Goal: Task Accomplishment & Management: Manage account settings

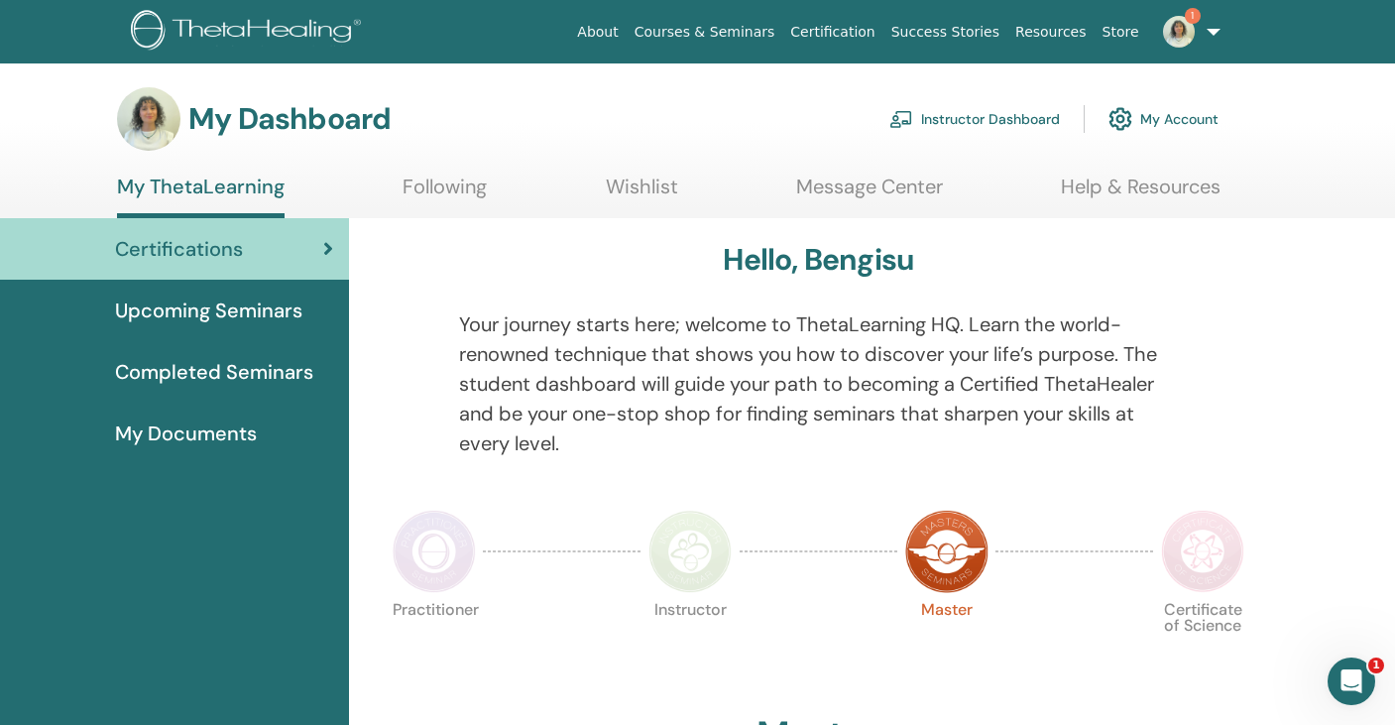
click at [972, 120] on link "Instructor Dashboard" at bounding box center [974, 119] width 170 height 44
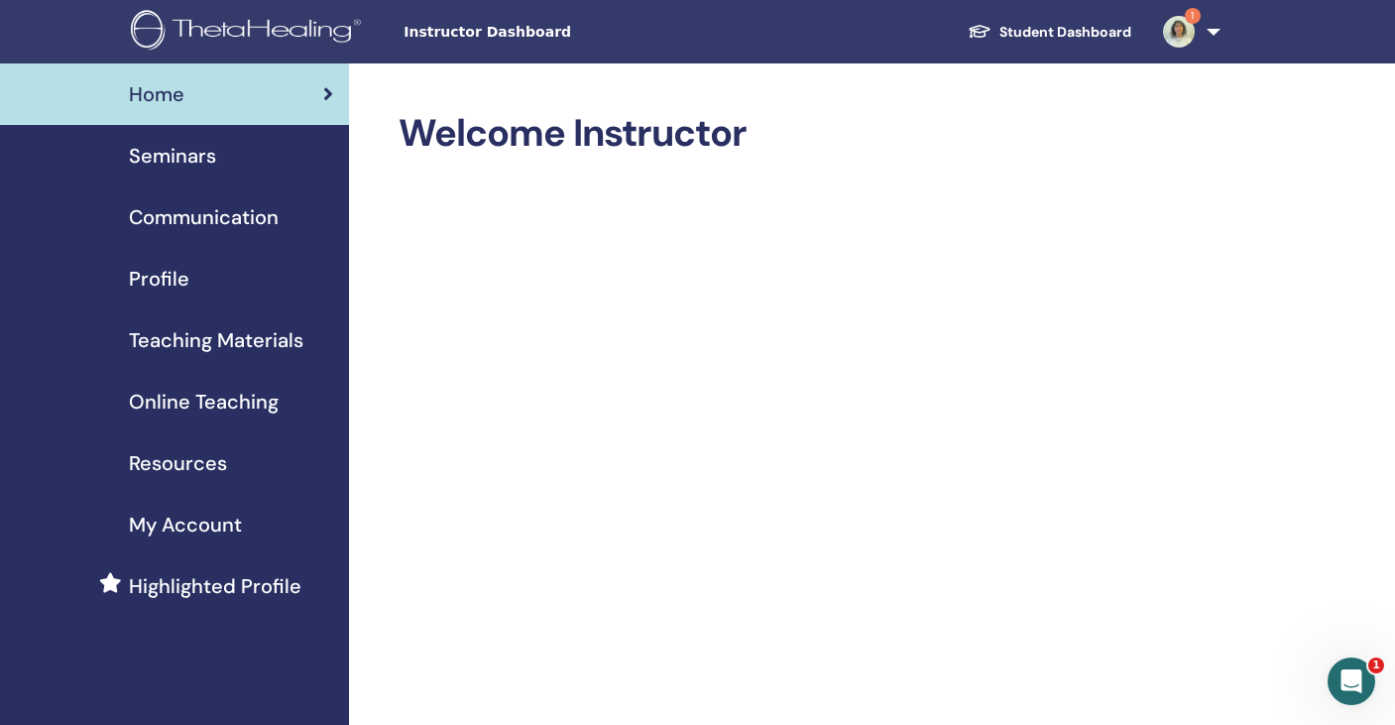
click at [214, 176] on link "Seminars" at bounding box center [174, 155] width 349 height 61
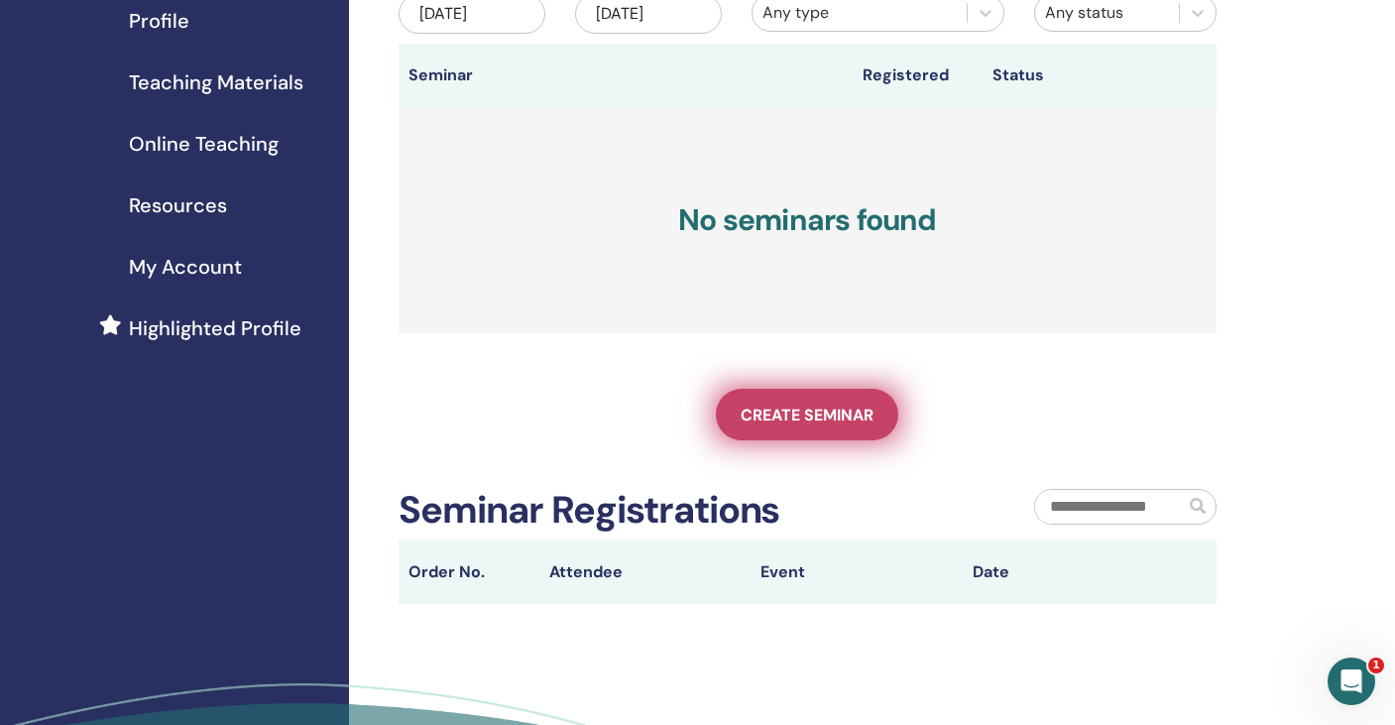
scroll to position [264, 0]
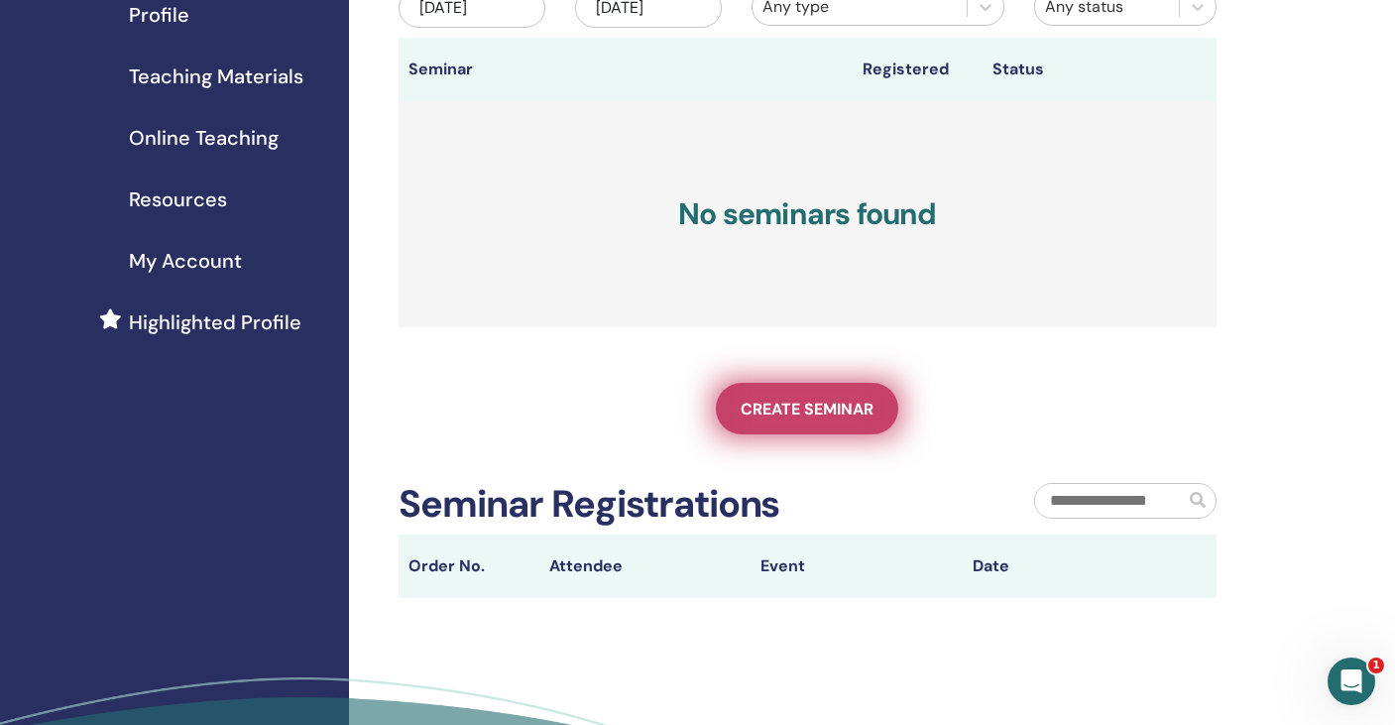
click at [818, 418] on link "Create seminar" at bounding box center [807, 409] width 182 height 52
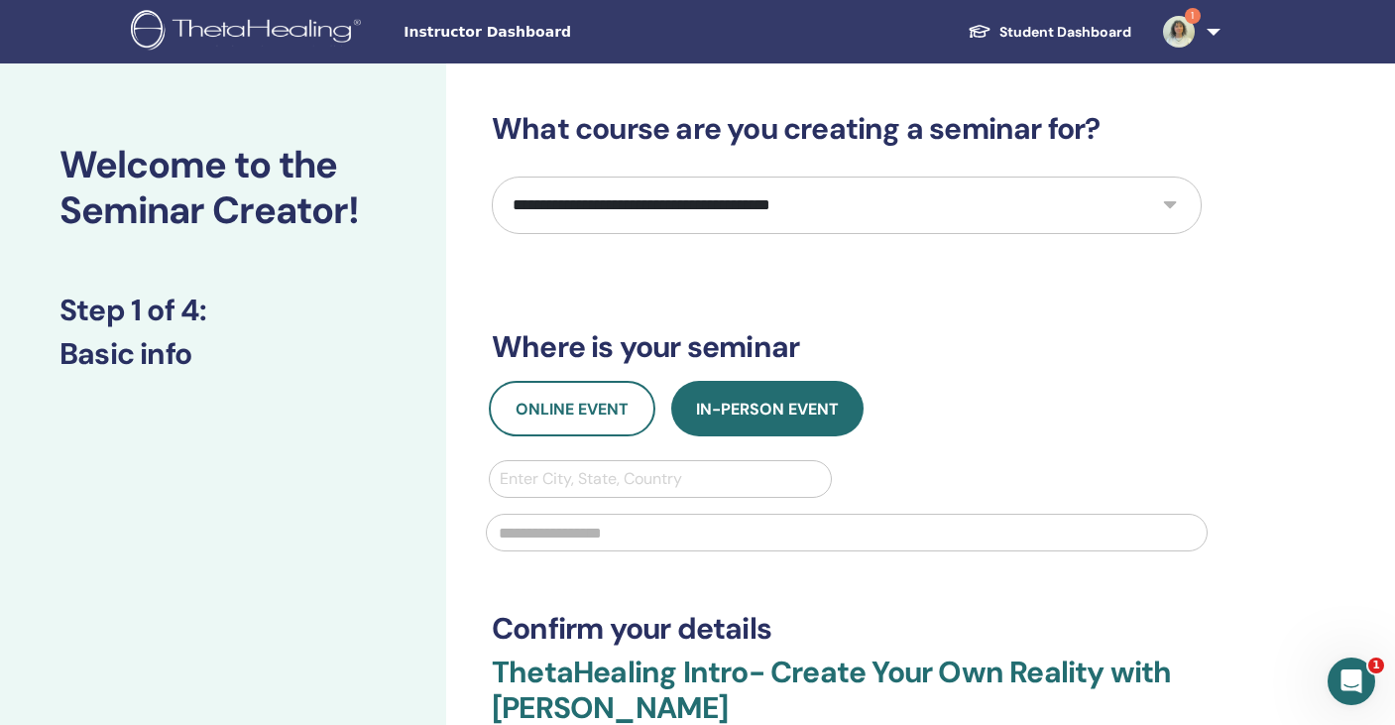
click at [784, 186] on select "**********" at bounding box center [847, 204] width 710 height 57
select select "*"
click at [492, 176] on select "**********" at bounding box center [847, 204] width 710 height 57
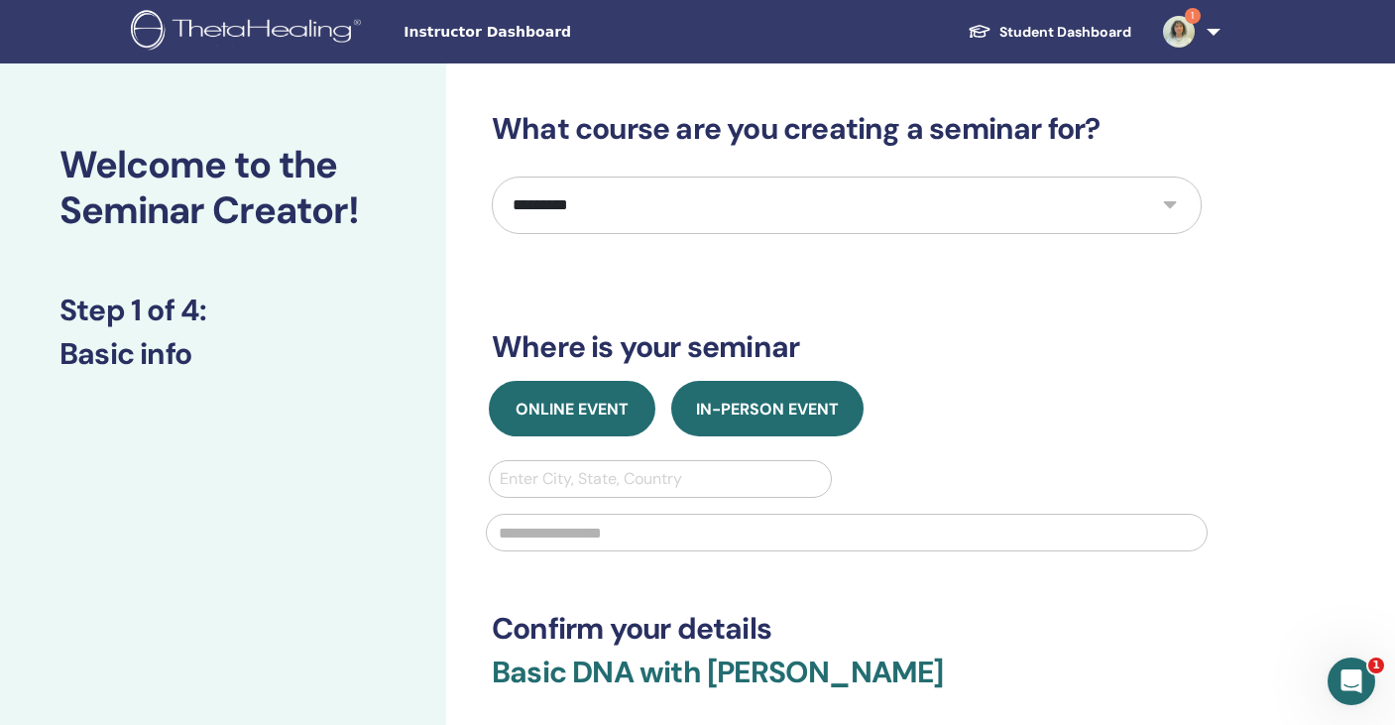
click at [567, 397] on button "Online Event" at bounding box center [572, 409] width 167 height 56
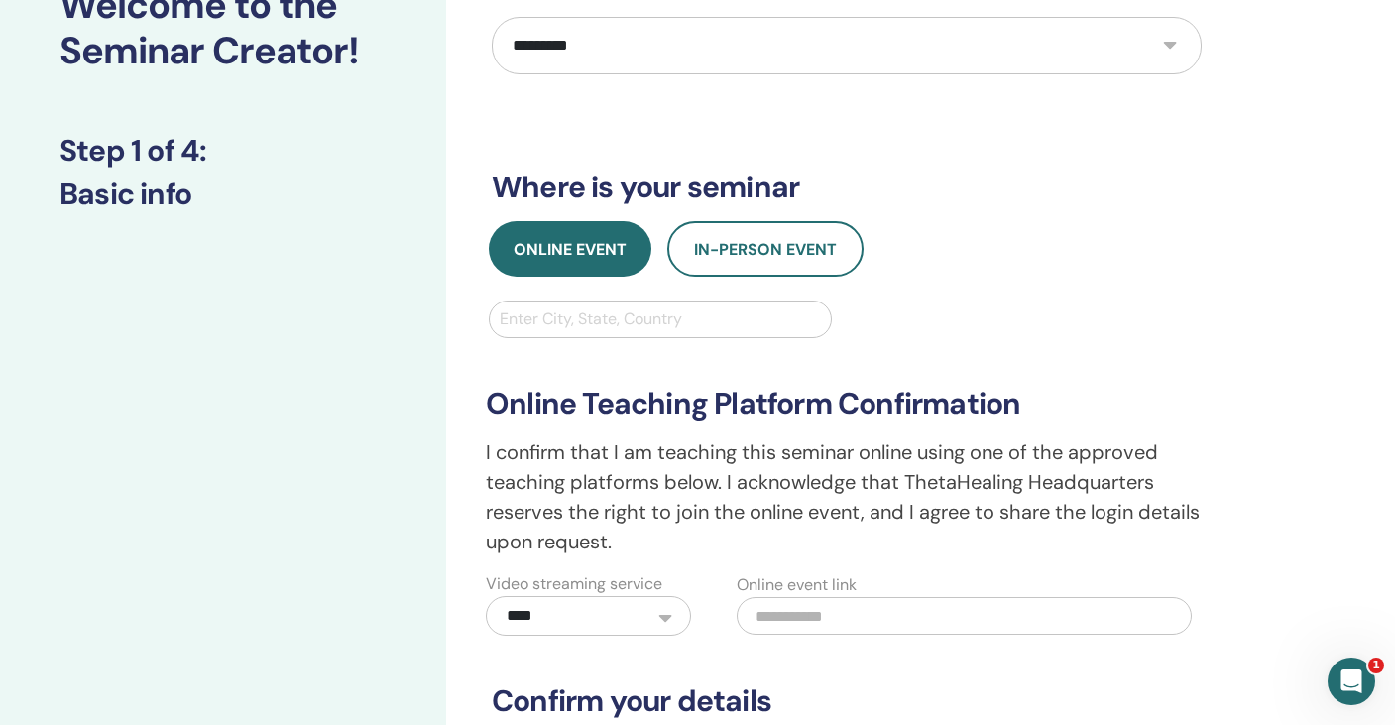
scroll to position [162, 0]
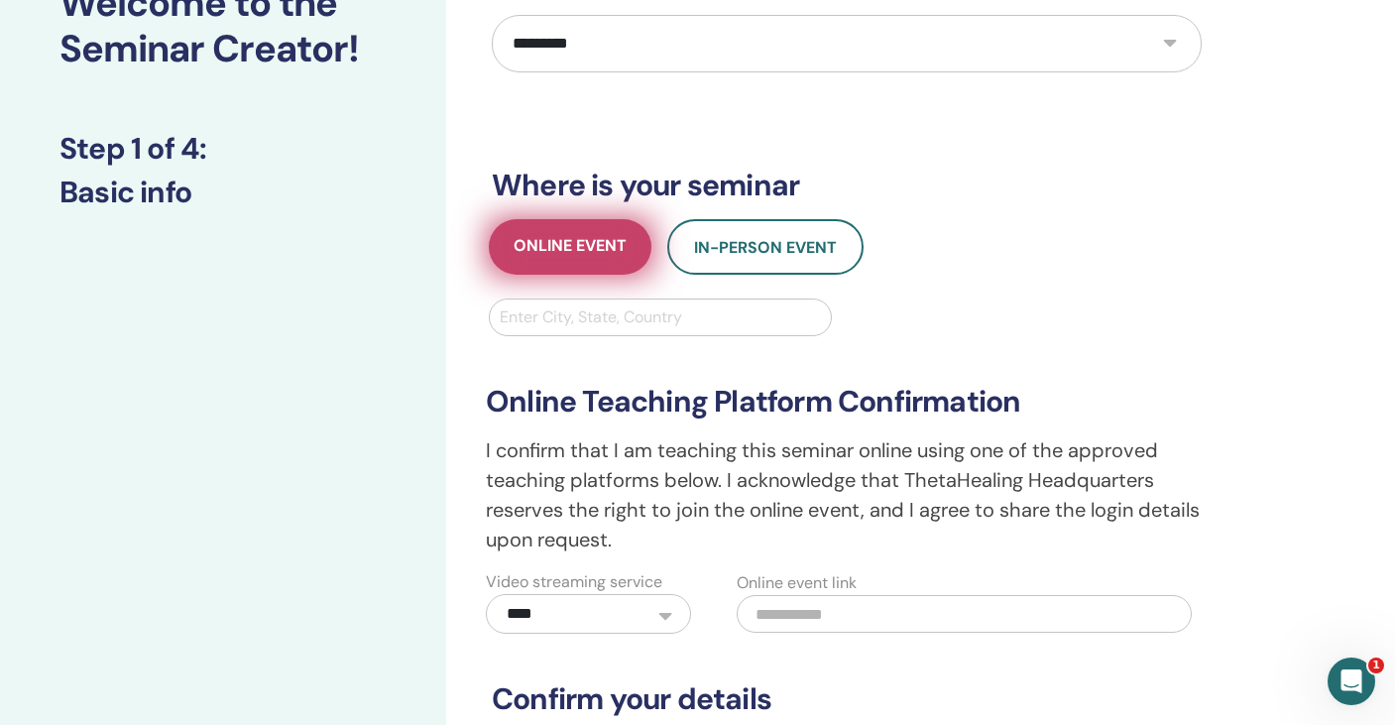
click at [578, 225] on button "Online Event" at bounding box center [570, 247] width 163 height 56
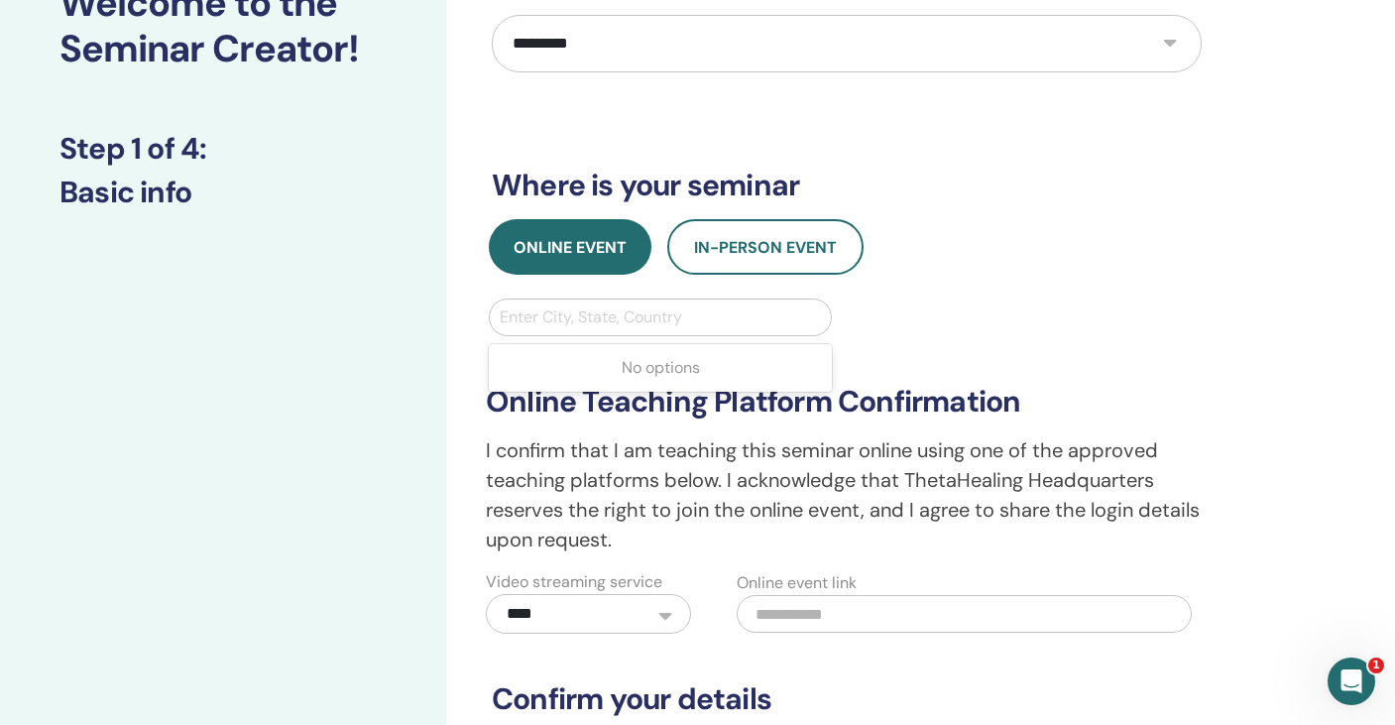
click at [636, 322] on div at bounding box center [660, 317] width 321 height 28
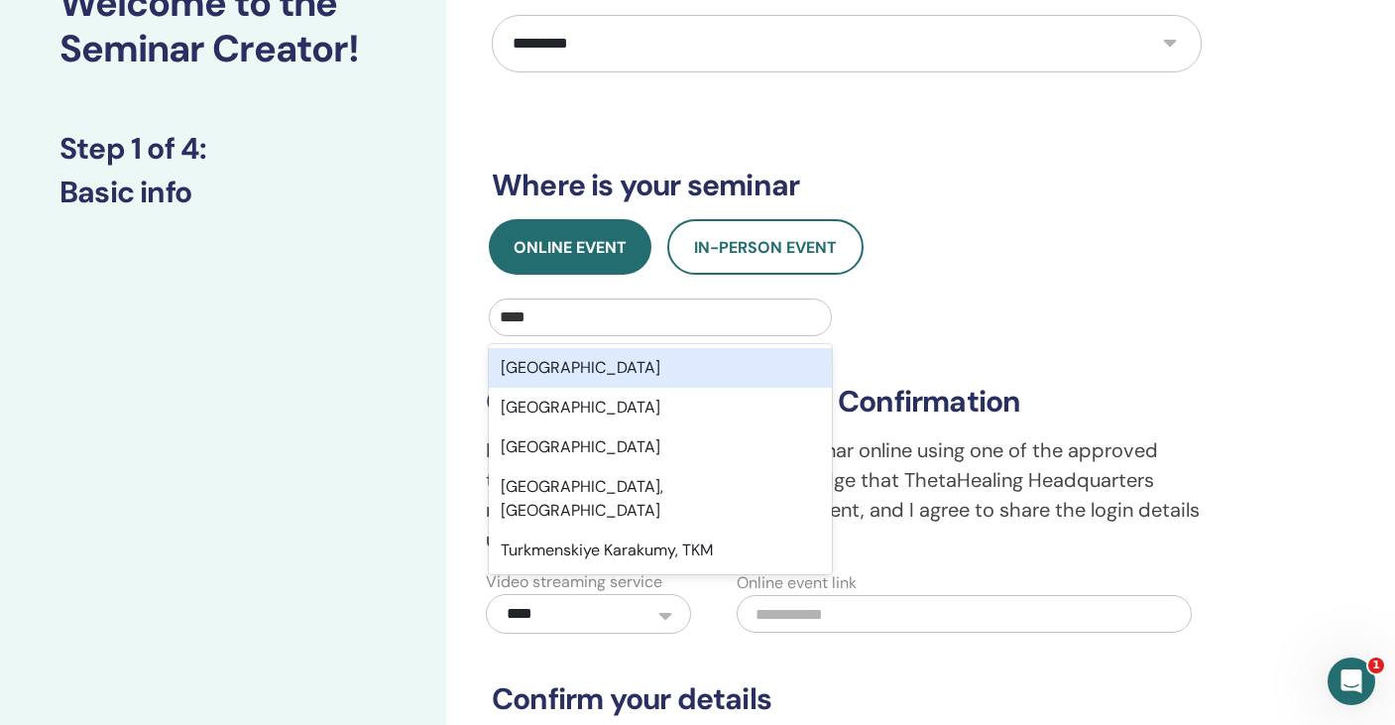
type input "*****"
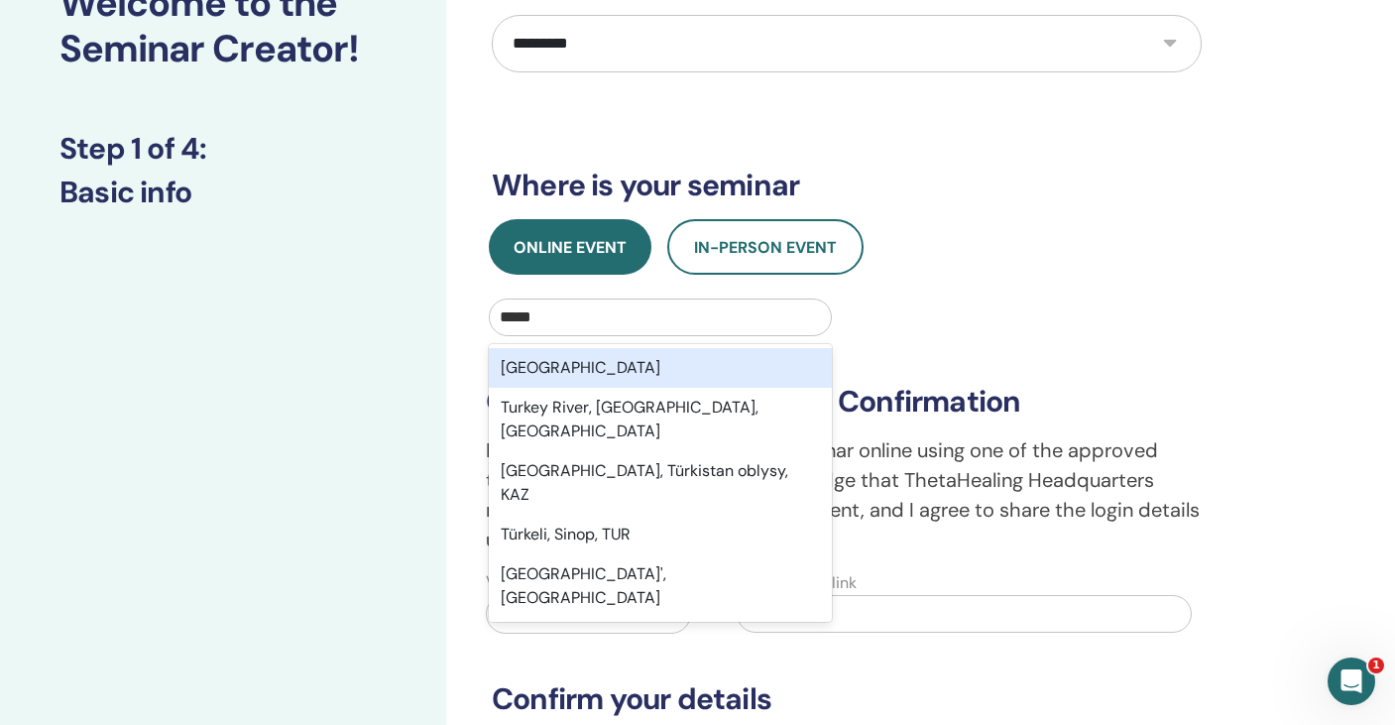
click at [606, 374] on div "Turkey" at bounding box center [660, 368] width 343 height 40
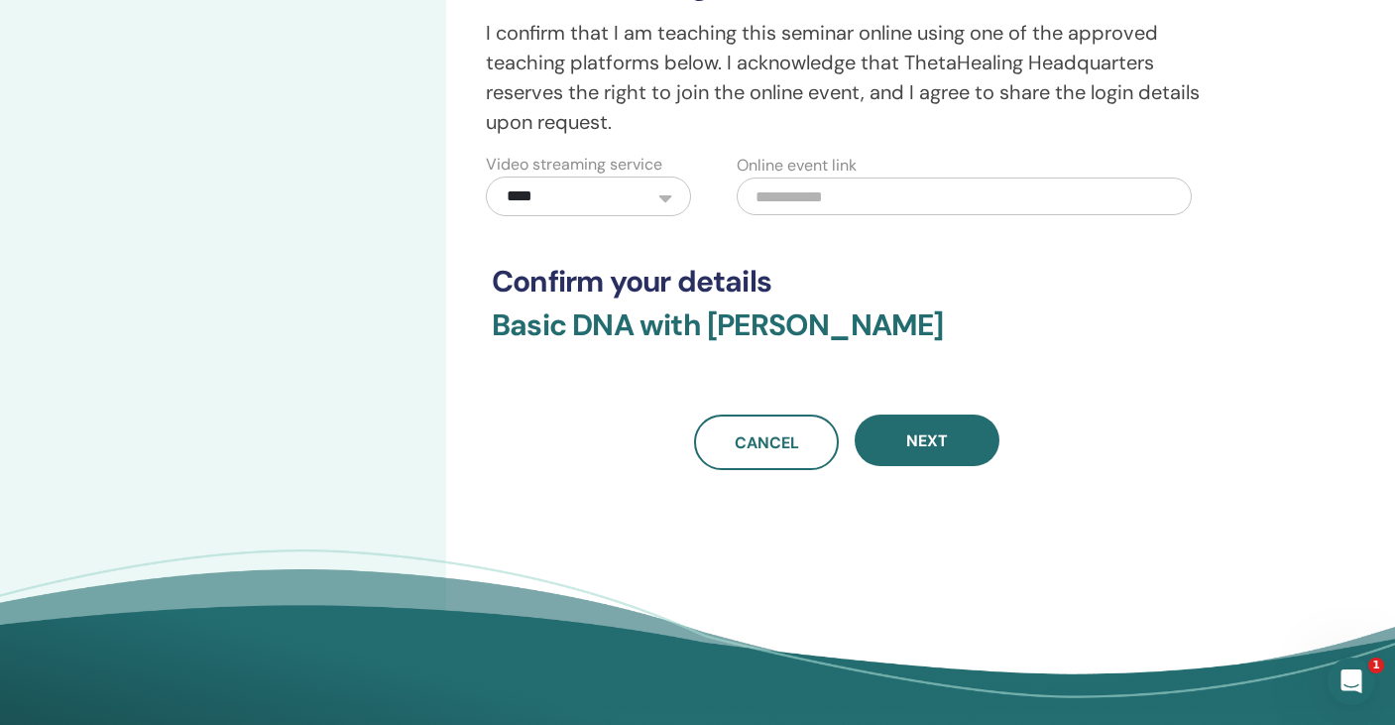
scroll to position [620, 0]
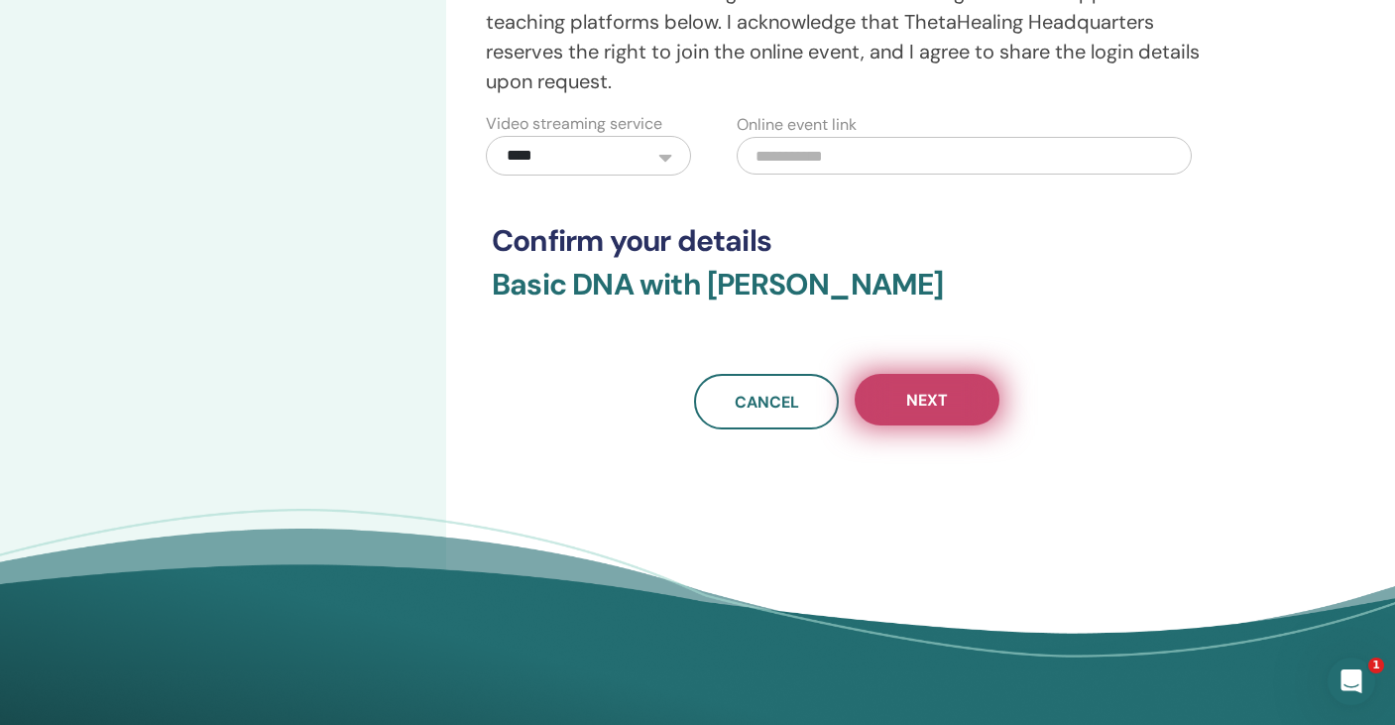
click at [924, 401] on span "Next" at bounding box center [927, 400] width 42 height 21
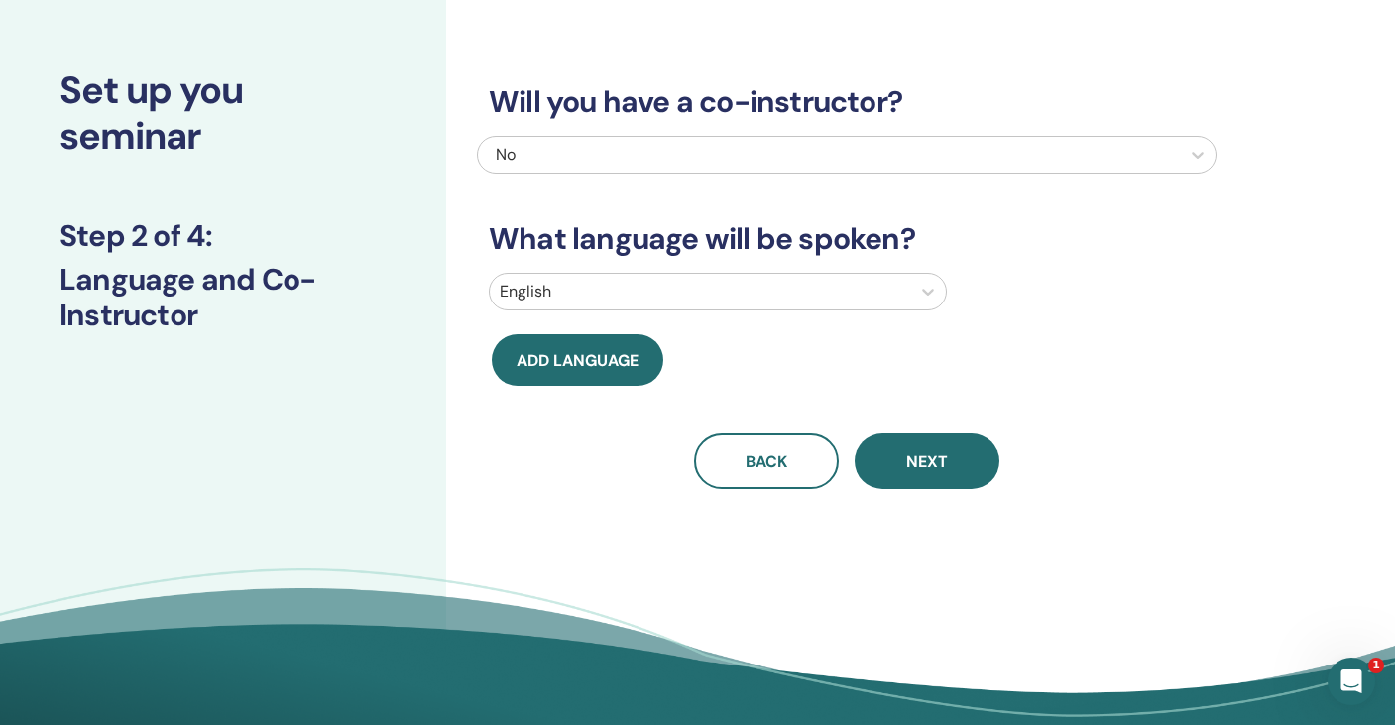
scroll to position [84, 0]
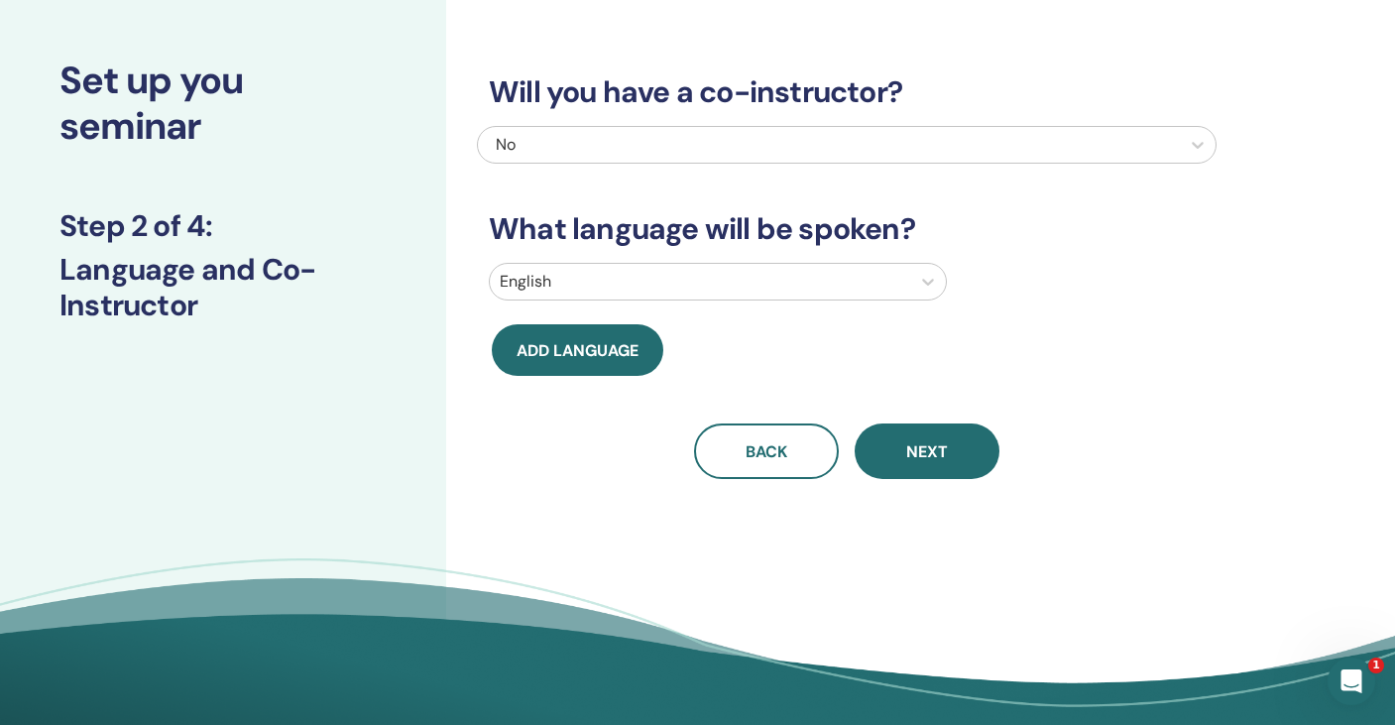
click at [705, 150] on div "No" at bounding box center [776, 145] width 560 height 24
click at [660, 280] on div at bounding box center [700, 282] width 400 height 28
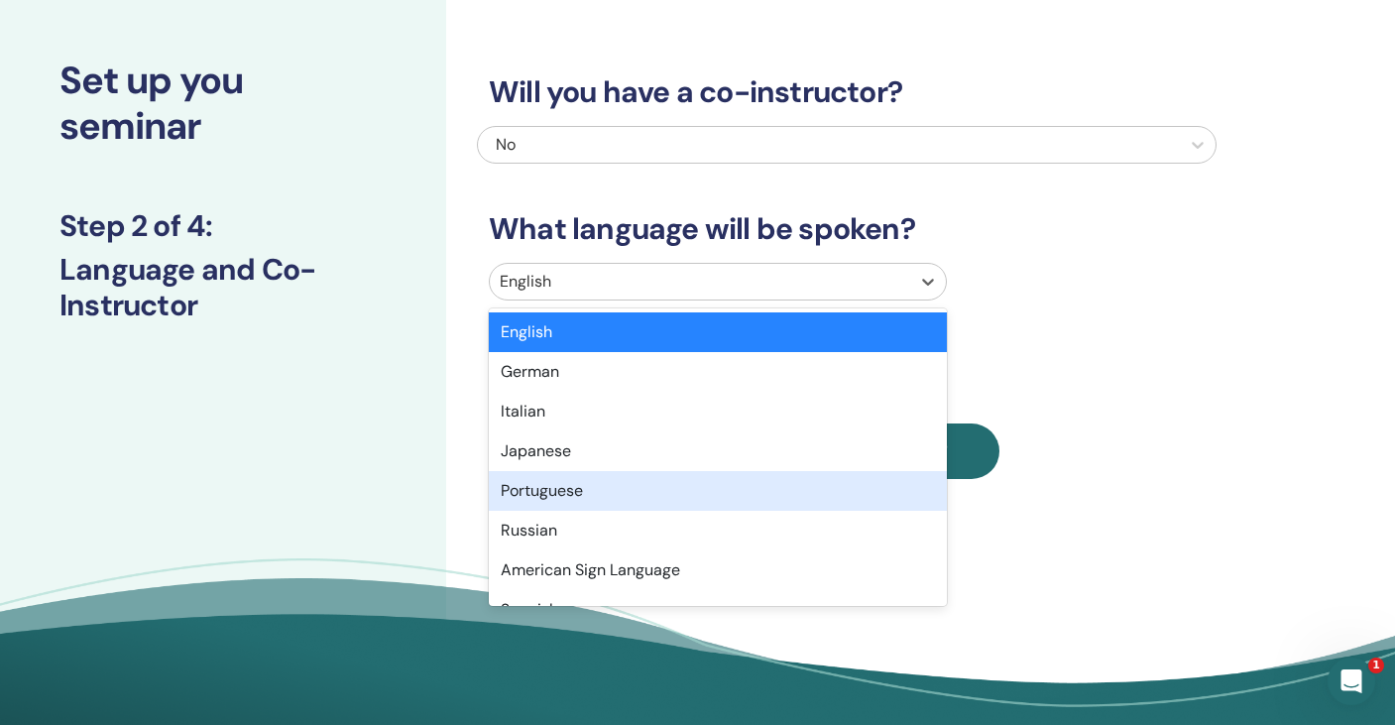
scroll to position [1574, 0]
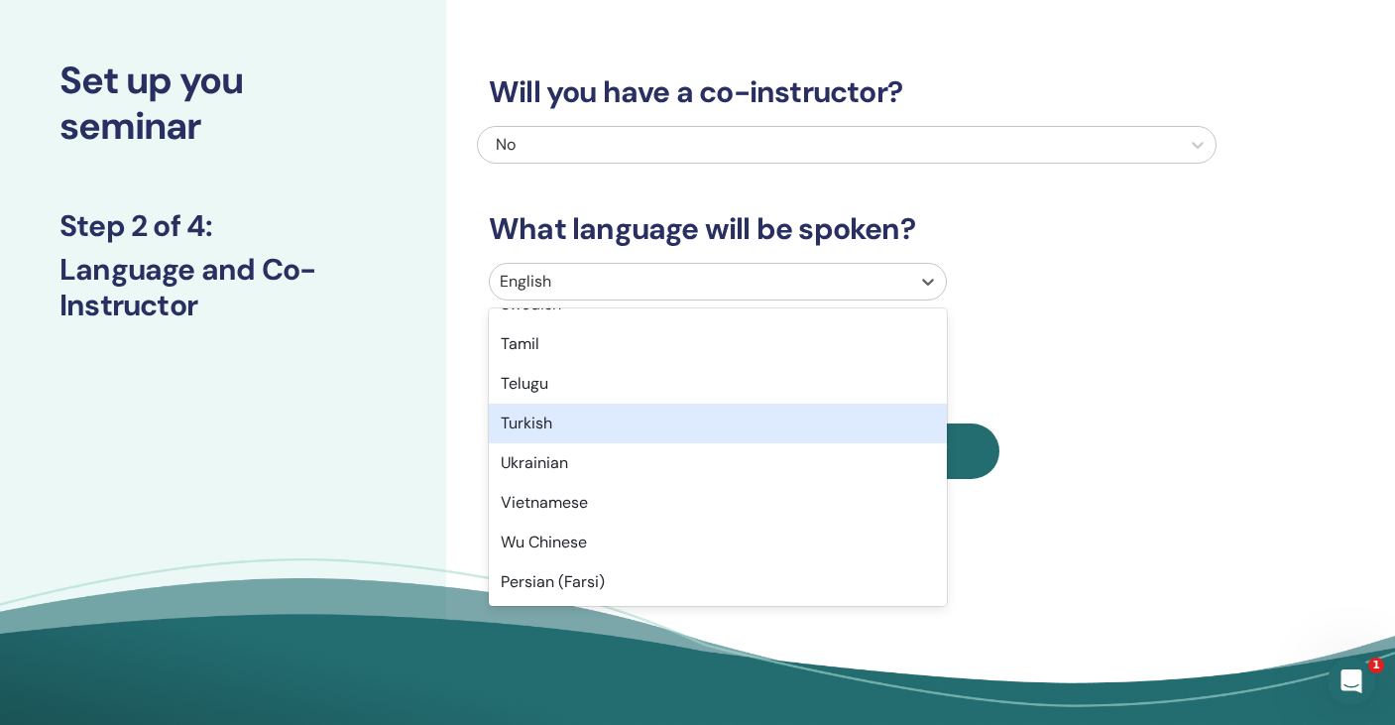
click at [603, 432] on div "Turkish" at bounding box center [718, 423] width 458 height 40
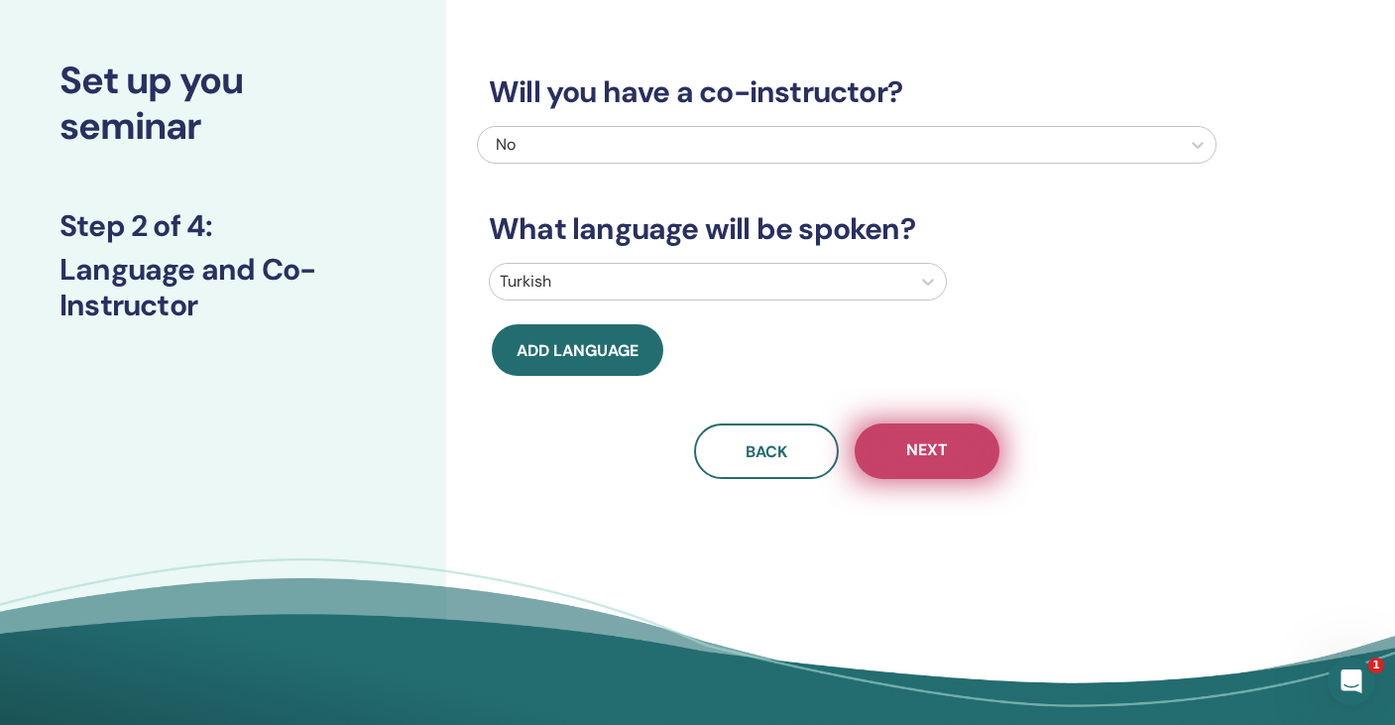
click at [943, 459] on span "Next" at bounding box center [927, 451] width 42 height 25
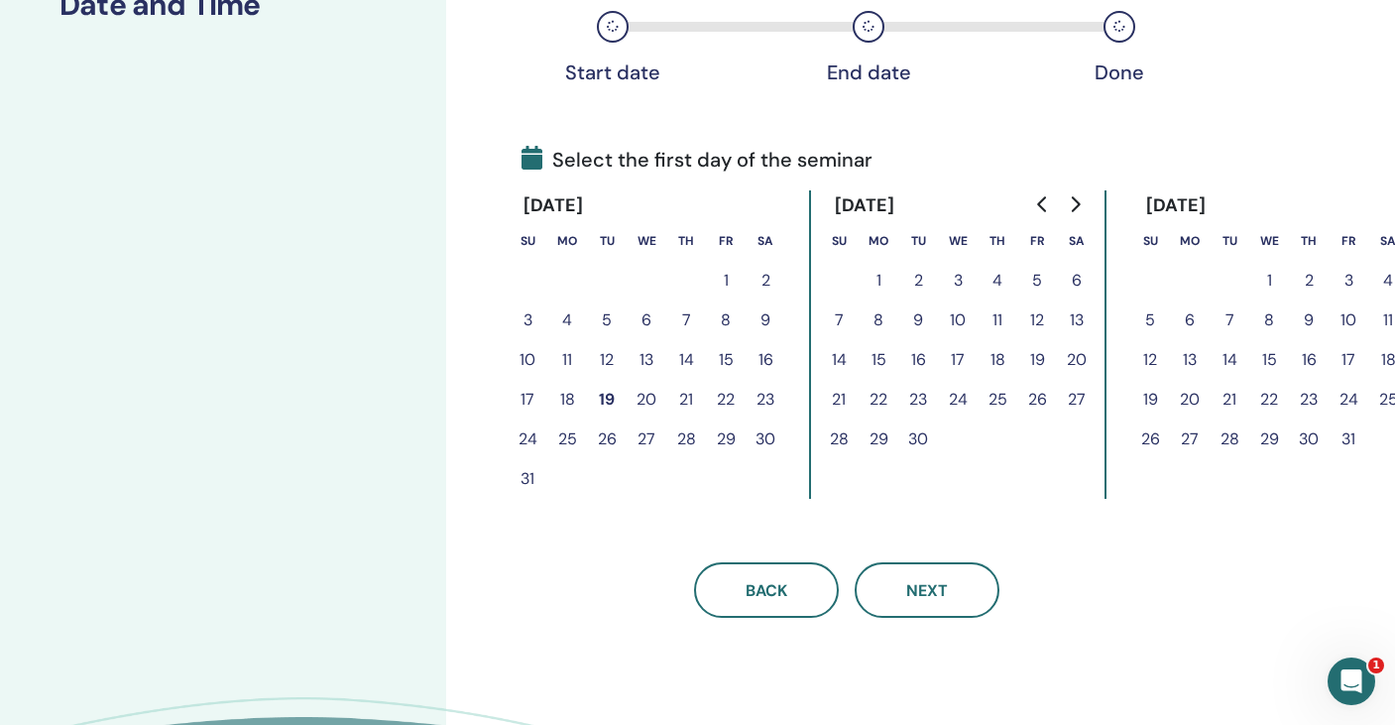
scroll to position [350, 0]
click at [686, 441] on button "28" at bounding box center [686, 438] width 40 height 40
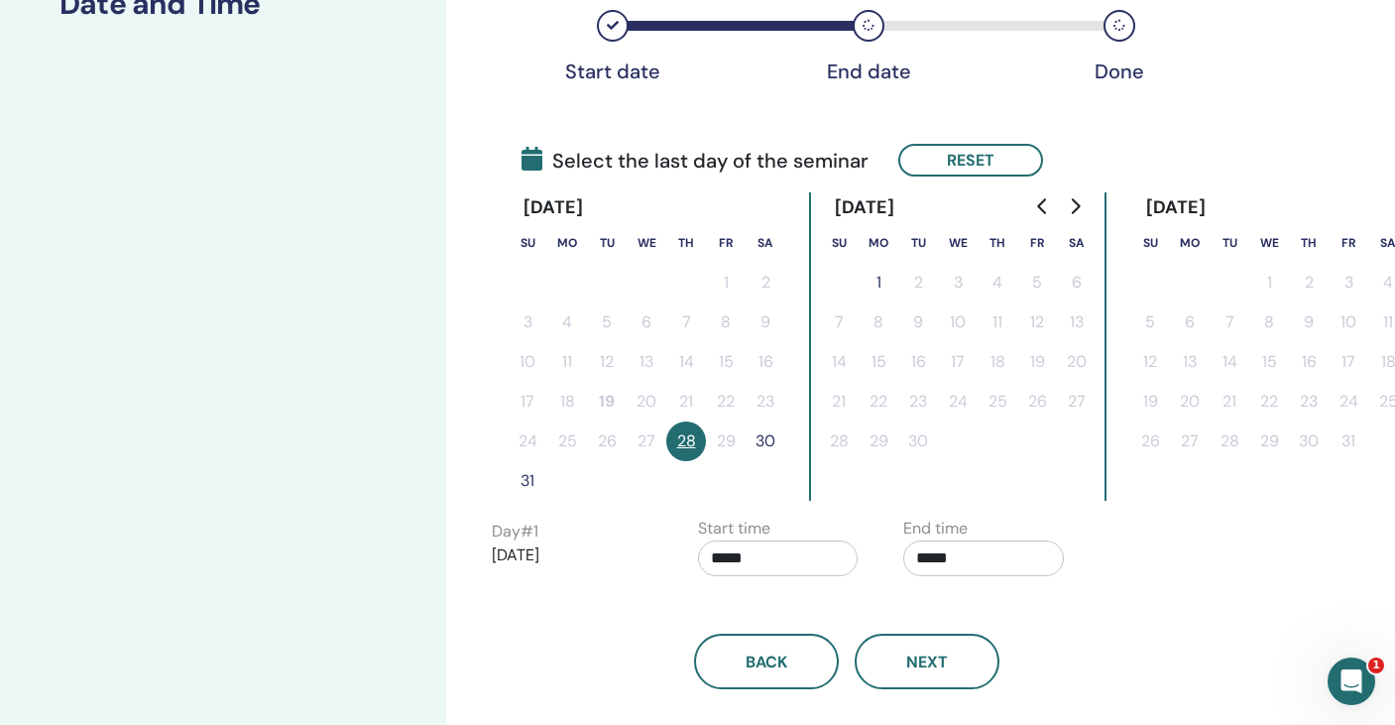
click at [770, 438] on button "30" at bounding box center [765, 441] width 40 height 40
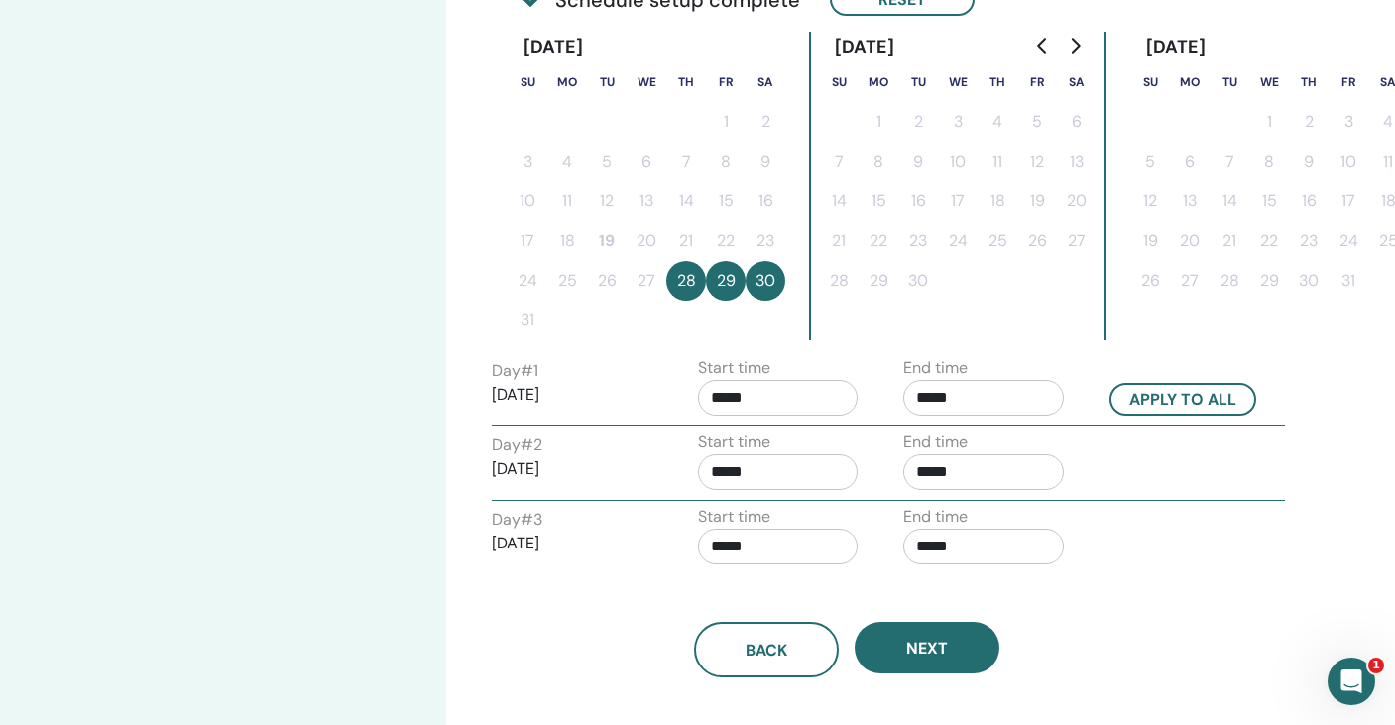
scroll to position [529, 0]
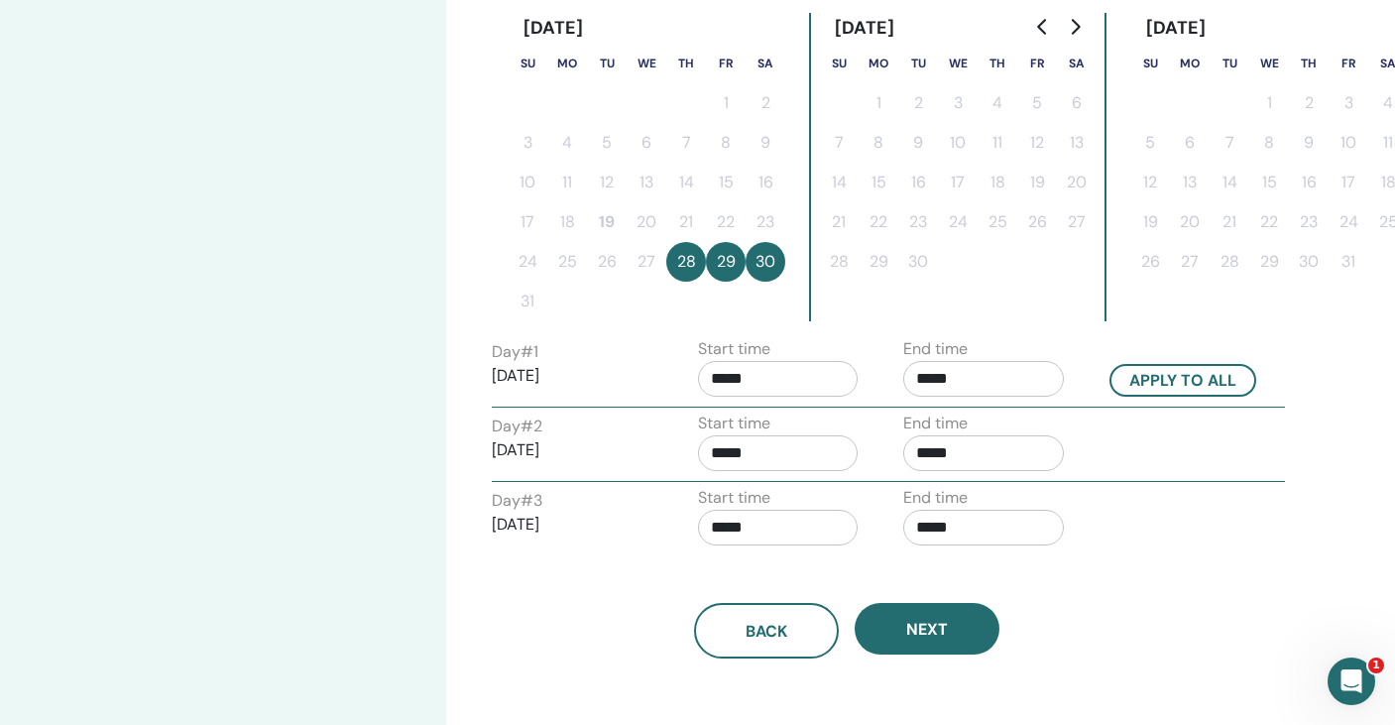
click at [761, 371] on input "*****" at bounding box center [778, 379] width 161 height 36
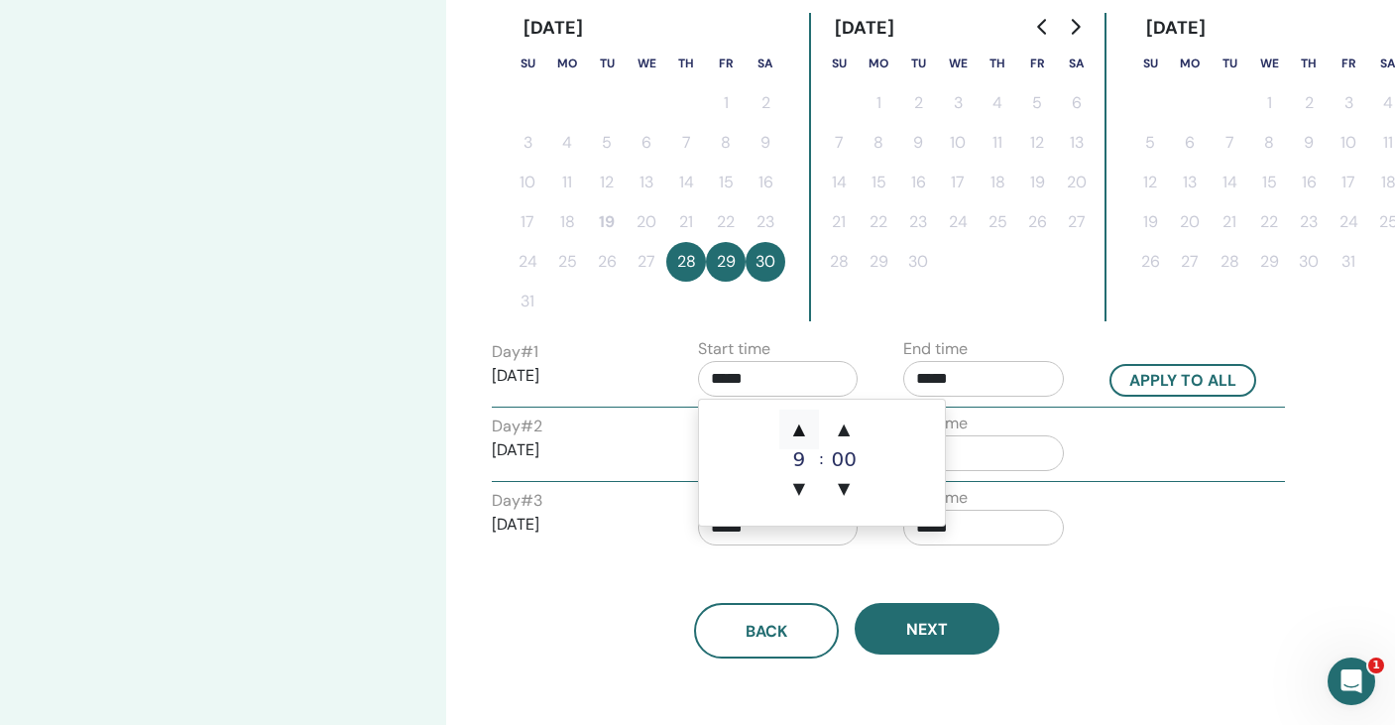
click at [803, 427] on span "▲" at bounding box center [799, 429] width 40 height 40
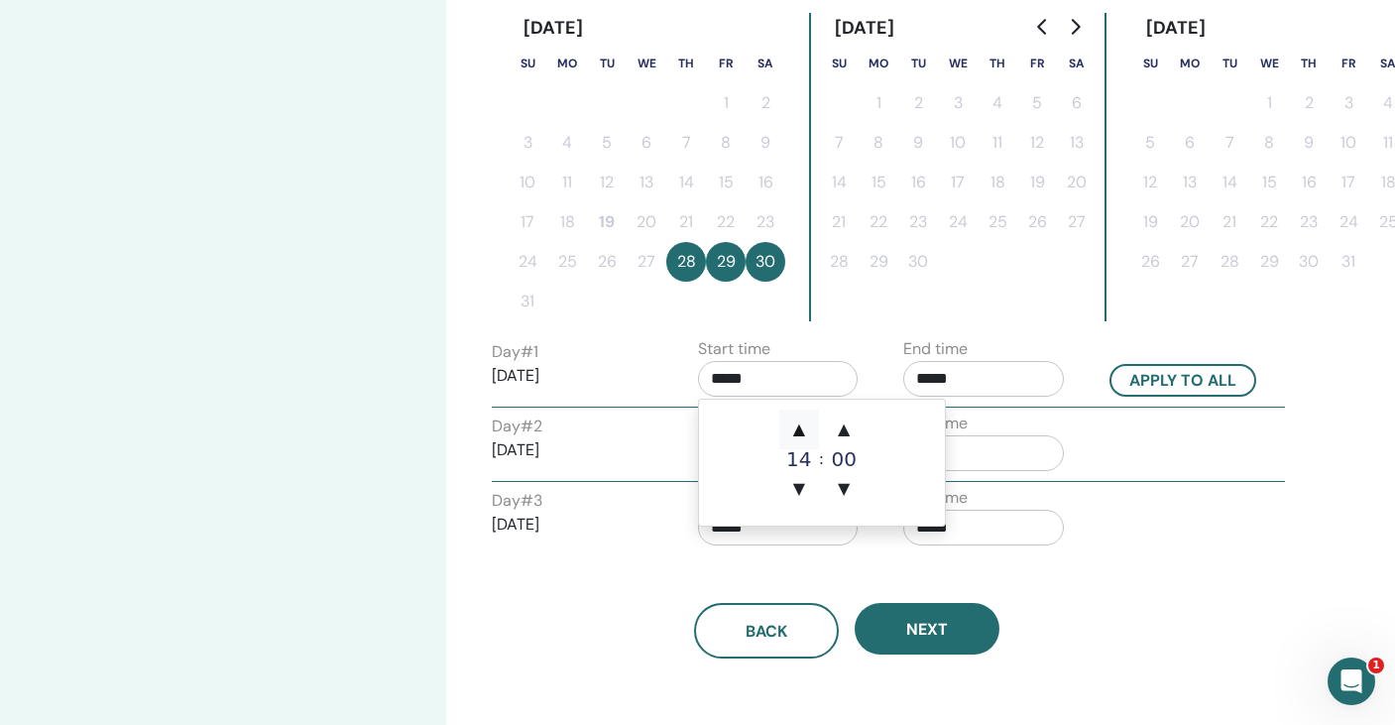
click at [803, 427] on span "▲" at bounding box center [799, 429] width 40 height 40
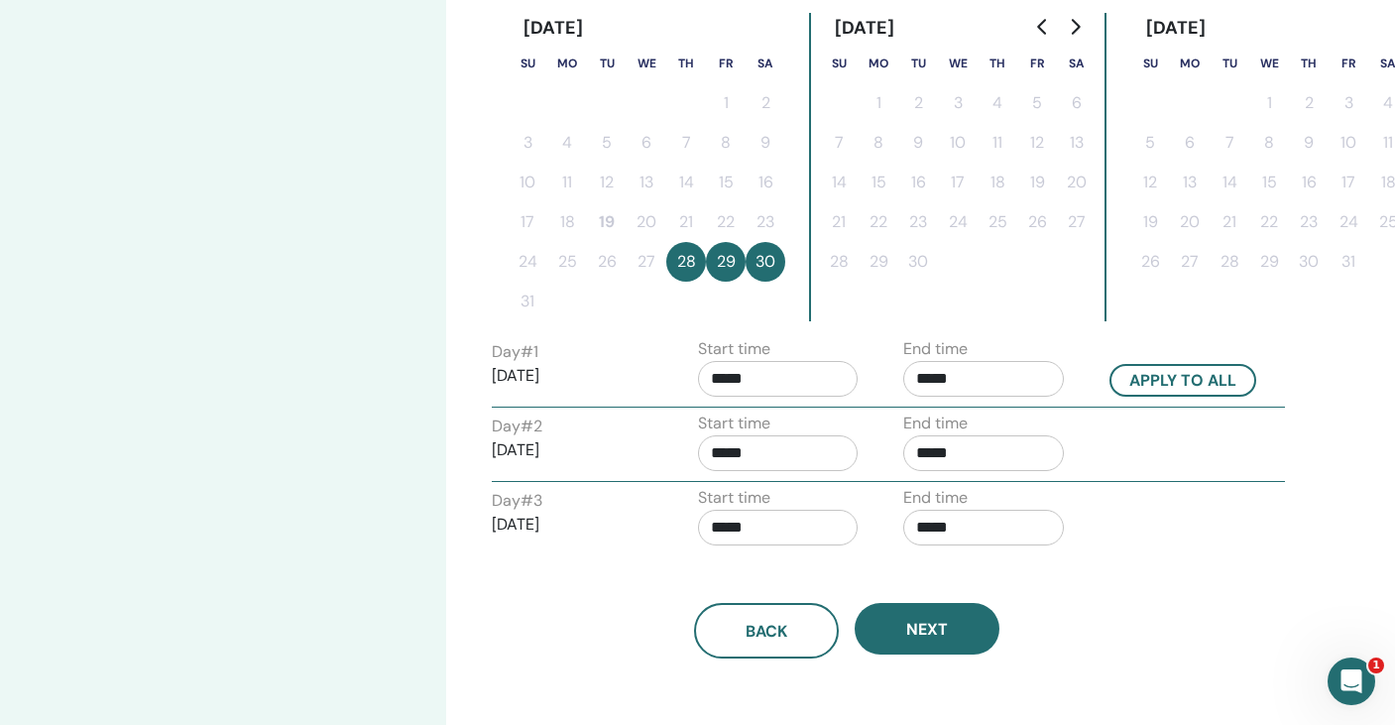
click at [743, 358] on label "Start time" at bounding box center [734, 349] width 72 height 24
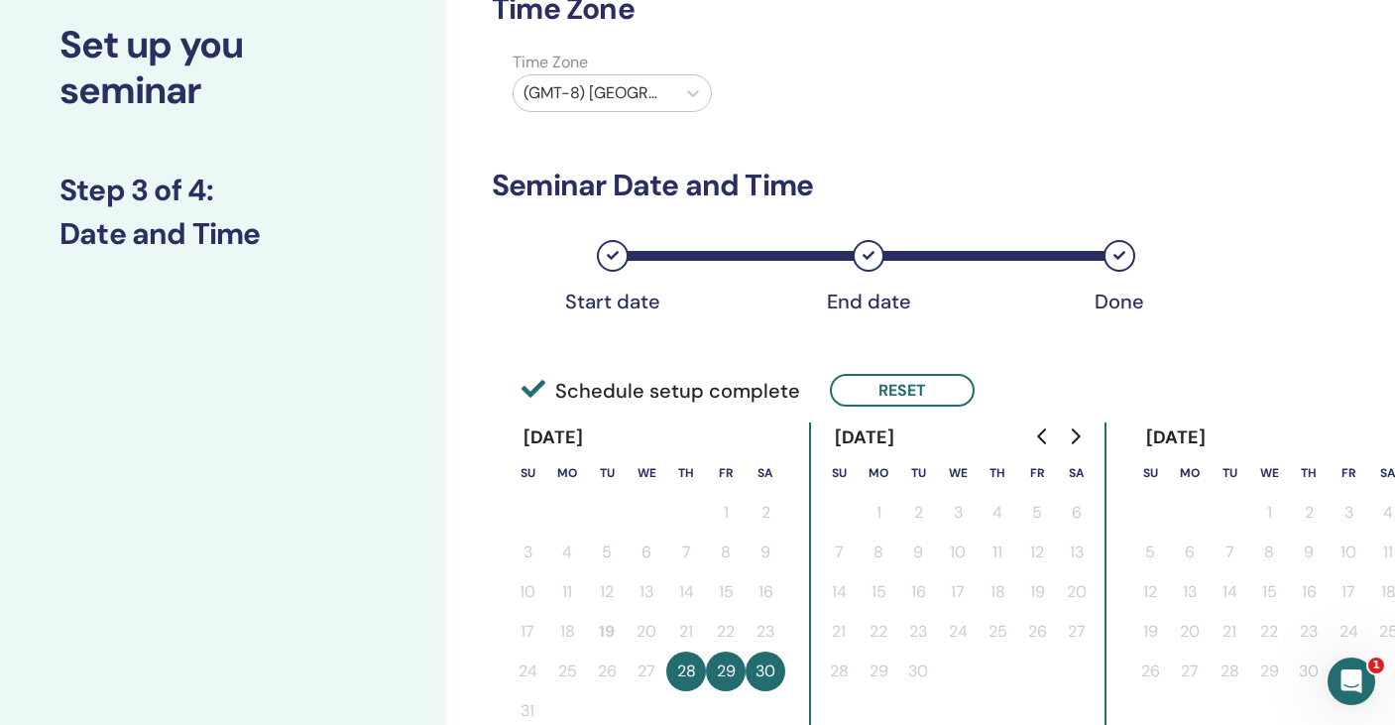
scroll to position [0, 0]
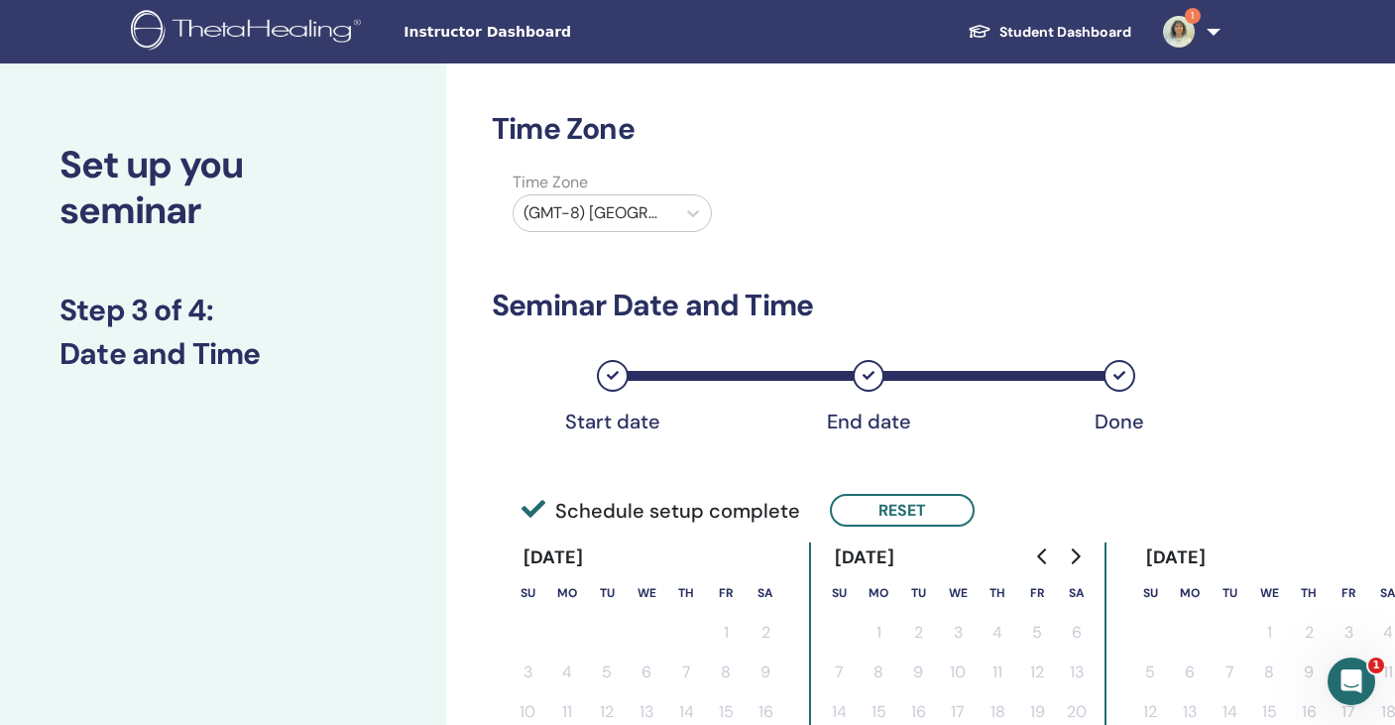
click at [610, 204] on div at bounding box center [594, 213] width 142 height 28
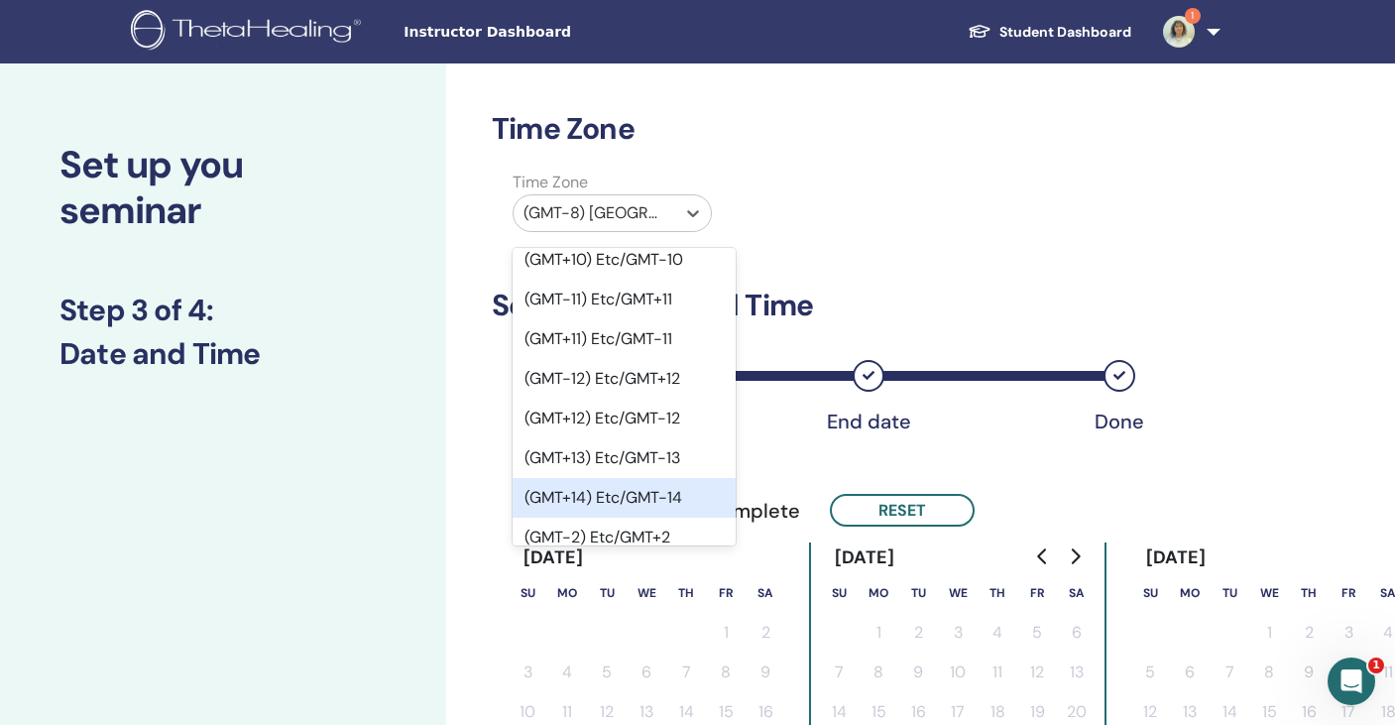
scroll to position [1028, 0]
click at [629, 635] on div "(GMT+3) Etc/GMT-3" at bounding box center [623, 655] width 223 height 40
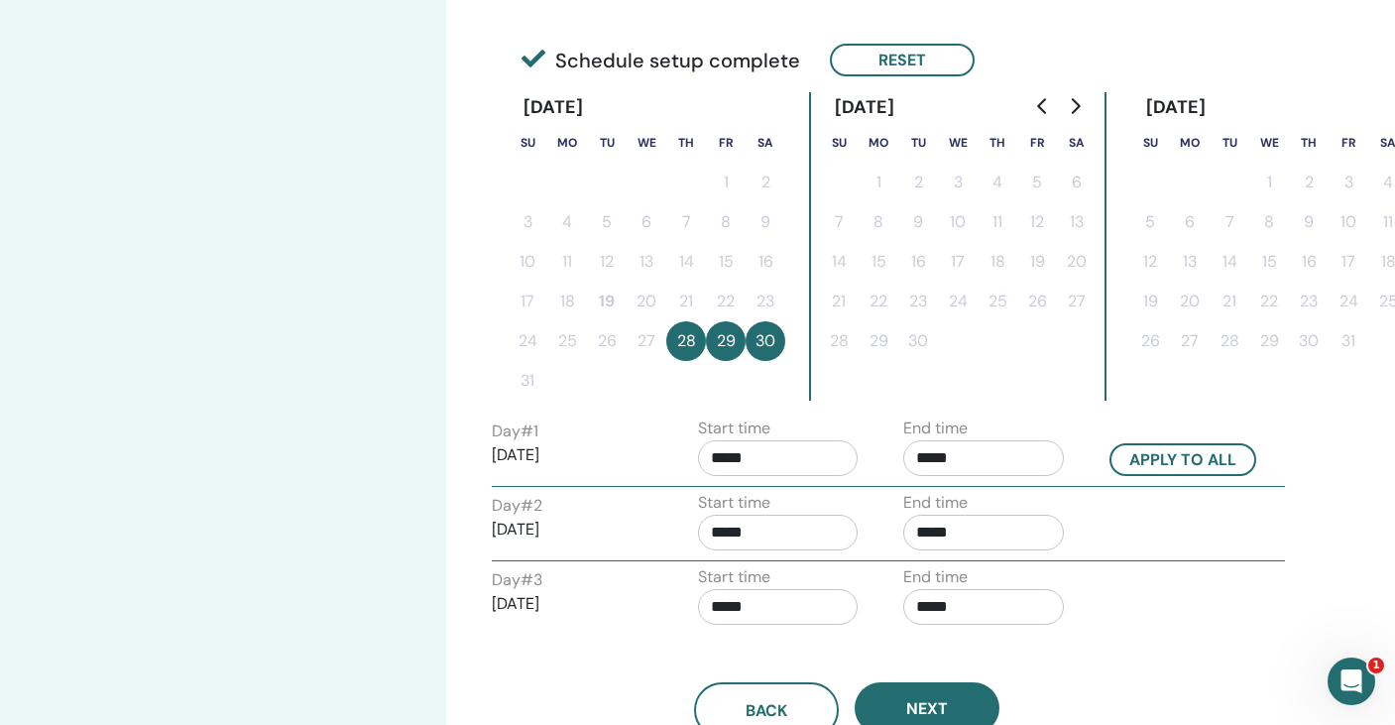
scroll to position [467, 0]
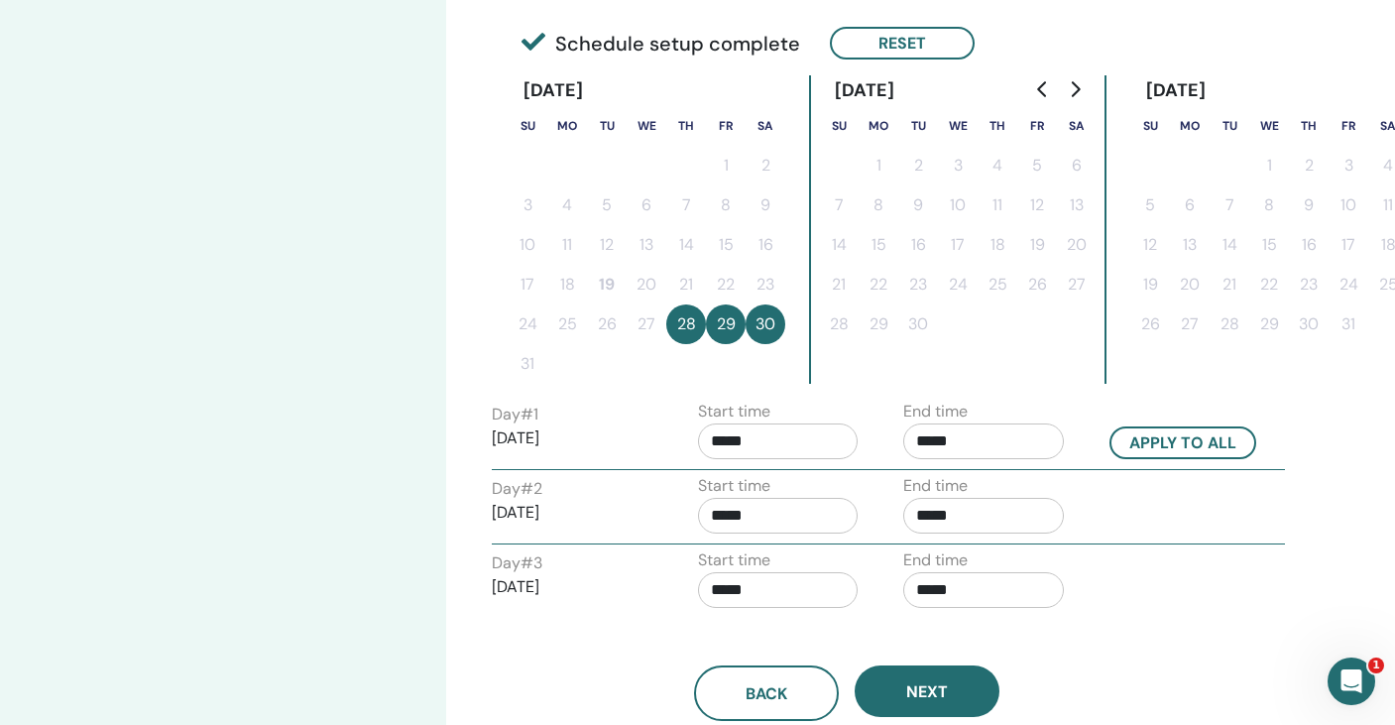
click at [800, 457] on input "*****" at bounding box center [778, 441] width 161 height 36
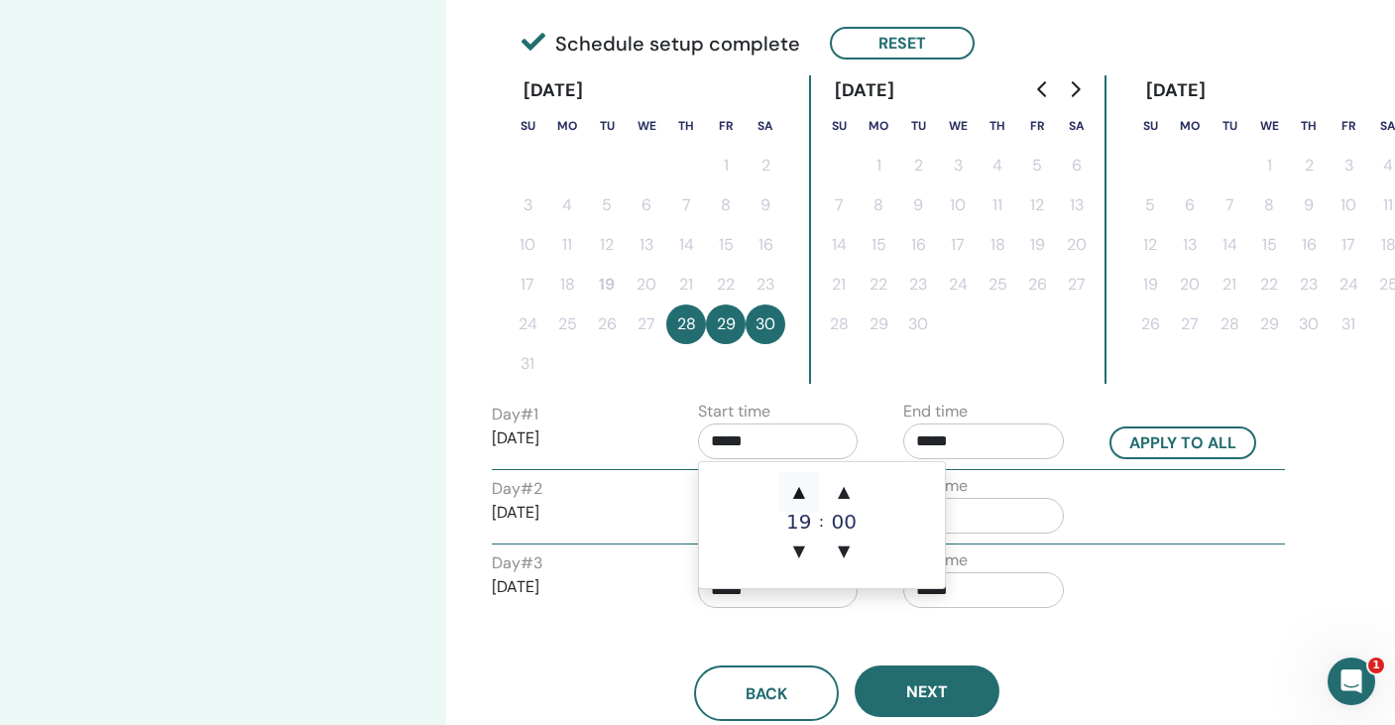
click at [802, 495] on span "▲" at bounding box center [799, 492] width 40 height 40
click at [800, 555] on span "▼" at bounding box center [799, 551] width 40 height 40
click at [788, 468] on td "▲ 19 ▼ : ▲ 00 ▼" at bounding box center [822, 525] width 246 height 126
click at [781, 442] on input "*****" at bounding box center [778, 441] width 161 height 36
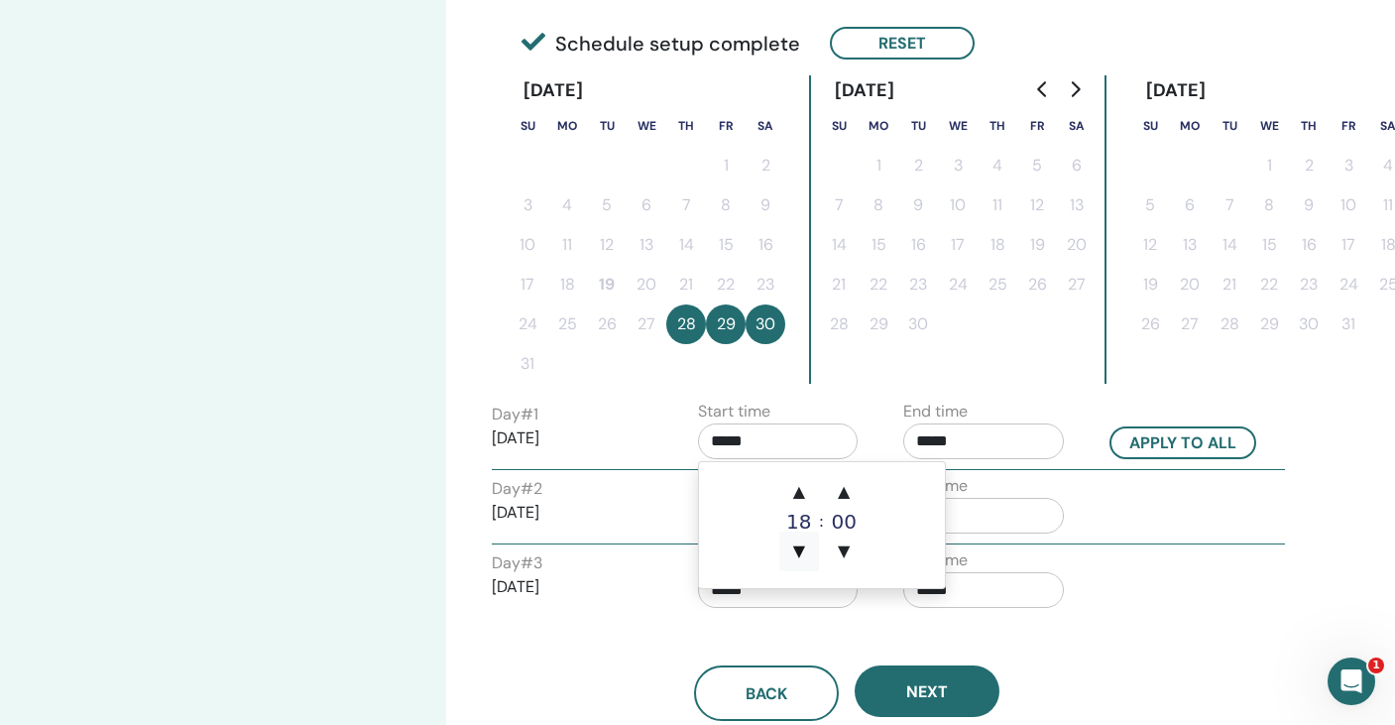
click at [810, 533] on span "▼" at bounding box center [799, 551] width 40 height 40
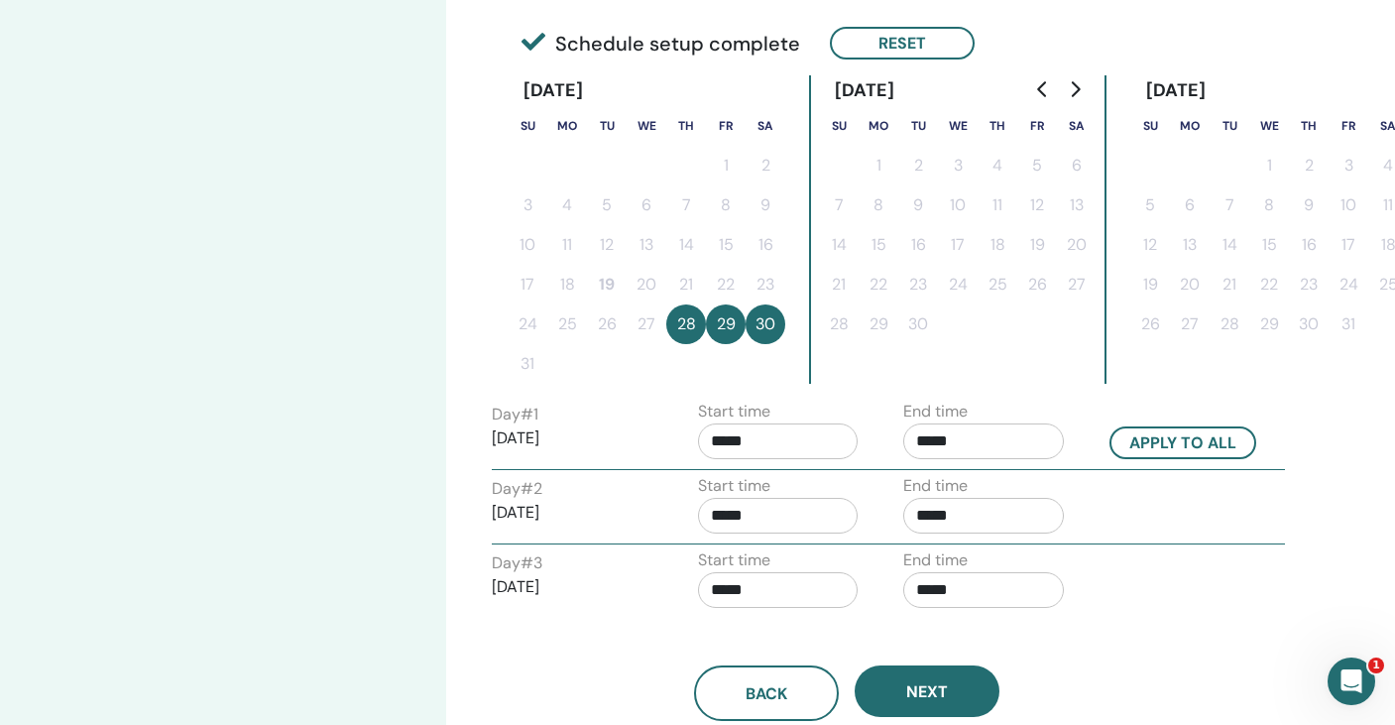
click at [680, 330] on button "28" at bounding box center [686, 324] width 40 height 40
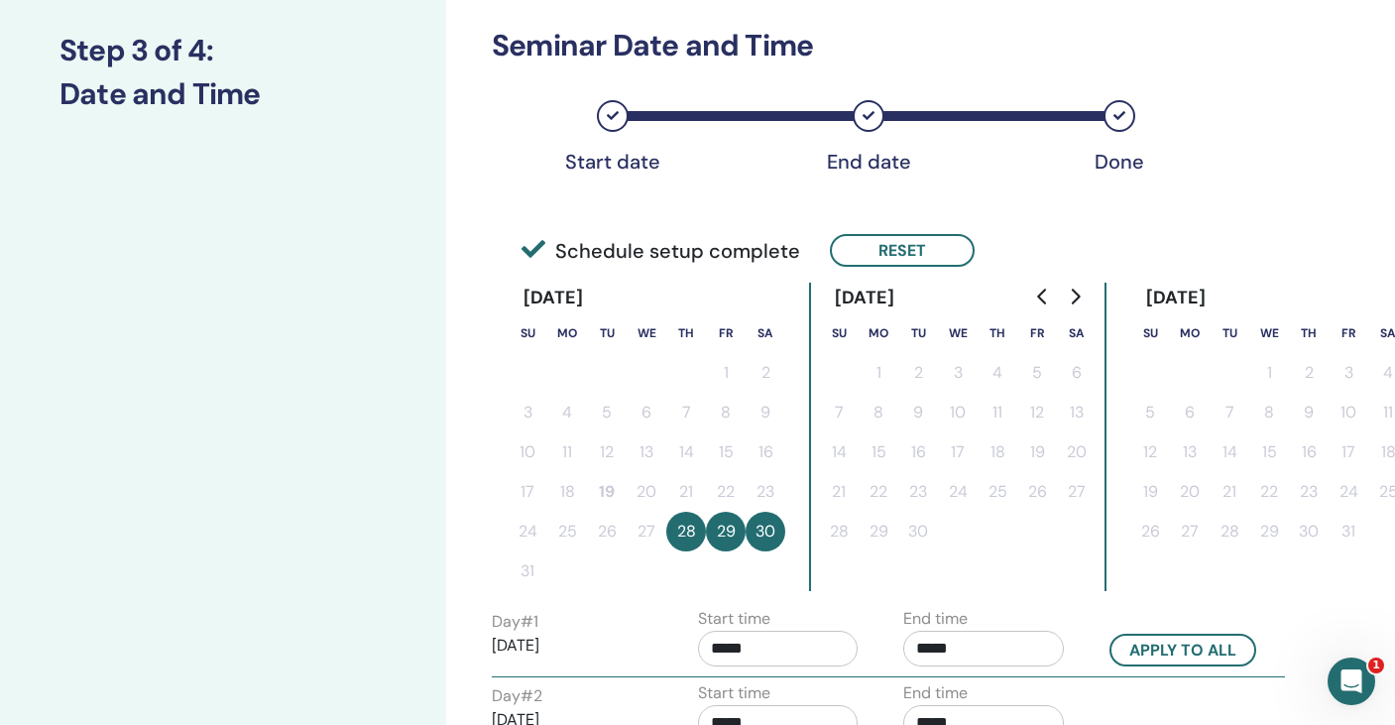
scroll to position [0, 0]
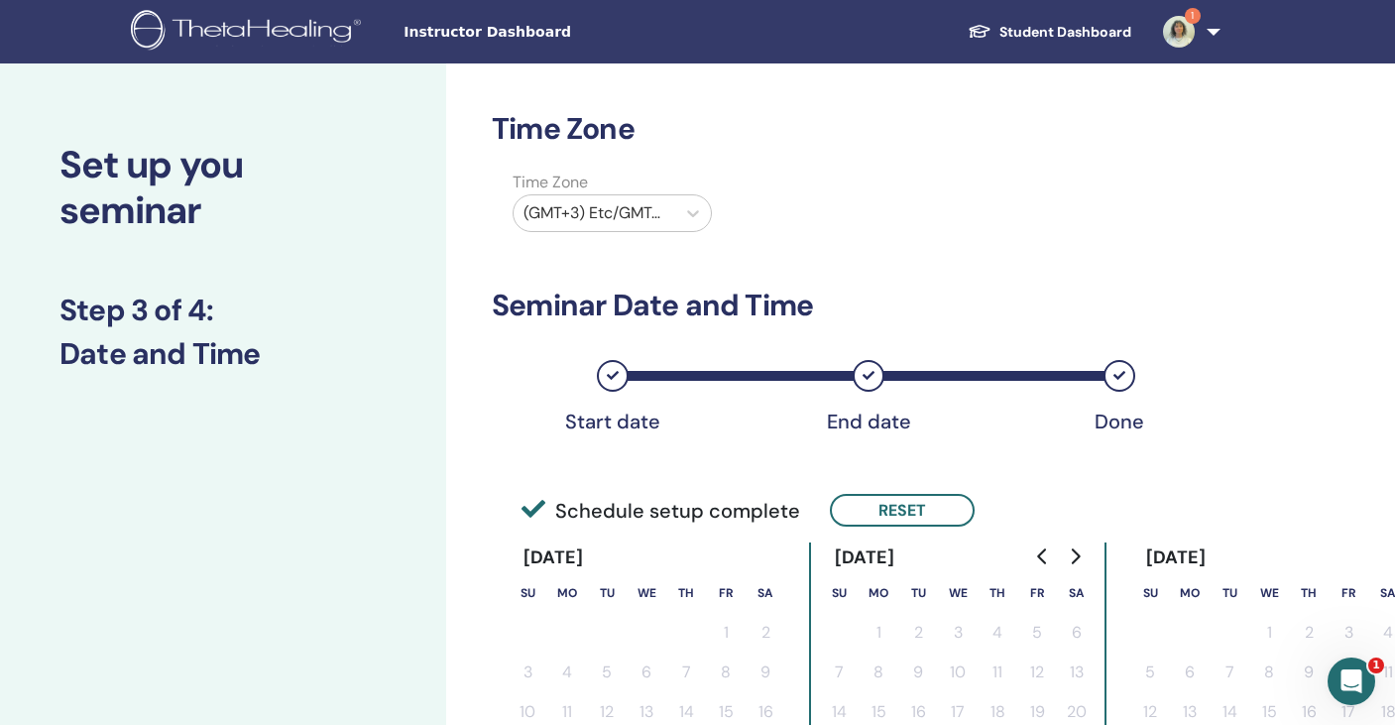
click at [771, 201] on div "Time Zone (GMT+3) Etc/GMT-3" at bounding box center [846, 204] width 739 height 69
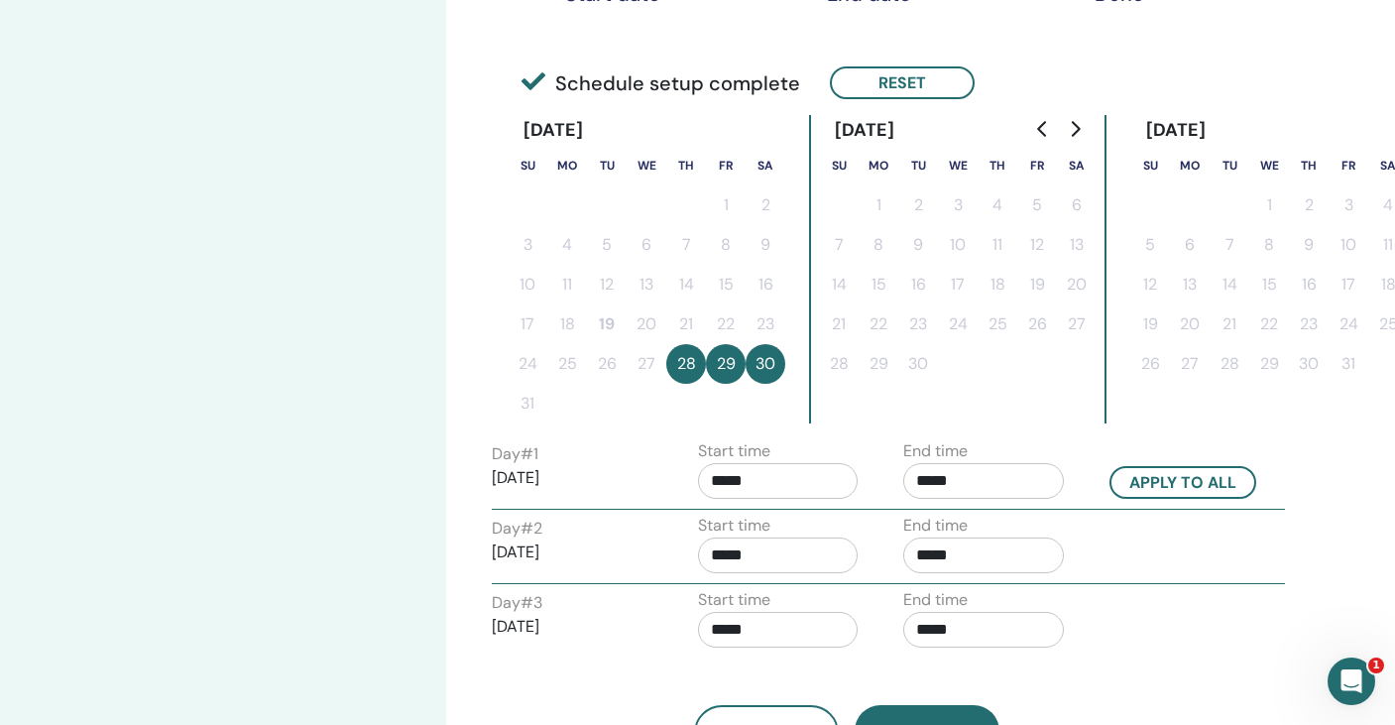
click at [761, 476] on input "*****" at bounding box center [778, 481] width 161 height 36
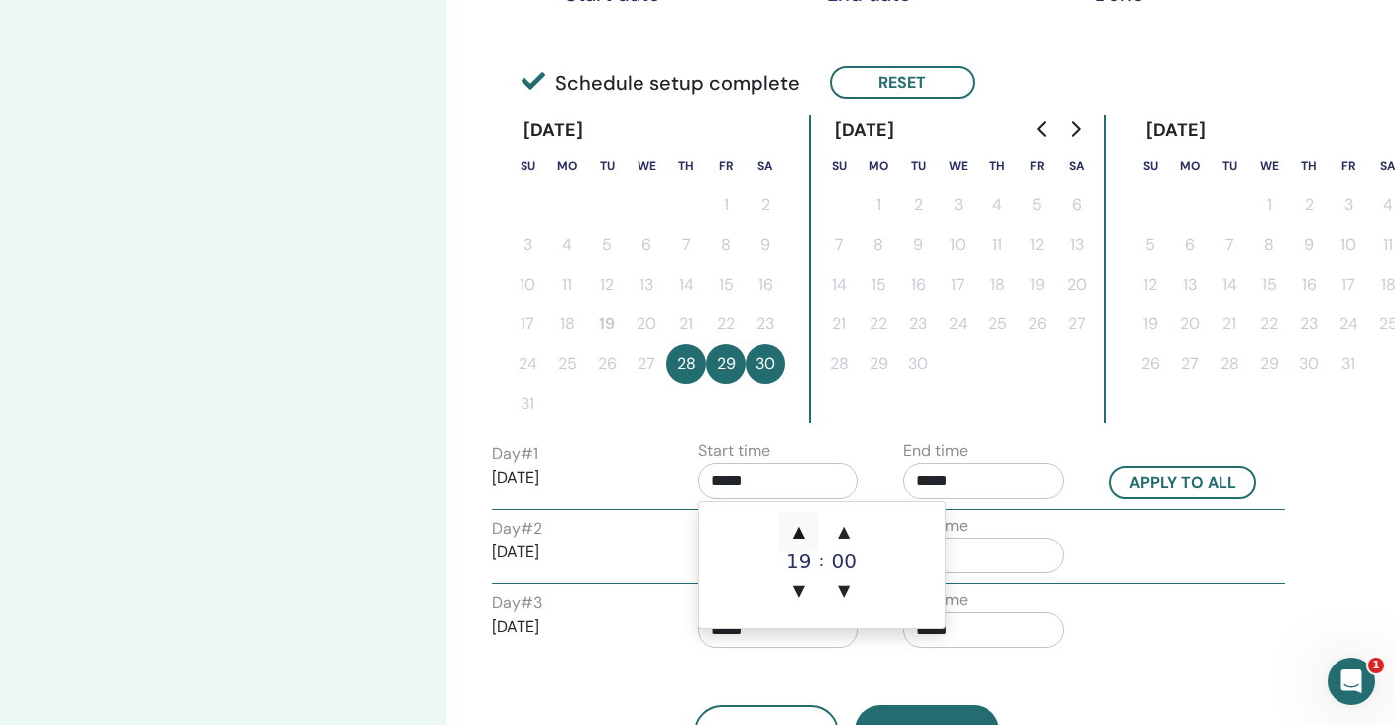
click at [794, 531] on span "▲" at bounding box center [799, 531] width 40 height 40
click at [726, 468] on input "*****" at bounding box center [778, 481] width 161 height 36
click at [475, 302] on div "Time Zone Time Zone (GMT+3) Etc/GMT-3 Seminar Date and Time Start date End date…" at bounding box center [911, 337] width 930 height 1402
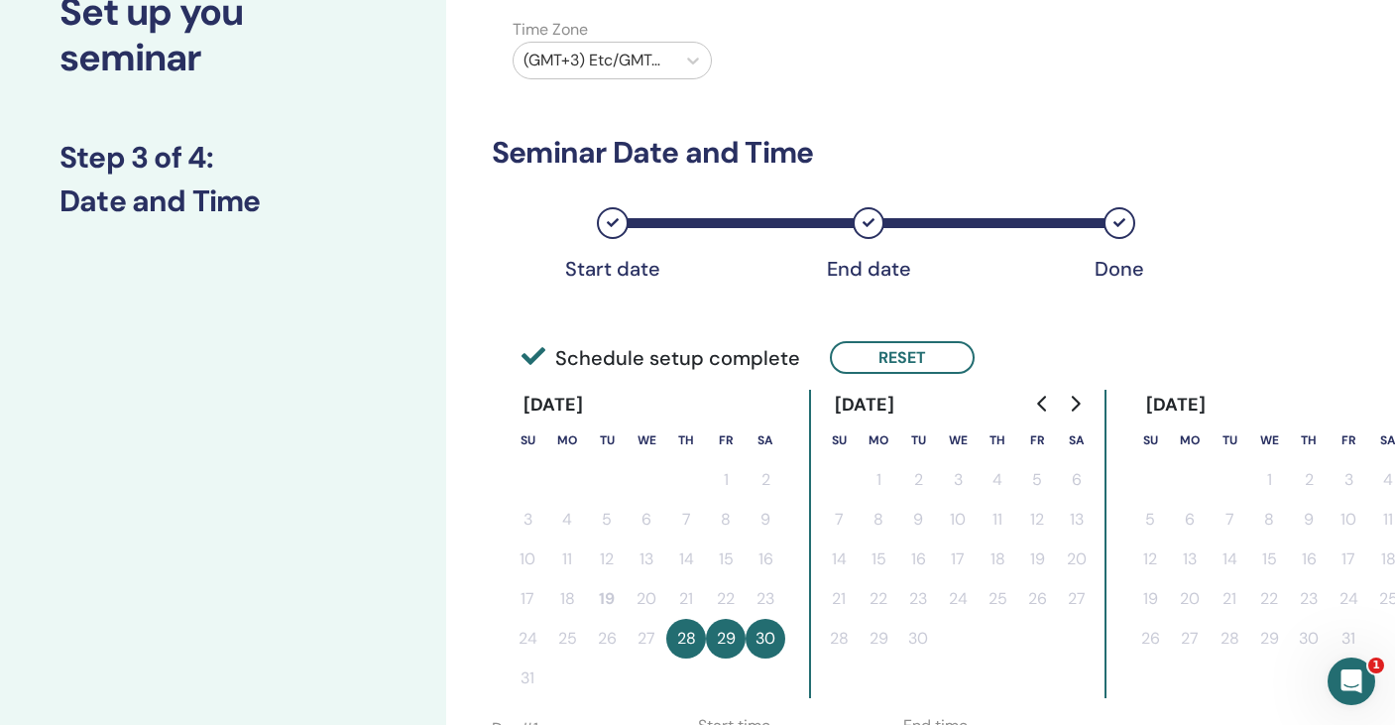
scroll to position [0, 0]
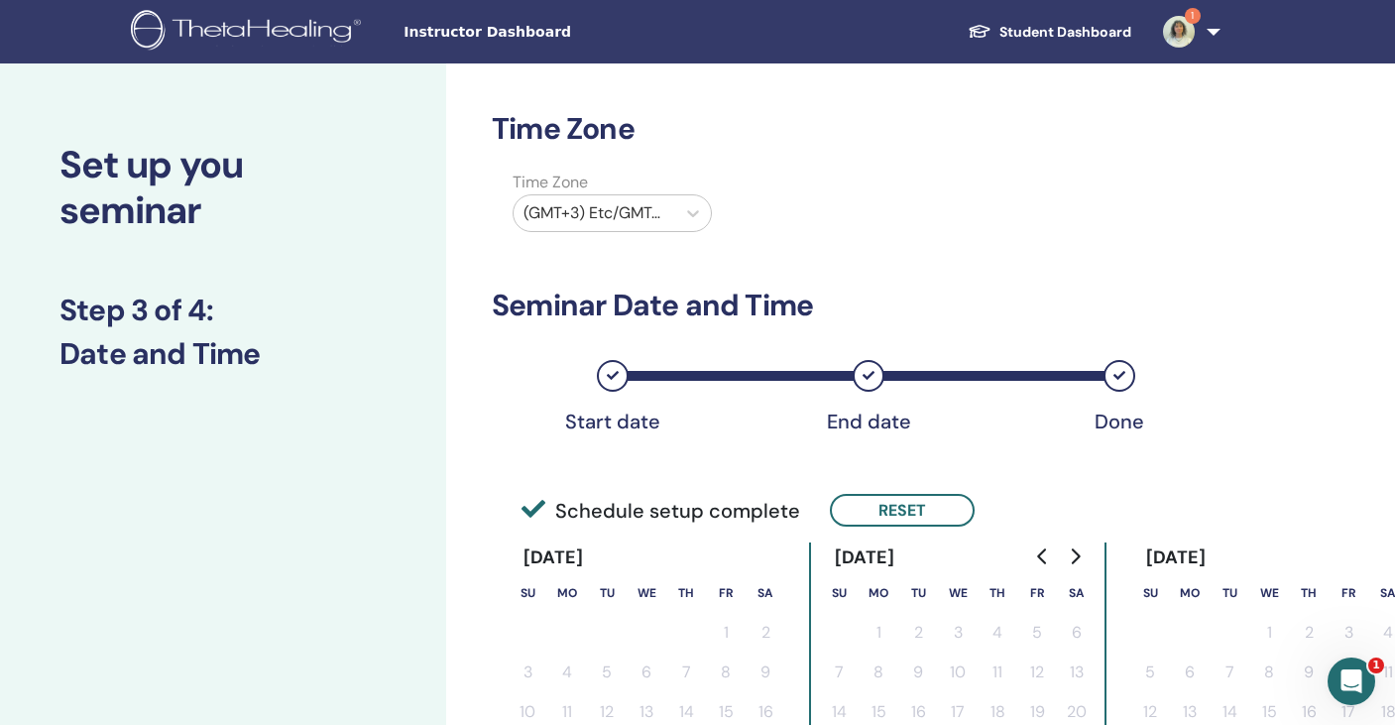
click at [594, 189] on label "Time Zone" at bounding box center [612, 182] width 223 height 24
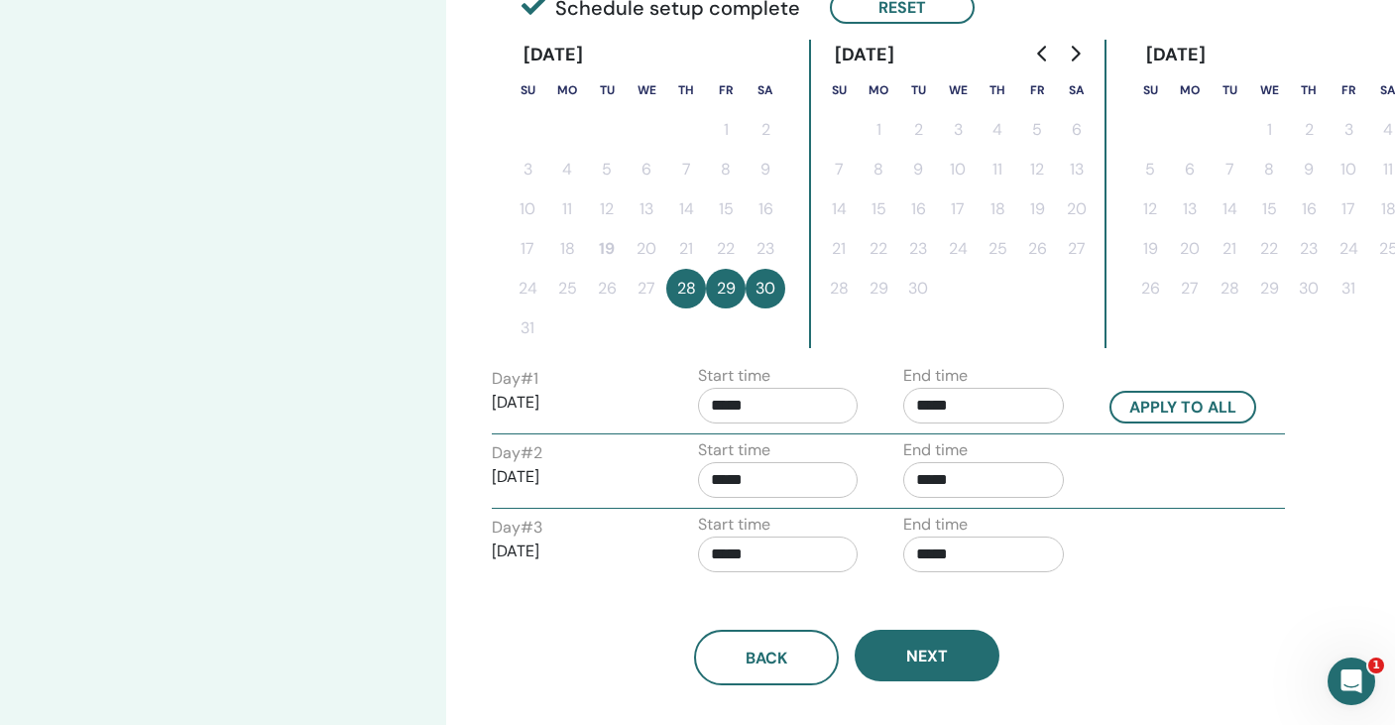
scroll to position [589, 0]
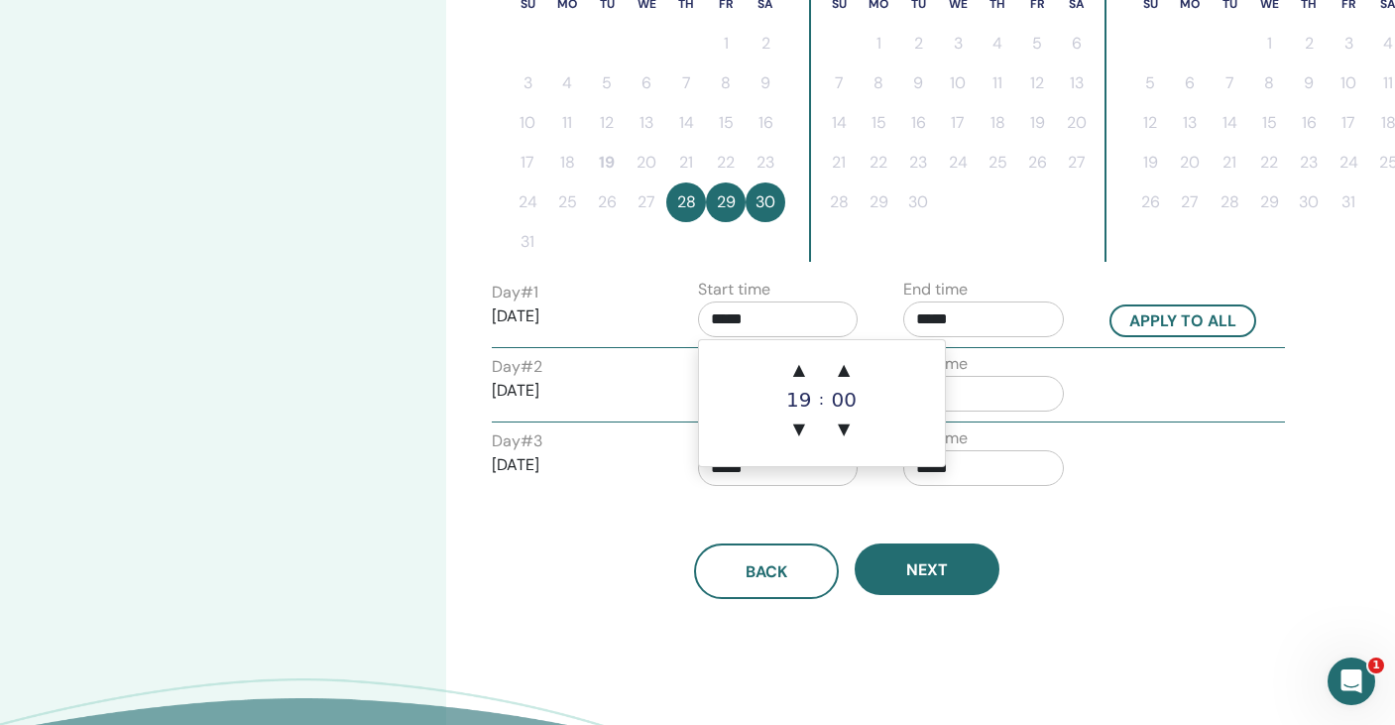
click at [761, 332] on input "*****" at bounding box center [778, 319] width 161 height 36
click at [815, 364] on span "▲" at bounding box center [799, 370] width 40 height 40
click at [803, 369] on span "▲" at bounding box center [799, 370] width 40 height 40
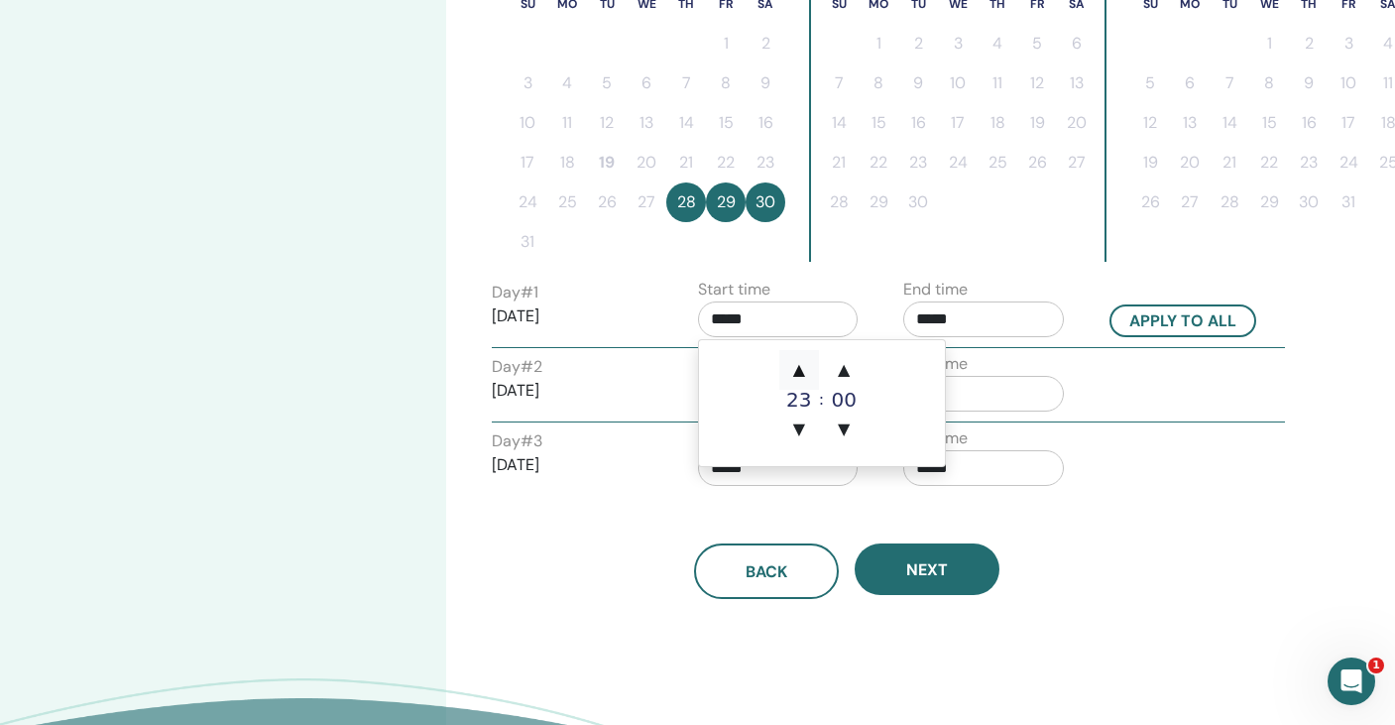
click at [803, 369] on span "▲" at bounding box center [799, 370] width 40 height 40
click at [816, 266] on div "Time Zone Time Zone (GMT+3) Etc/GMT-3 Seminar Date and Time Start date End date…" at bounding box center [847, 60] width 710 height 1077
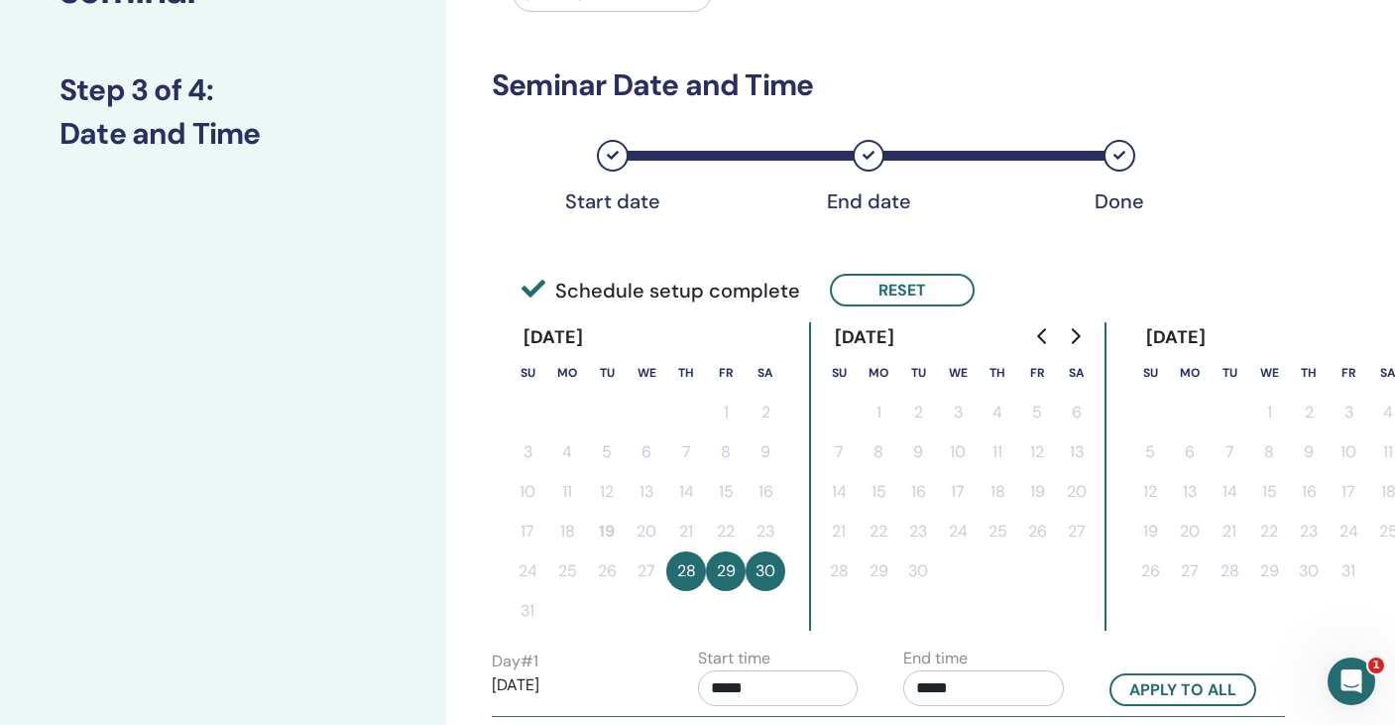
scroll to position [0, 0]
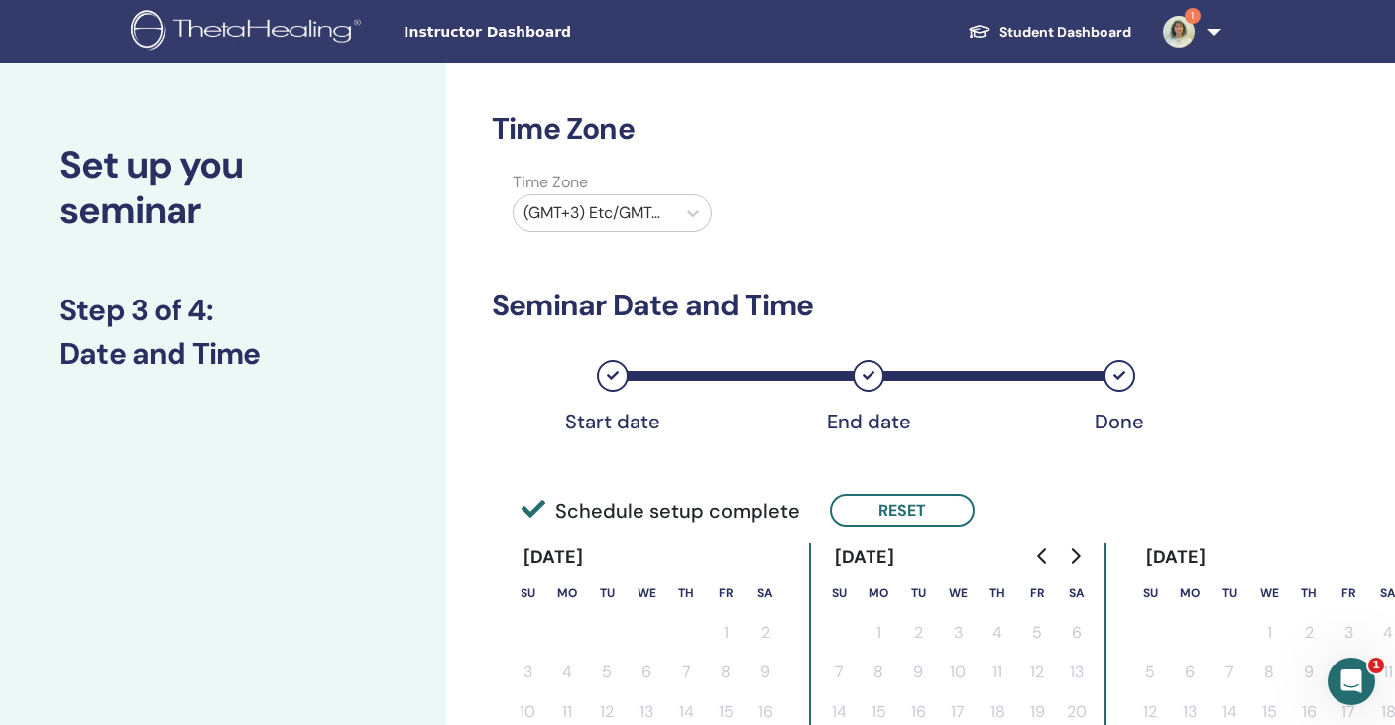
click at [637, 218] on div at bounding box center [594, 213] width 142 height 28
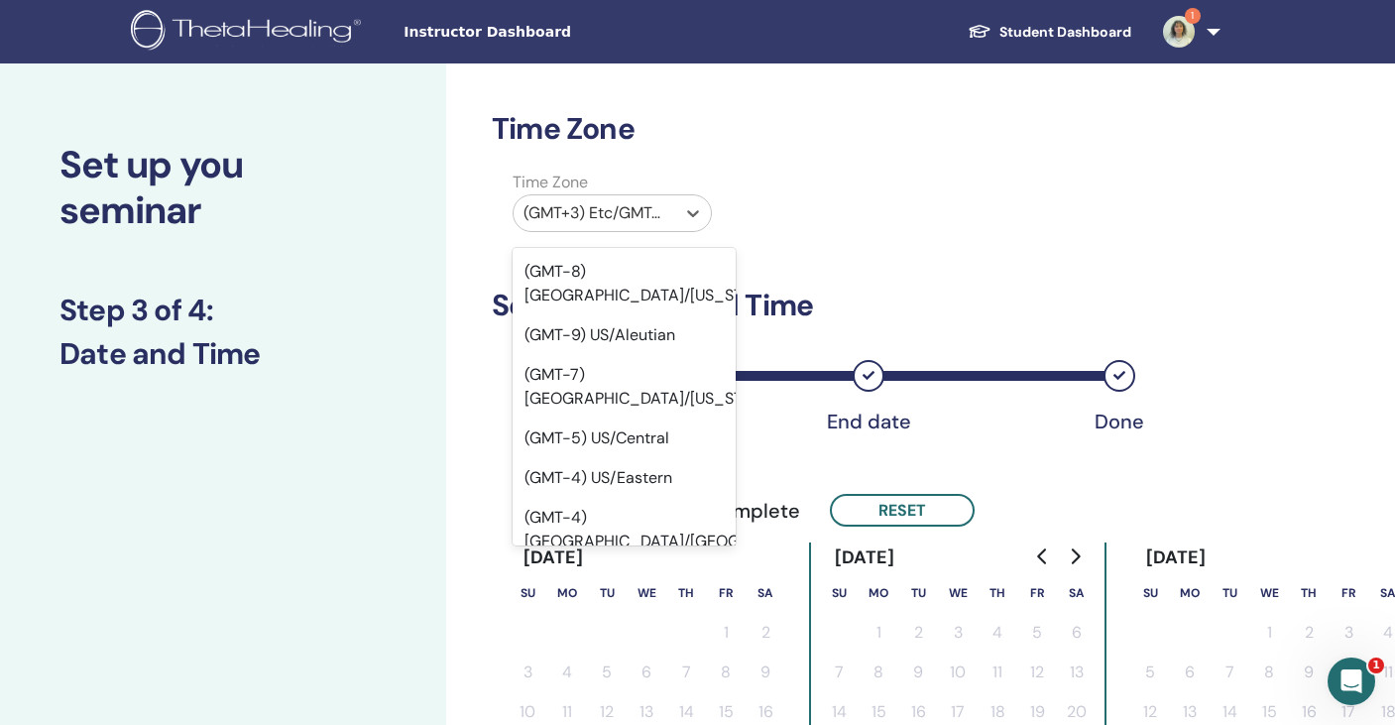
scroll to position [933, 0]
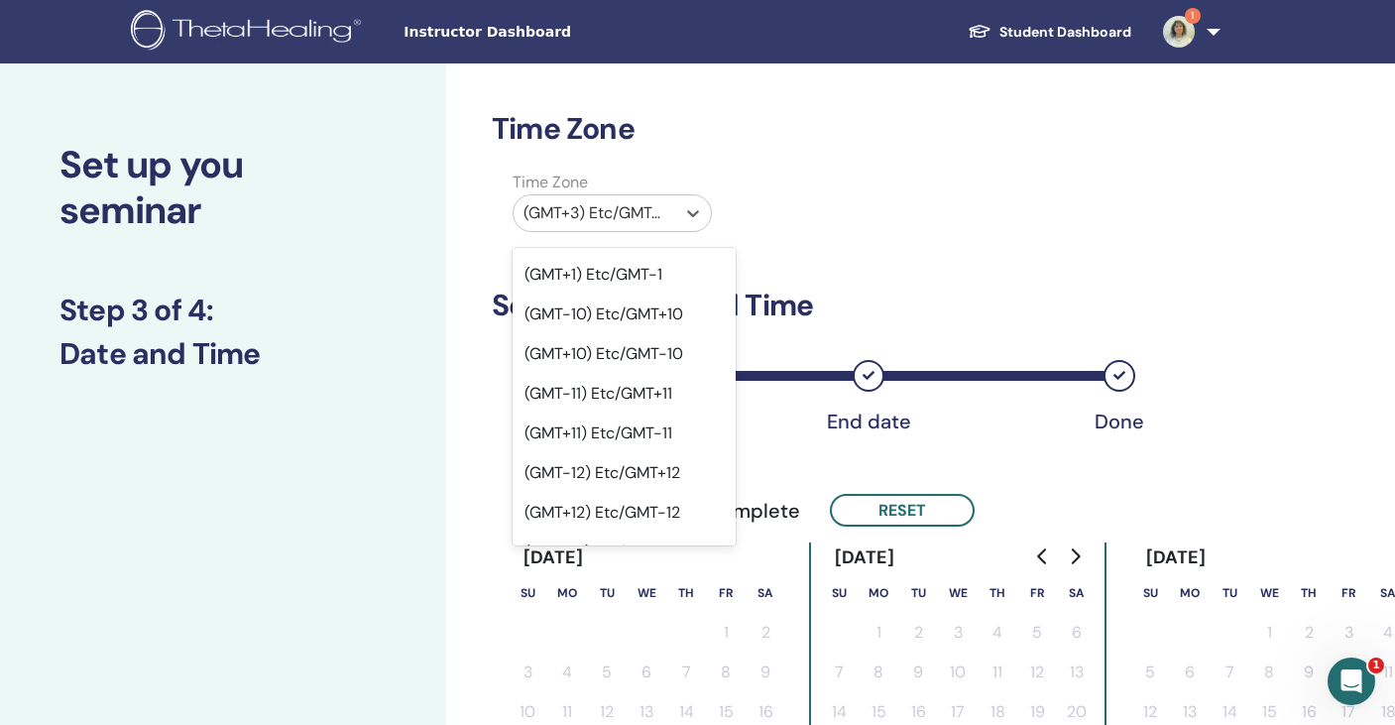
click at [600, 691] on div "(GMT-3) Etc/GMT+3" at bounding box center [623, 711] width 223 height 40
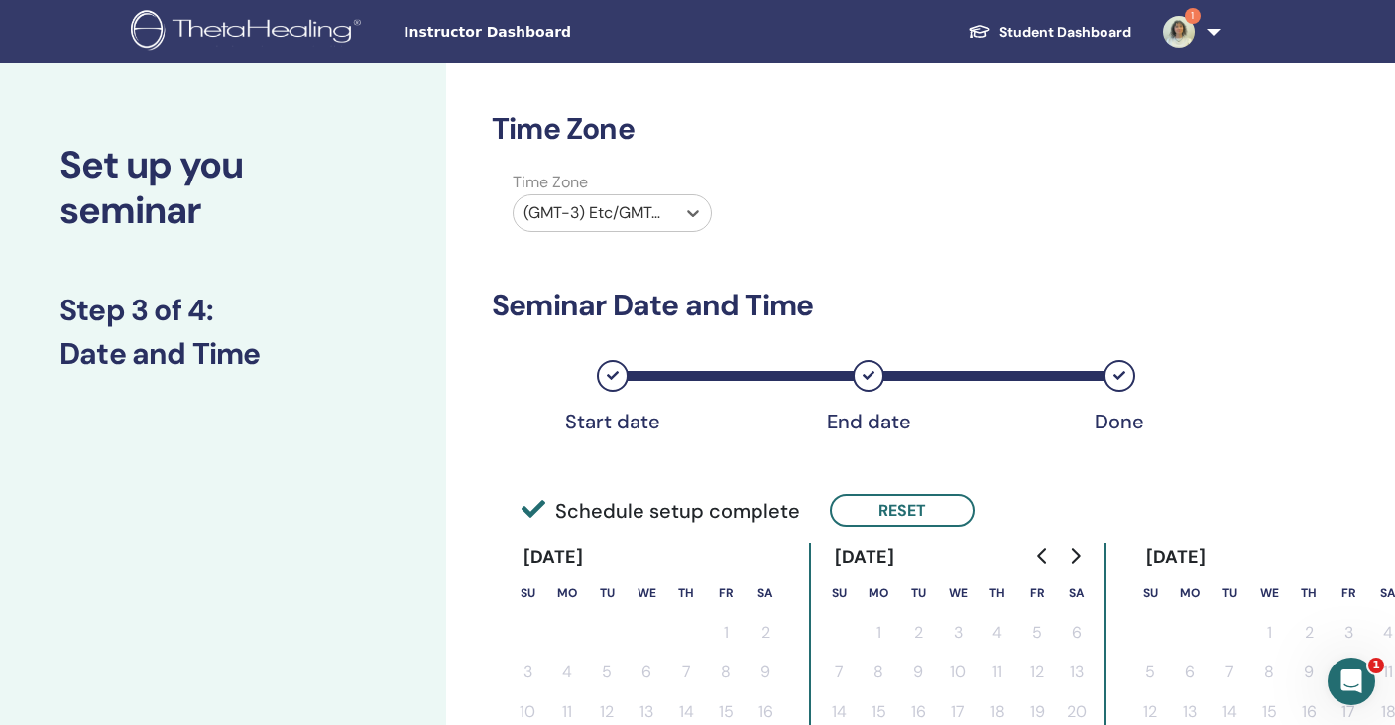
click at [745, 238] on div "Time Zone option (GMT-3) Etc/GMT+3, selected. Select is focused ,type to refine…" at bounding box center [846, 204] width 739 height 69
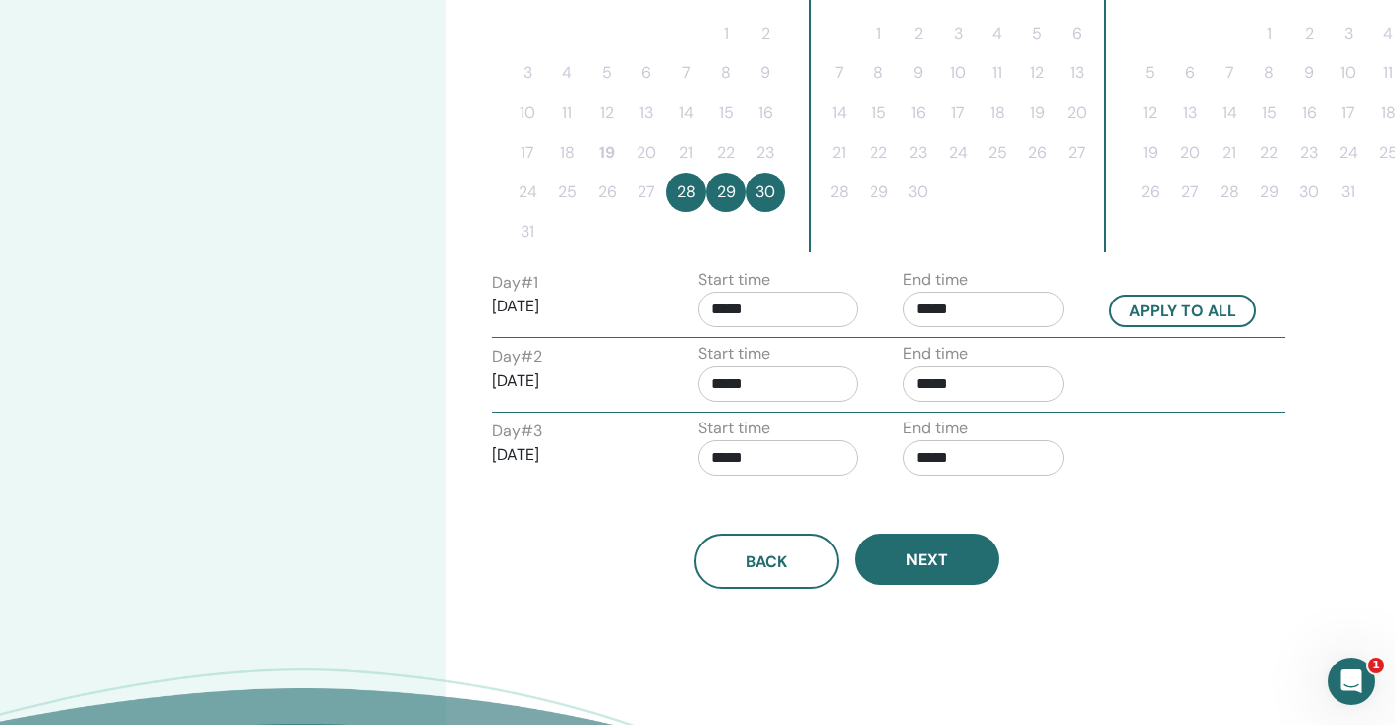
scroll to position [720, 0]
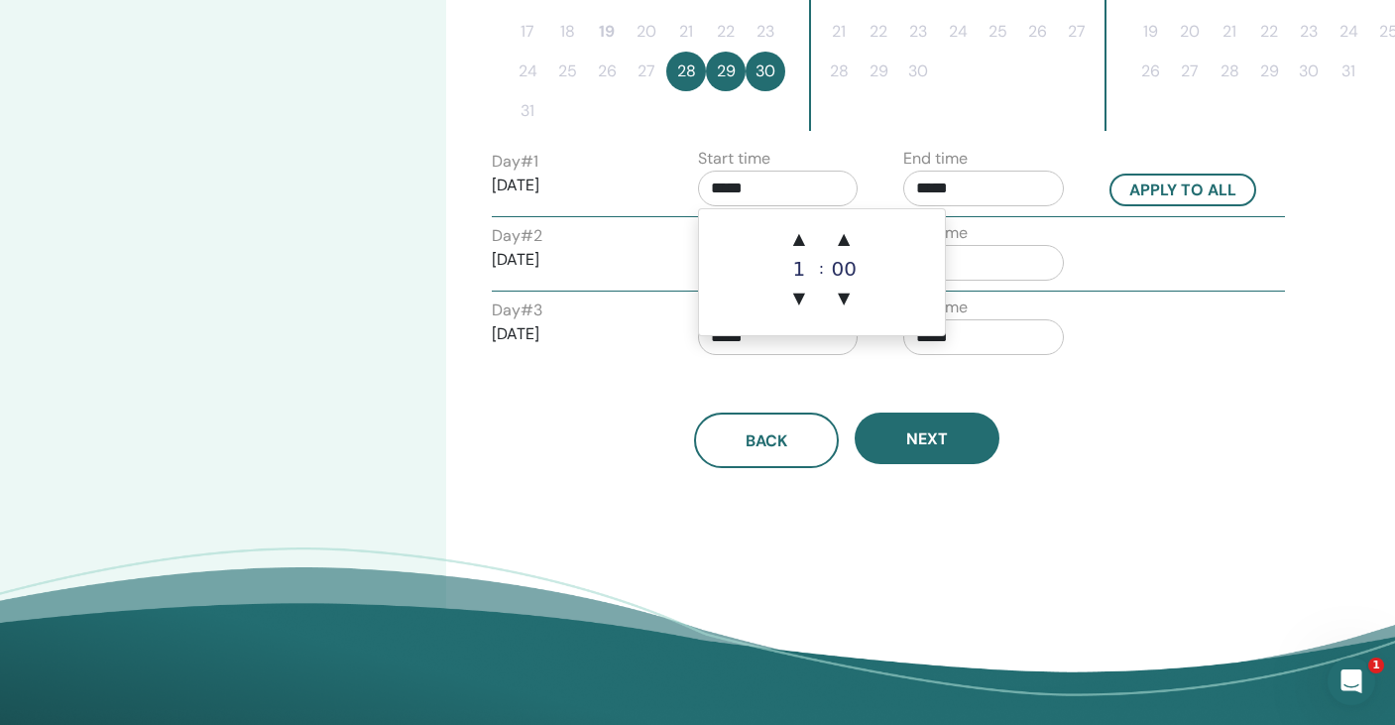
click at [742, 172] on input "*****" at bounding box center [778, 188] width 161 height 36
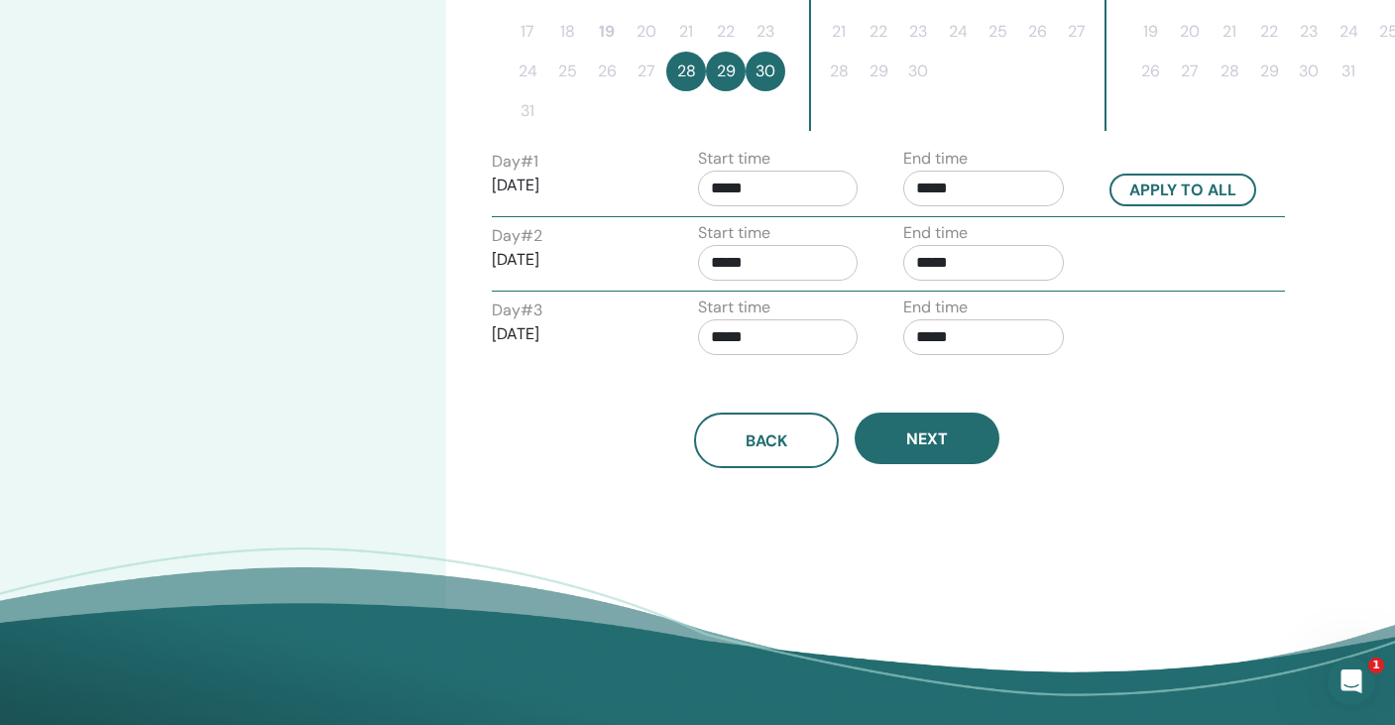
click at [742, 172] on input "*****" at bounding box center [778, 188] width 161 height 36
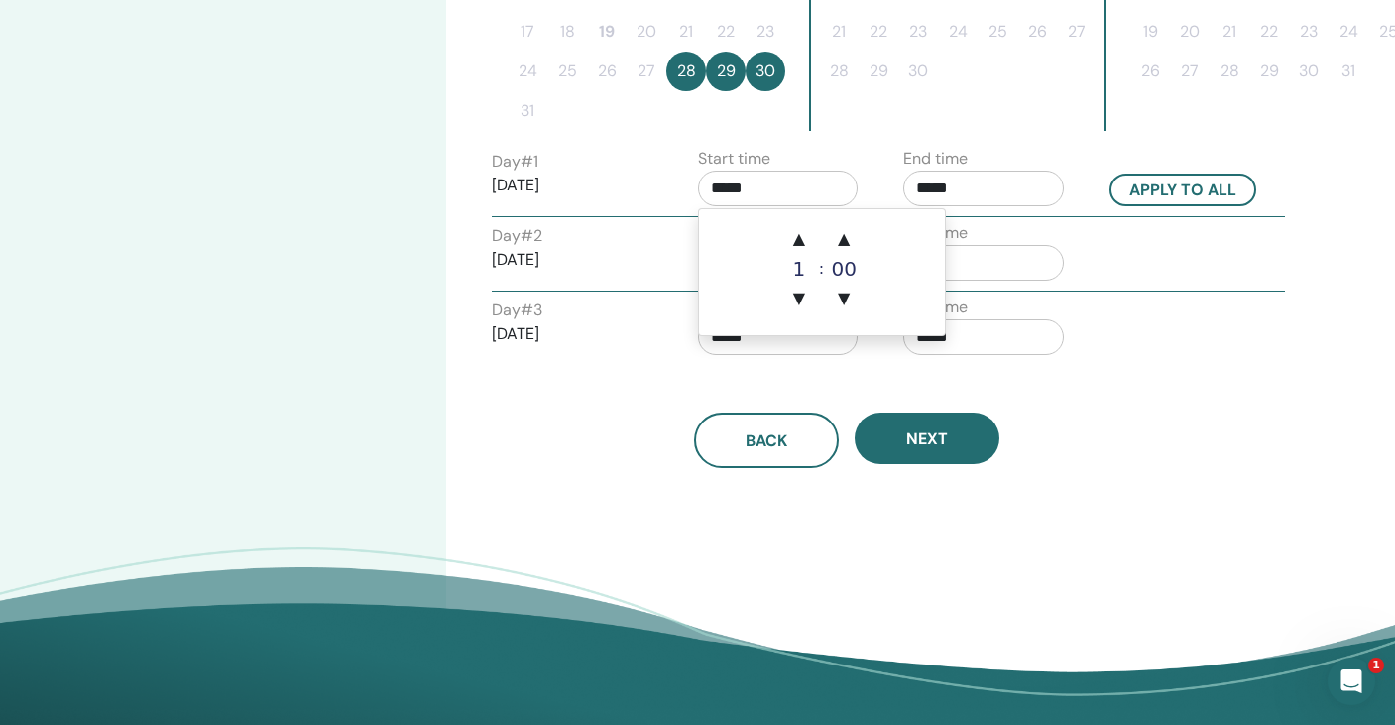
click at [743, 168] on label "Start time" at bounding box center [734, 159] width 72 height 24
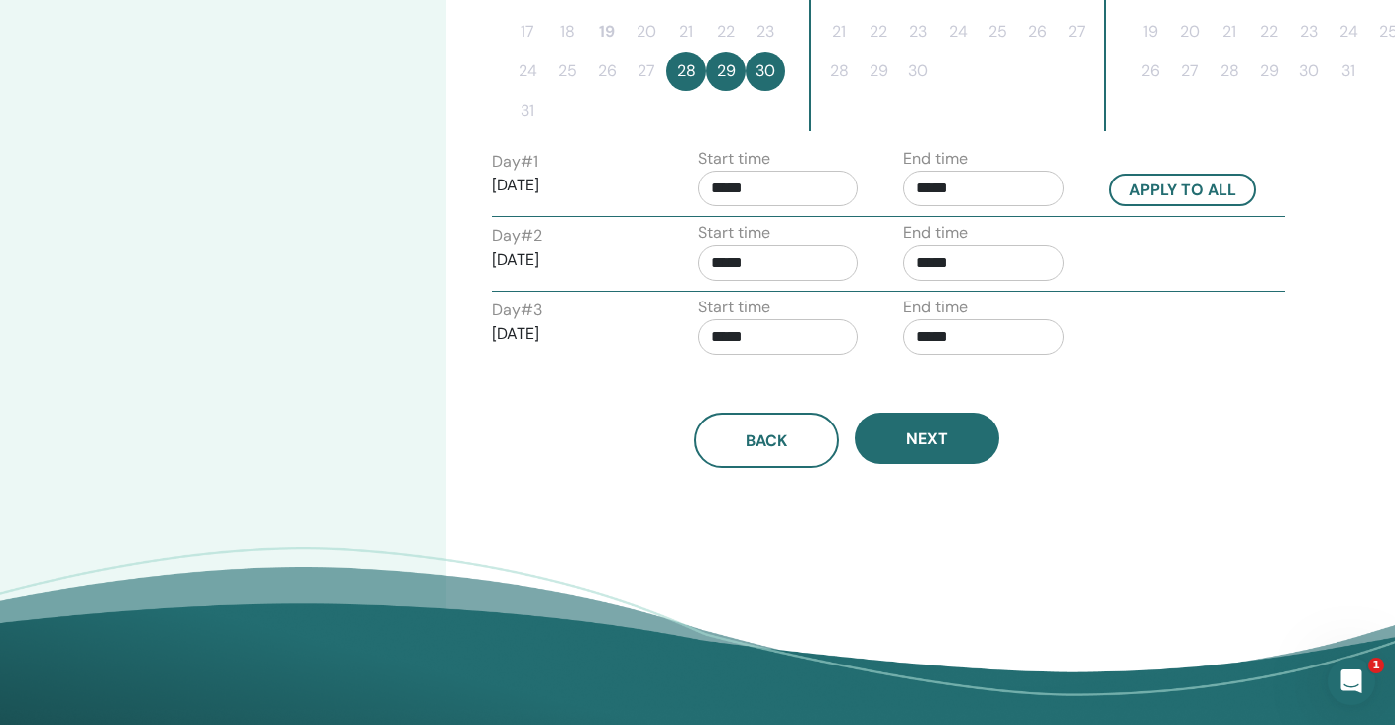
click at [597, 282] on div "Day # 2 2025/08/29" at bounding box center [572, 255] width 161 height 63
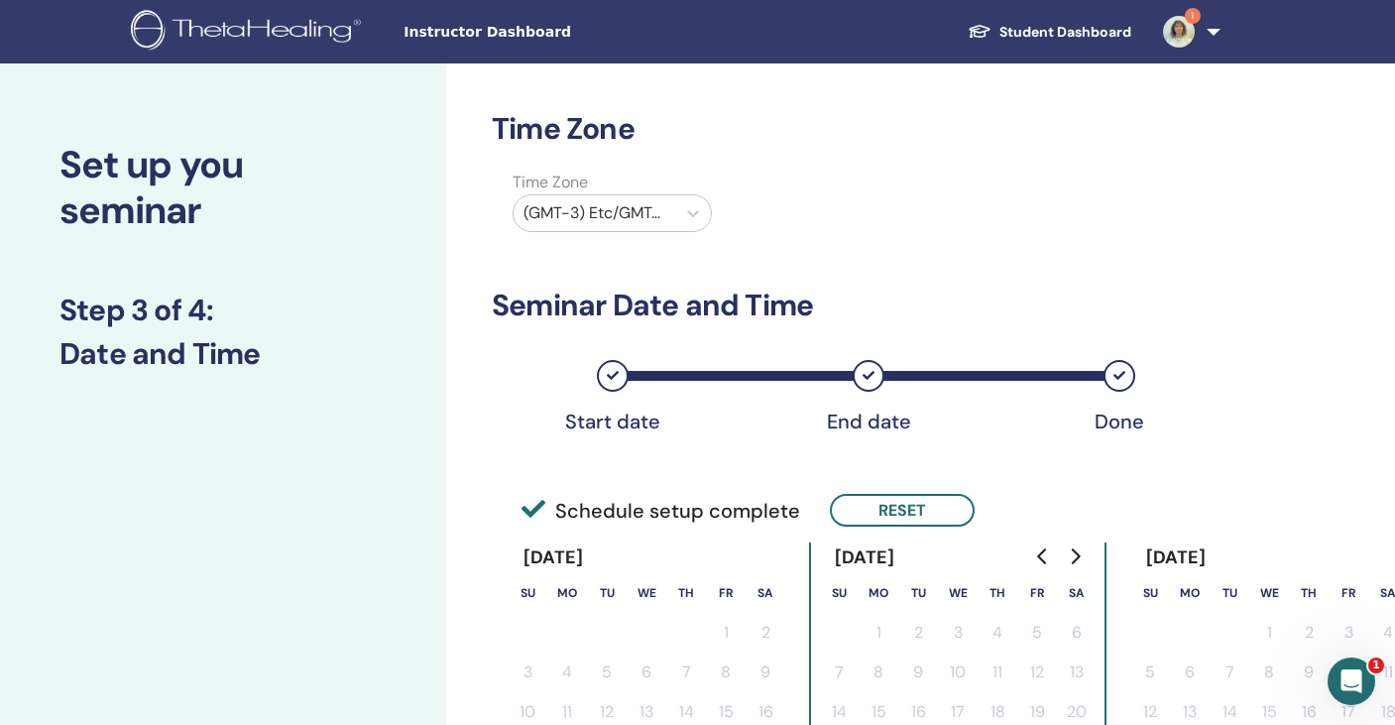
click at [613, 207] on div at bounding box center [594, 213] width 142 height 28
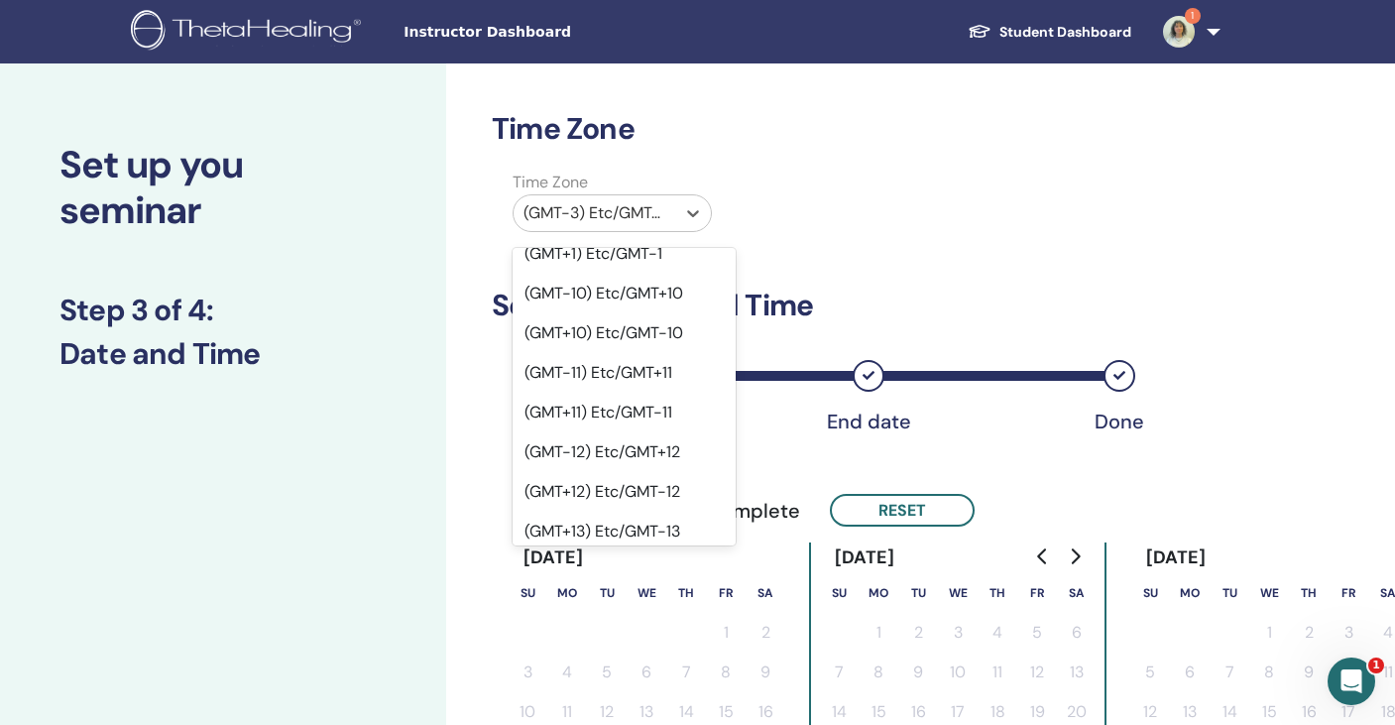
scroll to position [965, 0]
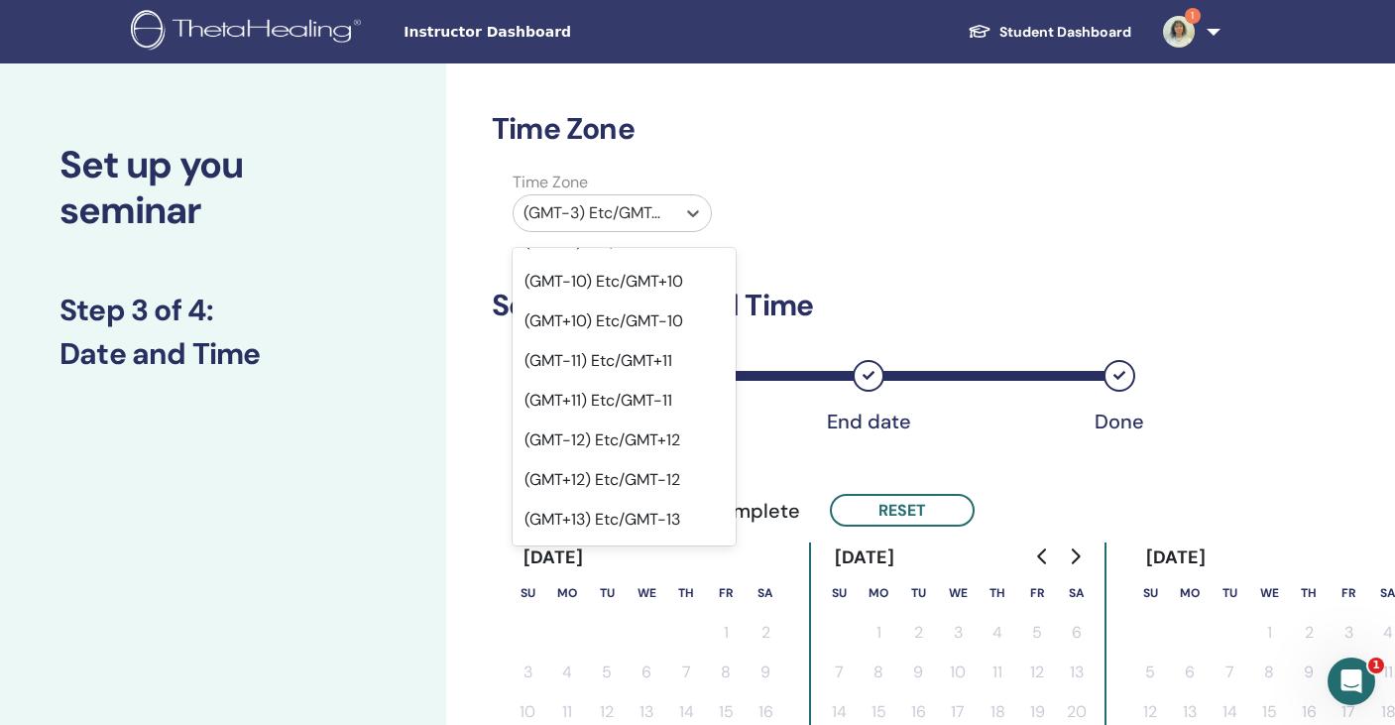
click at [600, 698] on div "(GMT+3) Etc/GMT-3" at bounding box center [623, 718] width 223 height 40
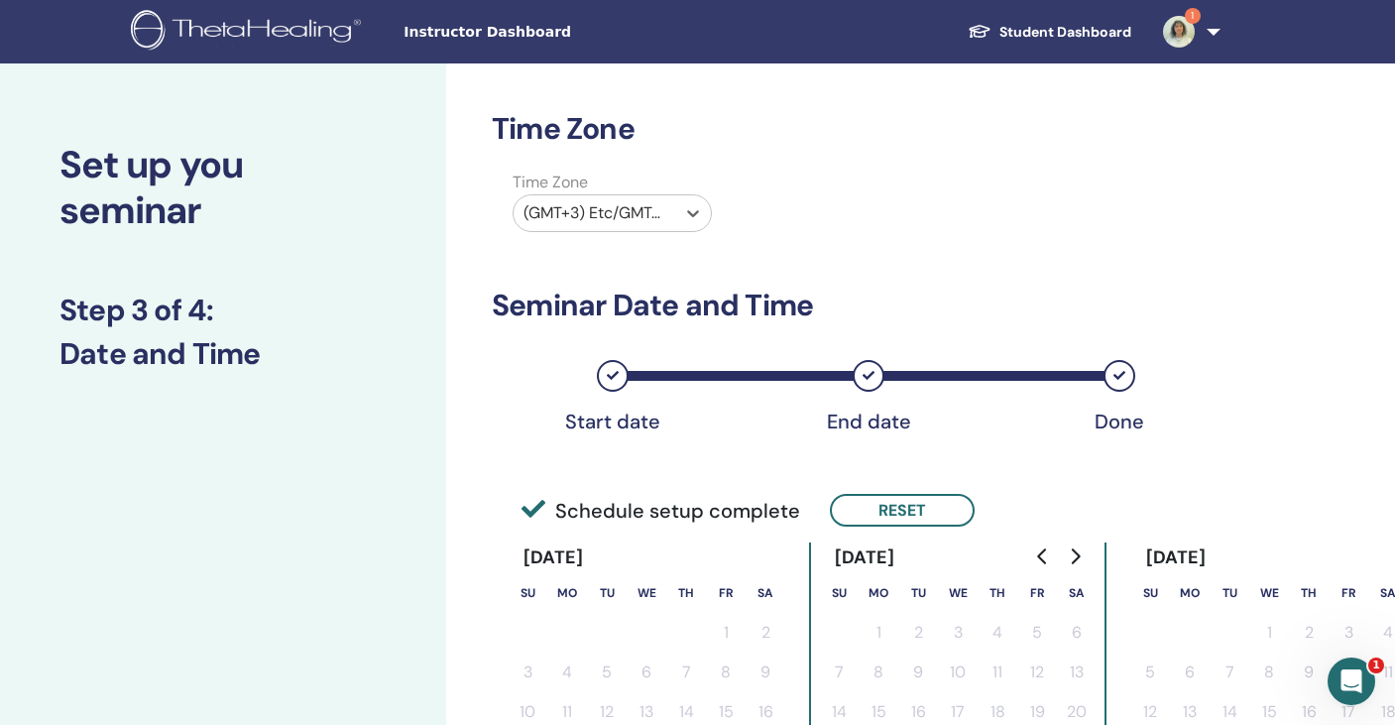
click at [750, 399] on div "Start date End date Done" at bounding box center [847, 391] width 710 height 105
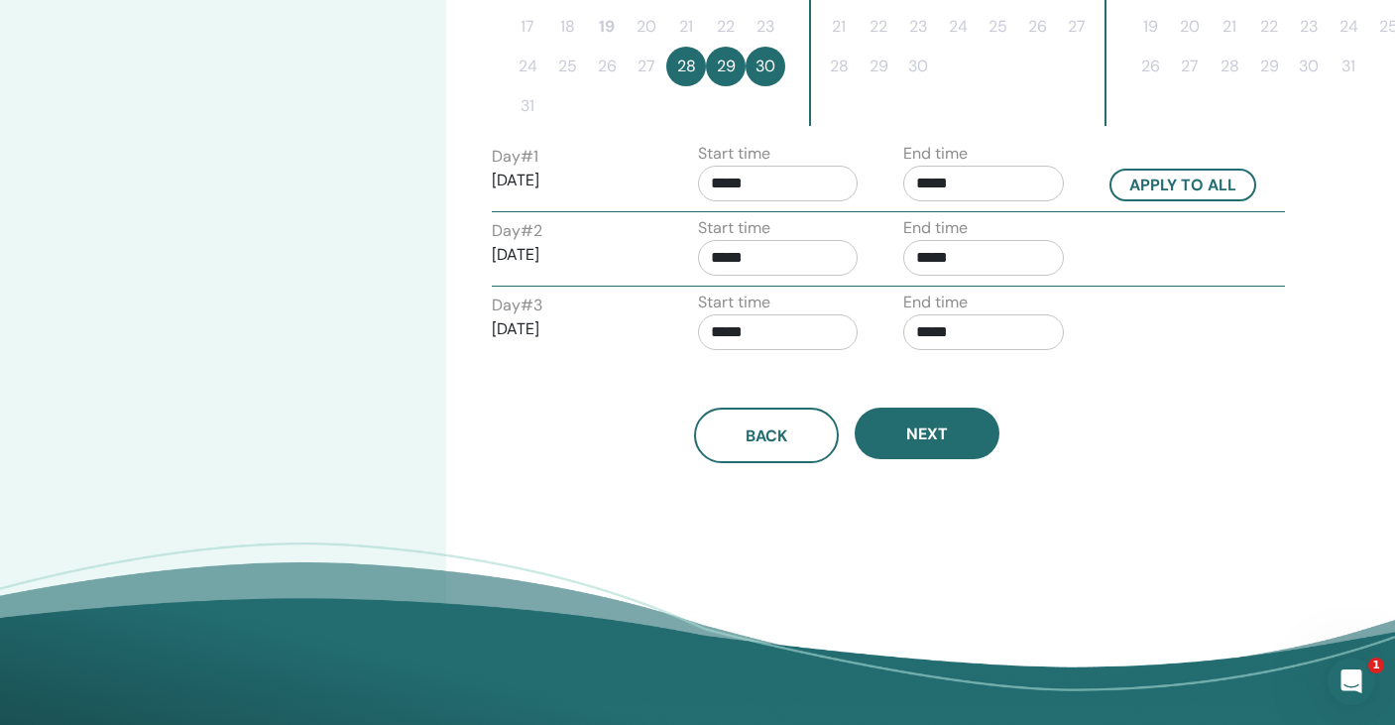
scroll to position [692, 0]
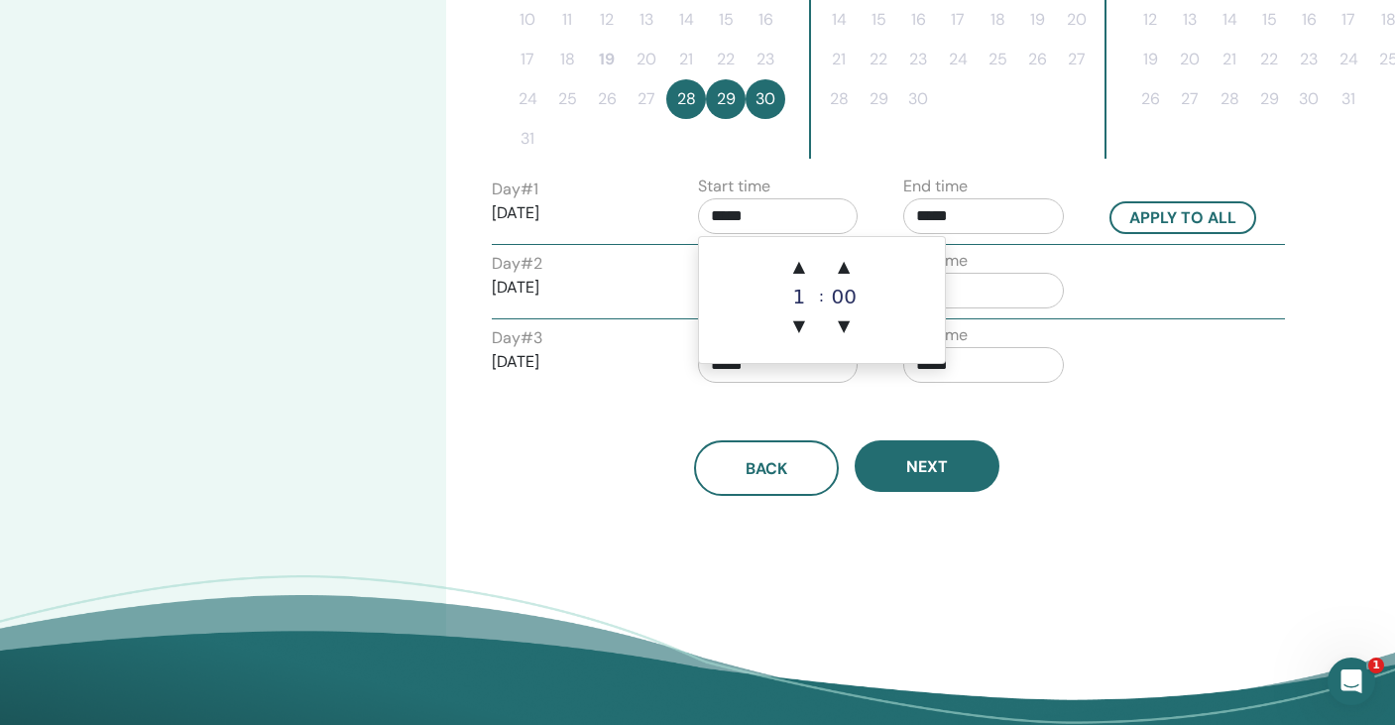
click at [779, 212] on input "*****" at bounding box center [778, 216] width 161 height 36
click at [797, 260] on span "▲" at bounding box center [799, 267] width 40 height 40
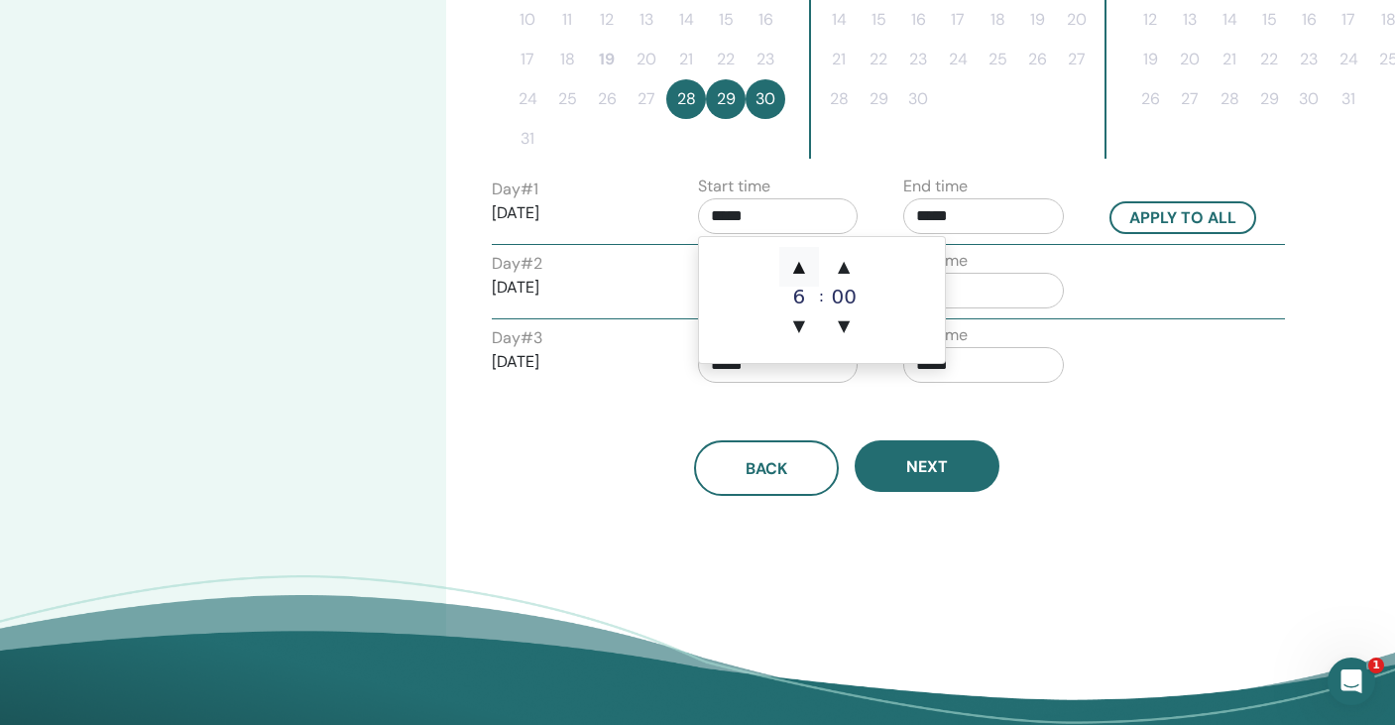
click at [797, 260] on span "▲" at bounding box center [799, 267] width 40 height 40
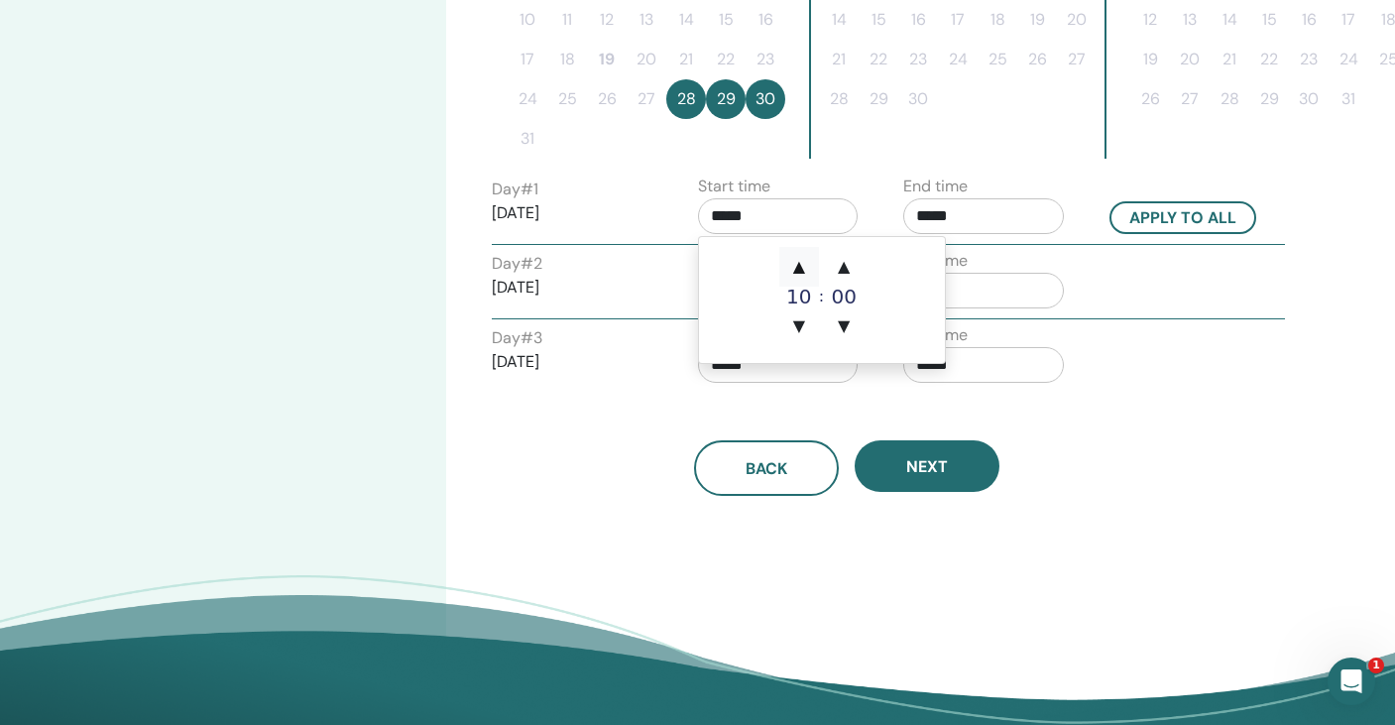
click at [797, 260] on span "▲" at bounding box center [799, 267] width 40 height 40
type input "*****"
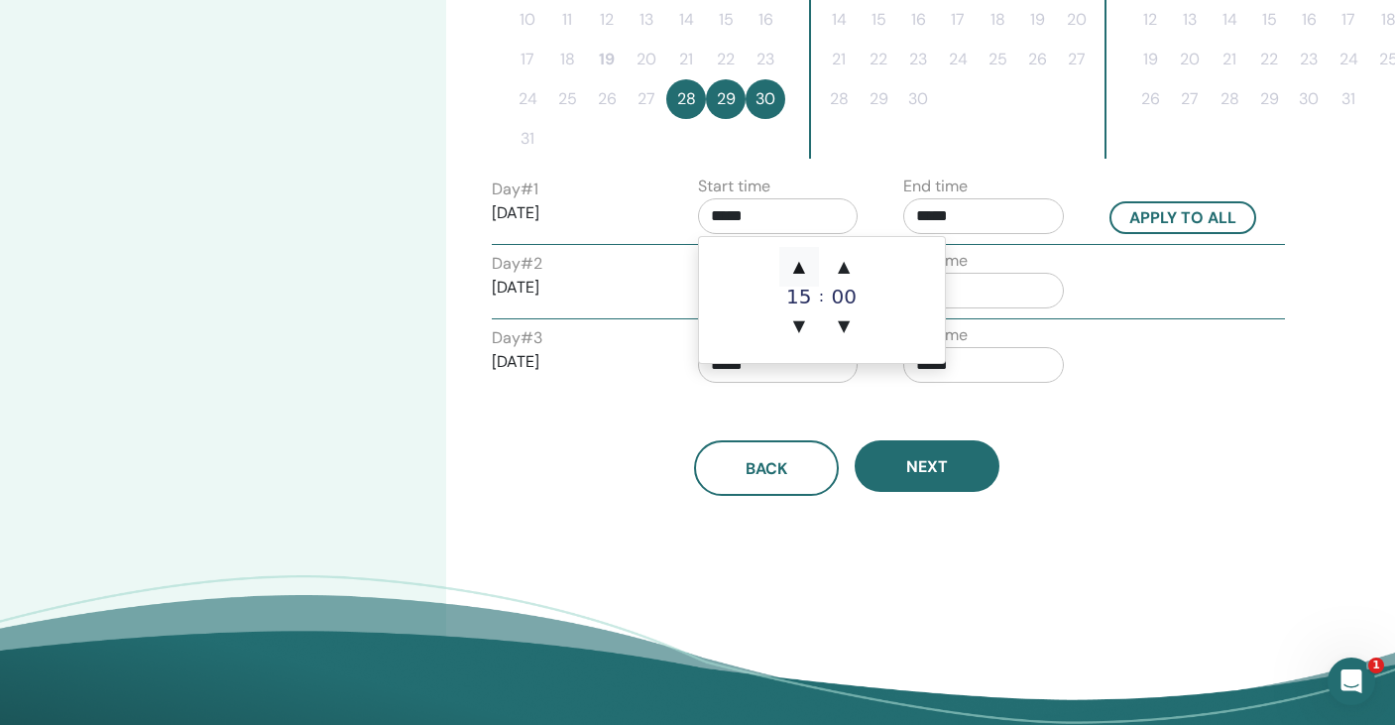
click at [797, 260] on span "▲" at bounding box center [799, 267] width 40 height 40
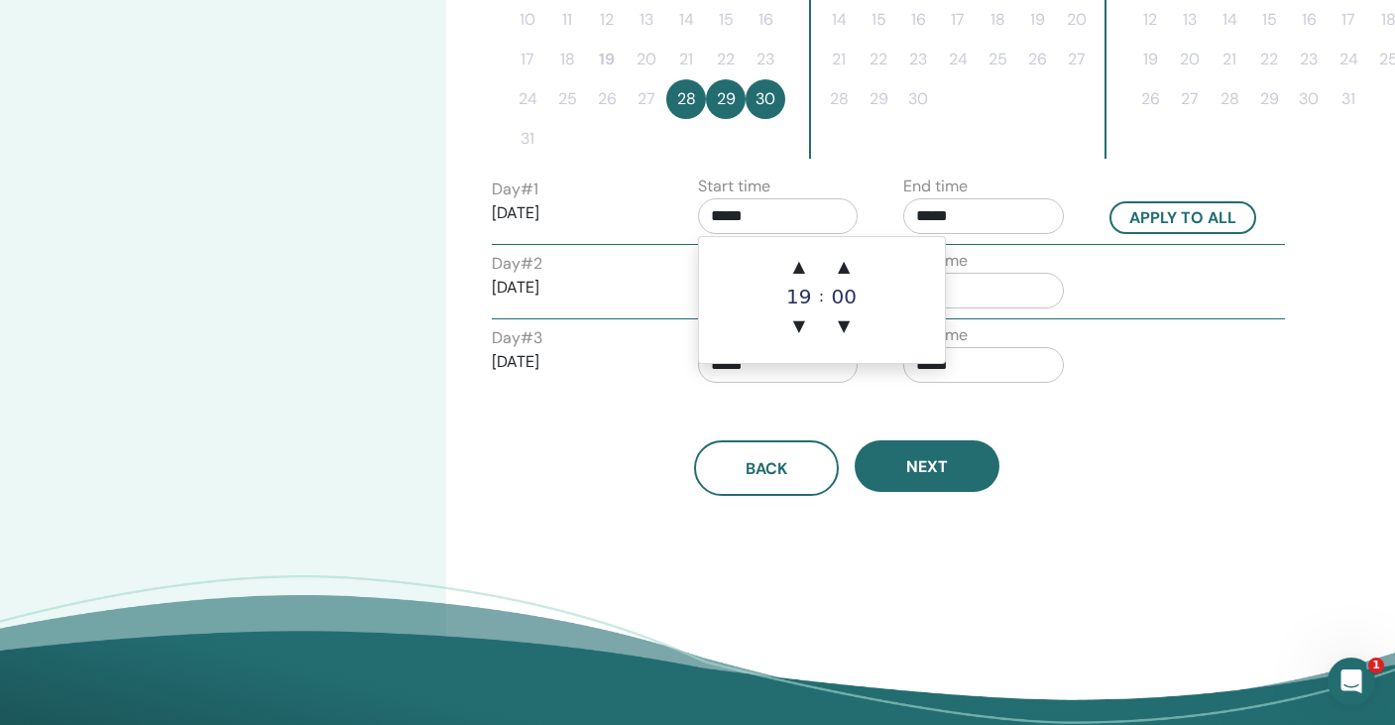
click at [791, 562] on div "Time Zone Time Zone (GMT+3) Etc/GMT-3 Seminar Date and Time Start date End date…" at bounding box center [911, 73] width 930 height 1402
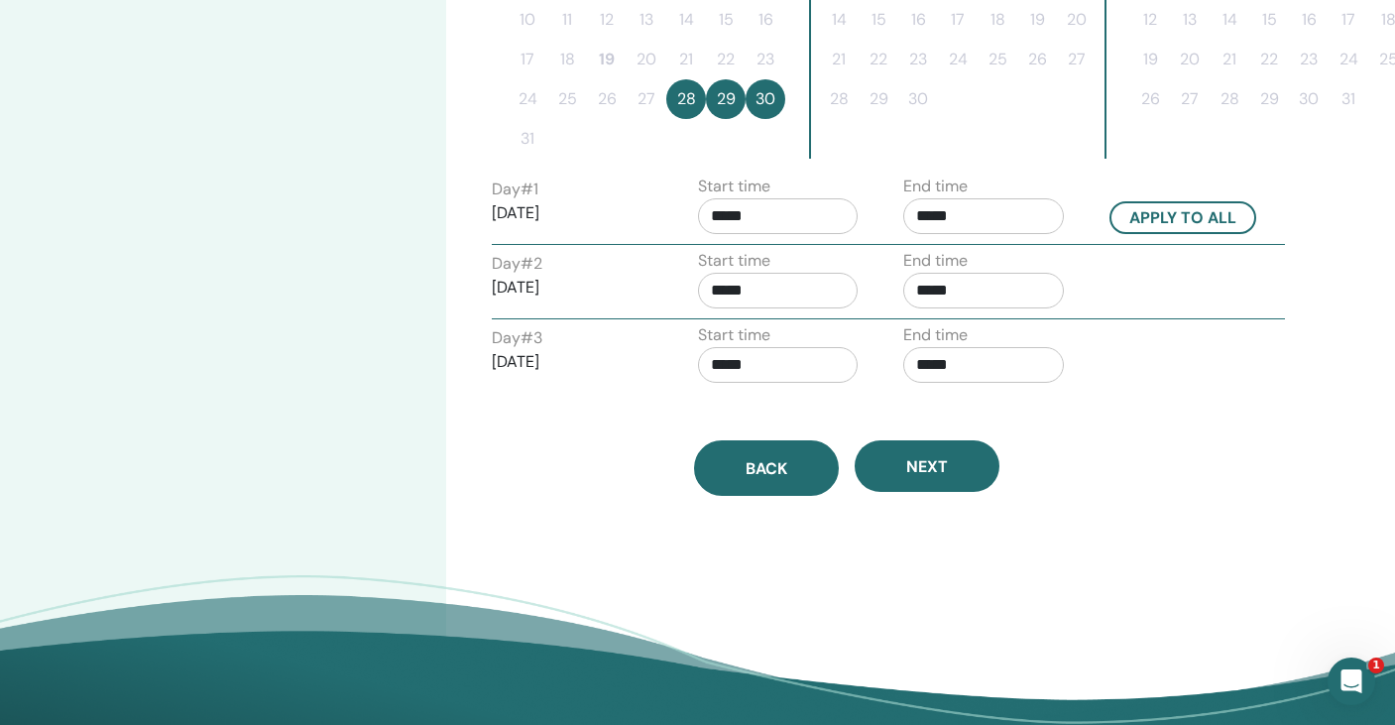
click at [781, 481] on button "Back" at bounding box center [766, 468] width 145 height 56
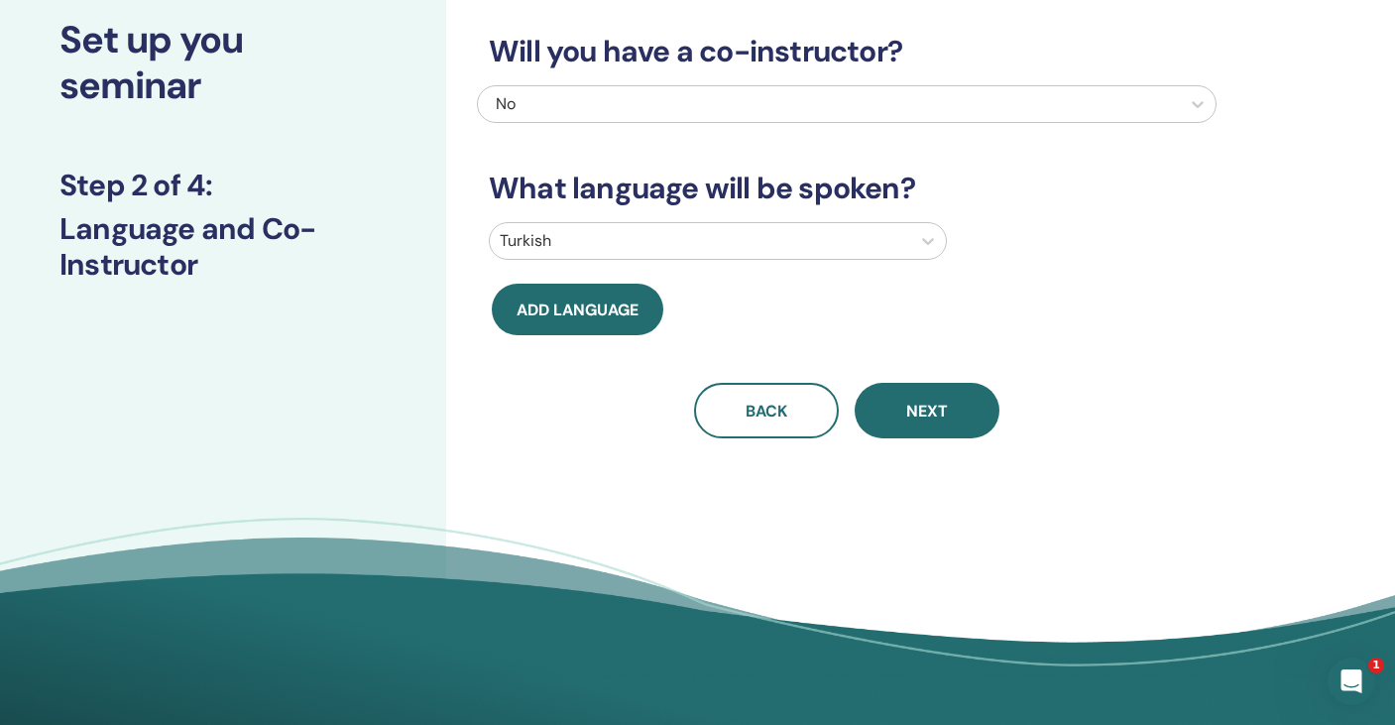
scroll to position [128, 0]
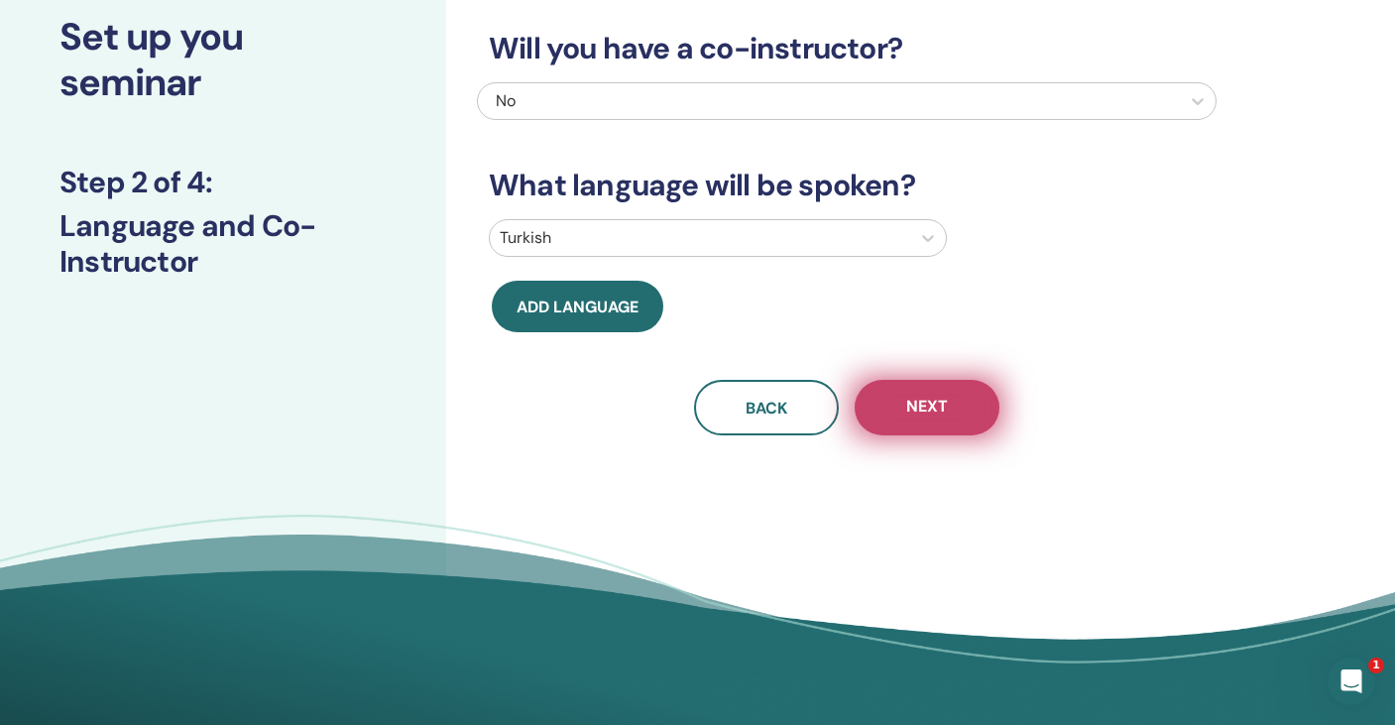
click at [961, 408] on button "Next" at bounding box center [926, 408] width 145 height 56
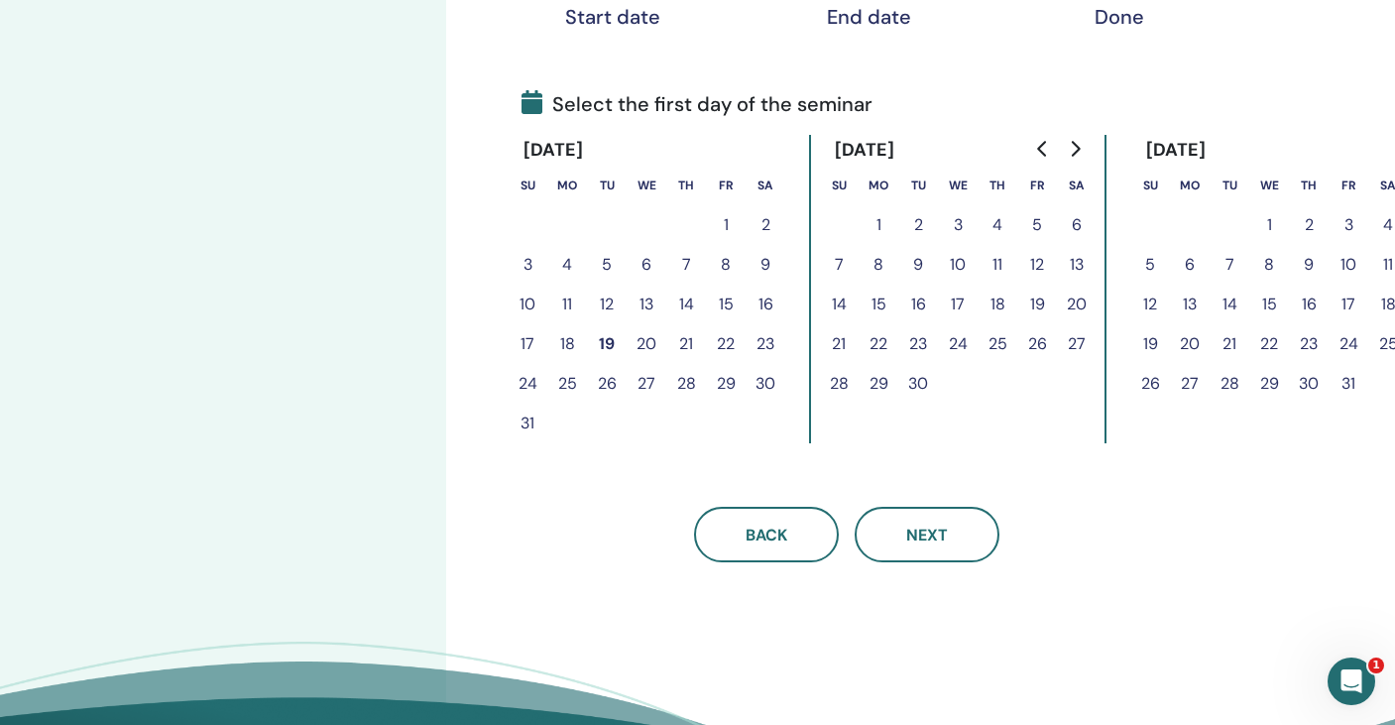
scroll to position [525, 0]
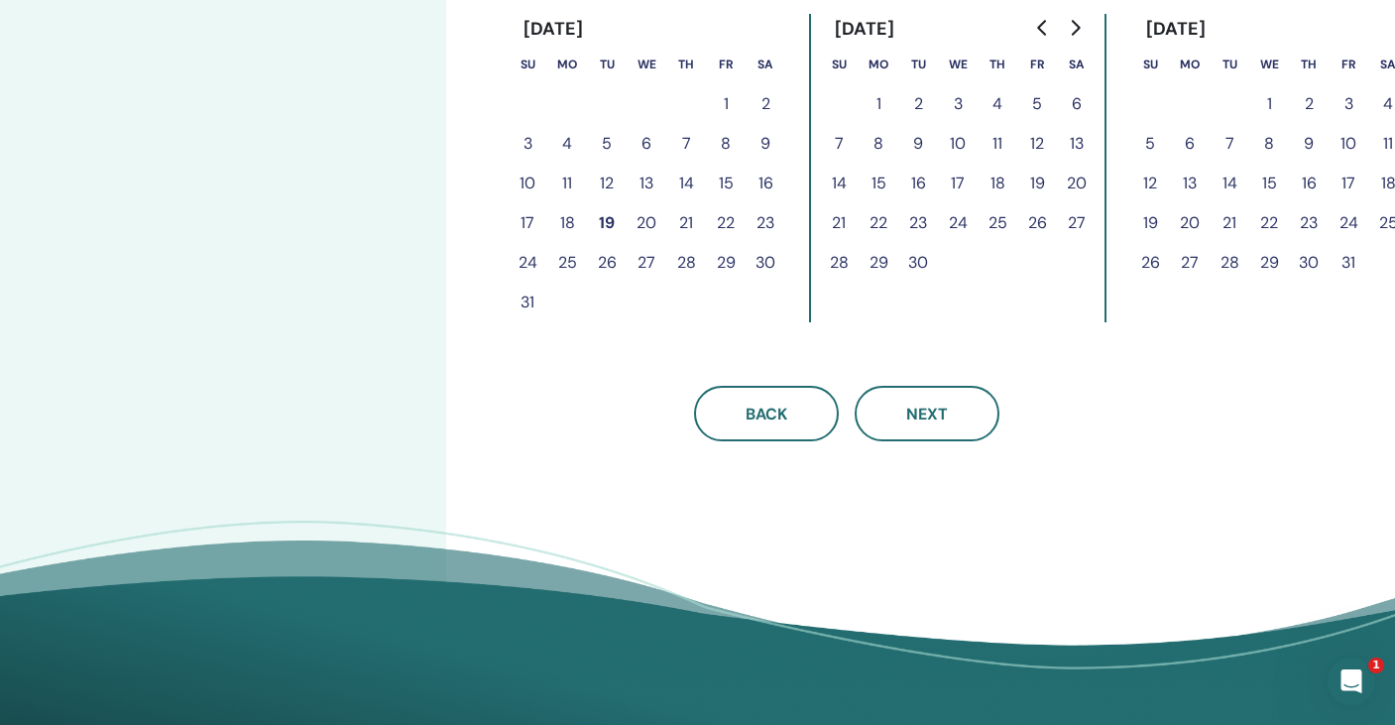
click at [694, 261] on button "28" at bounding box center [686, 263] width 40 height 40
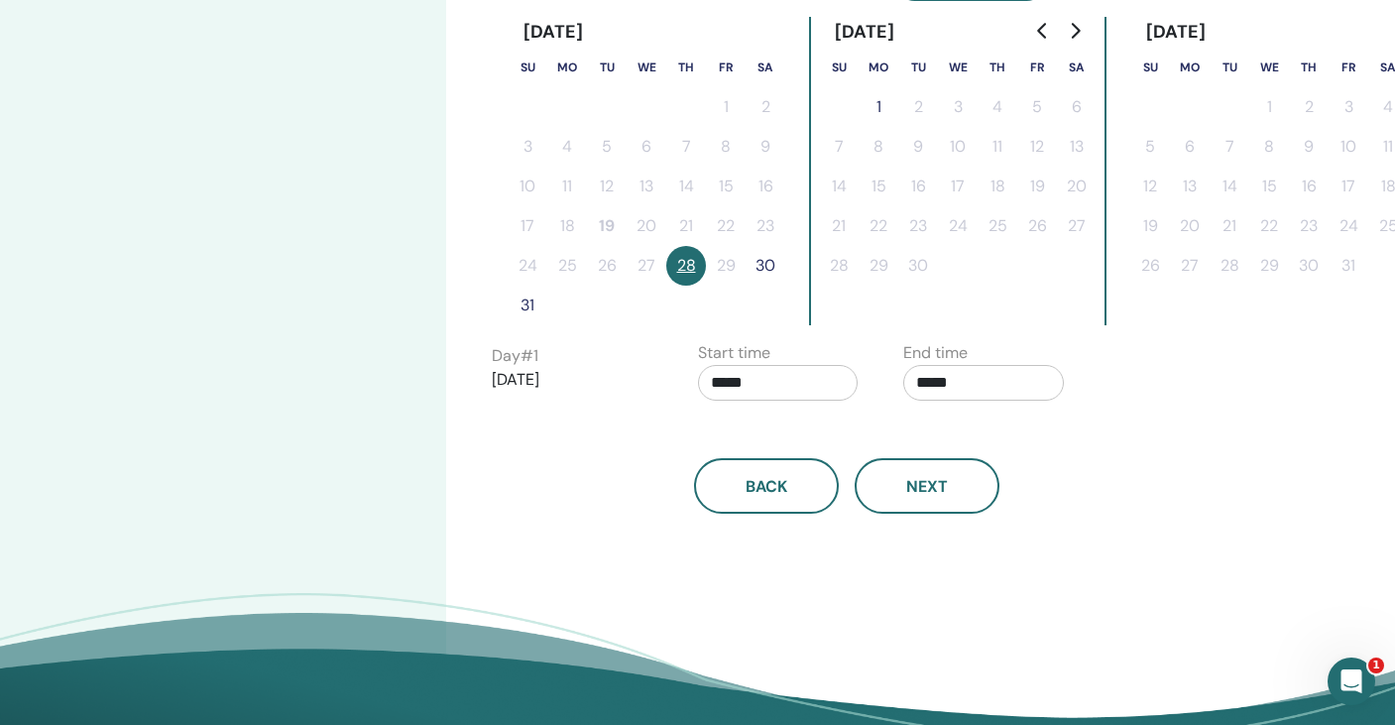
click at [750, 382] on input "*****" at bounding box center [778, 383] width 161 height 36
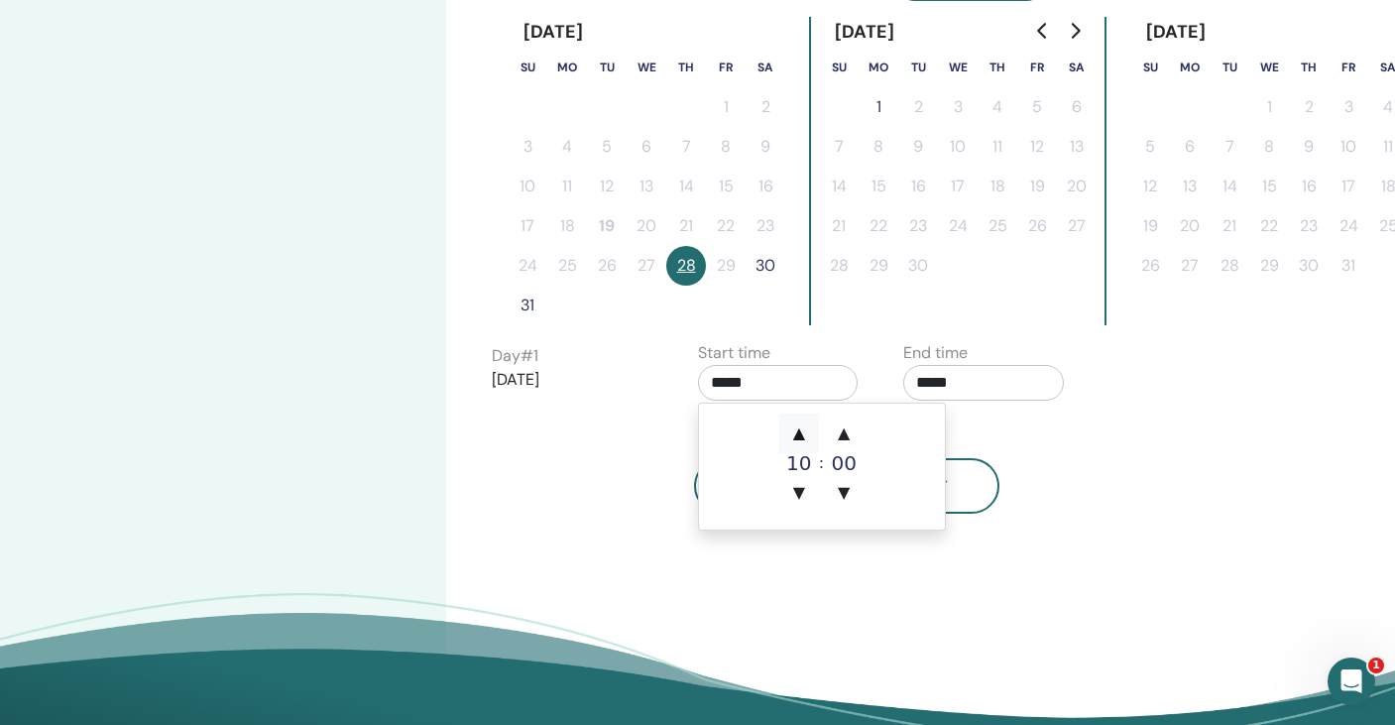
click at [787, 424] on span "▲" at bounding box center [799, 433] width 40 height 40
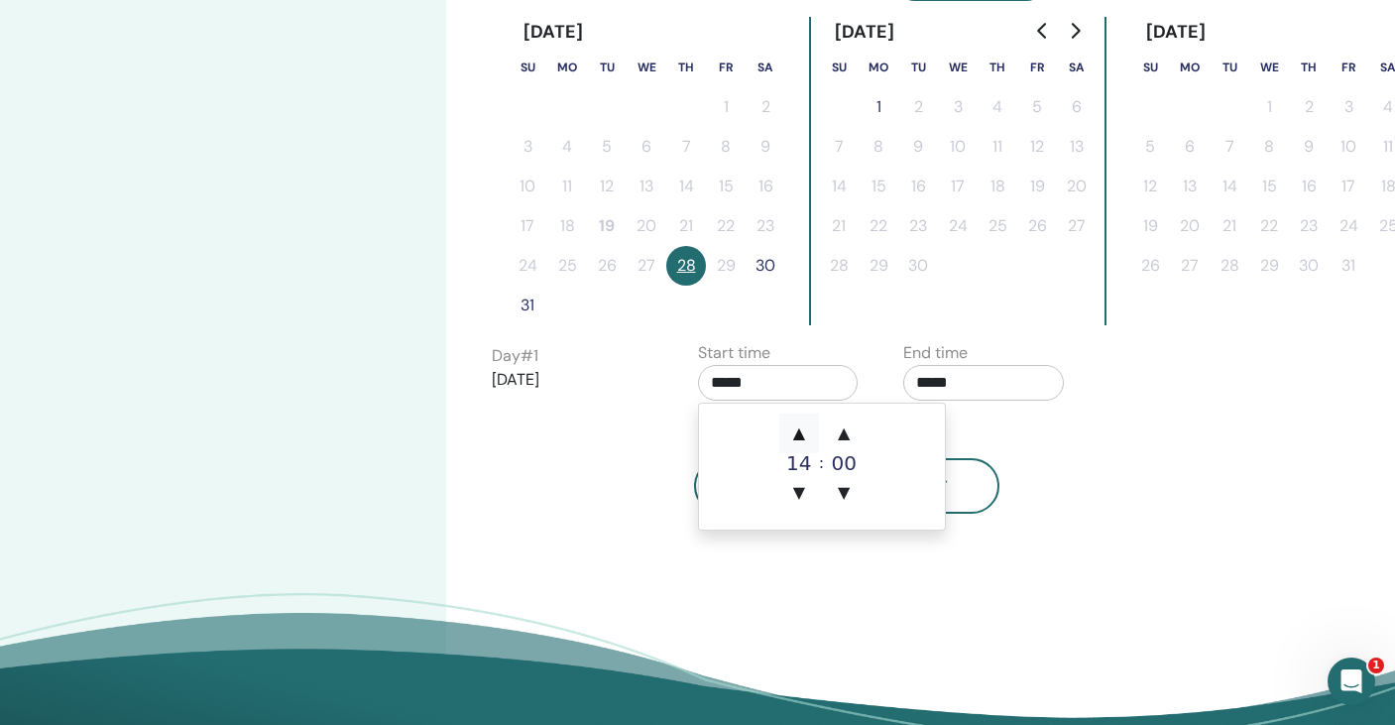
type input "*****"
click at [787, 424] on span "▲" at bounding box center [799, 433] width 40 height 40
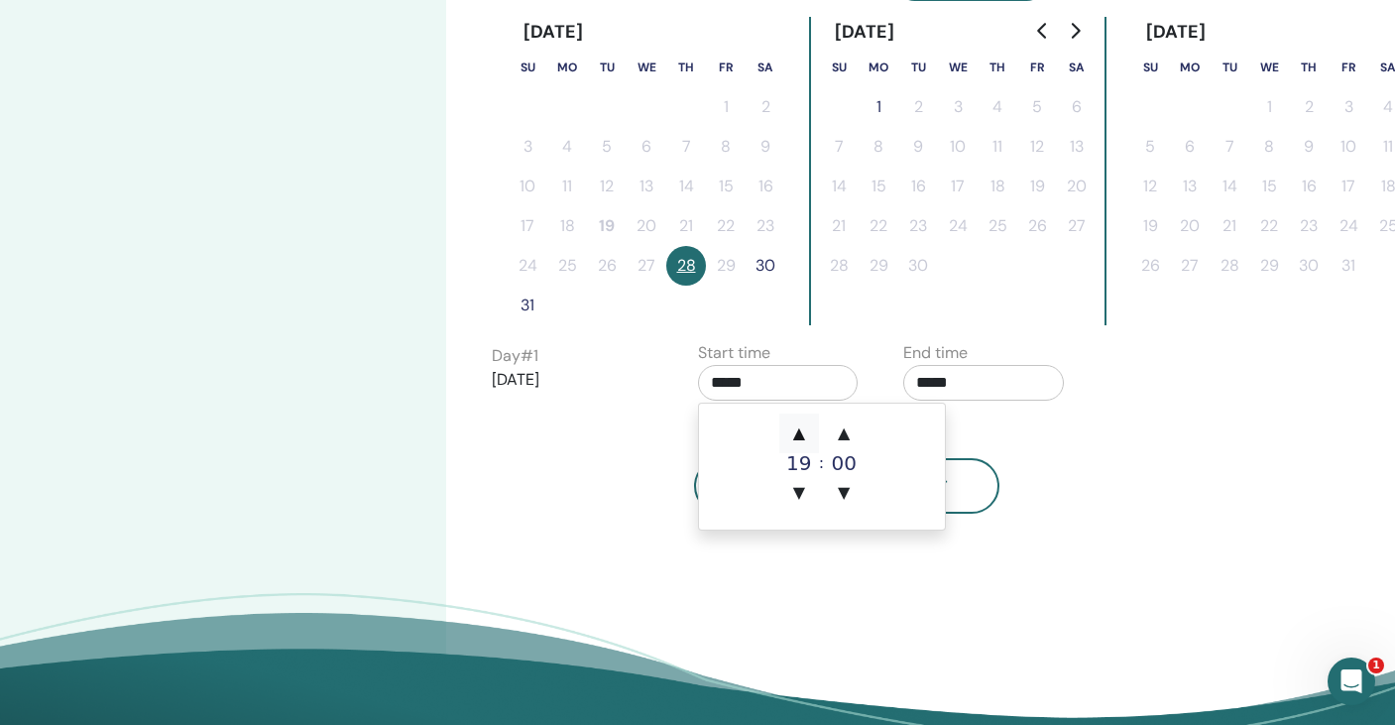
click at [787, 424] on span "▲" at bounding box center [799, 433] width 40 height 40
click at [805, 488] on span "▼" at bounding box center [799, 493] width 40 height 40
click at [659, 458] on div "Back Next" at bounding box center [846, 486] width 739 height 56
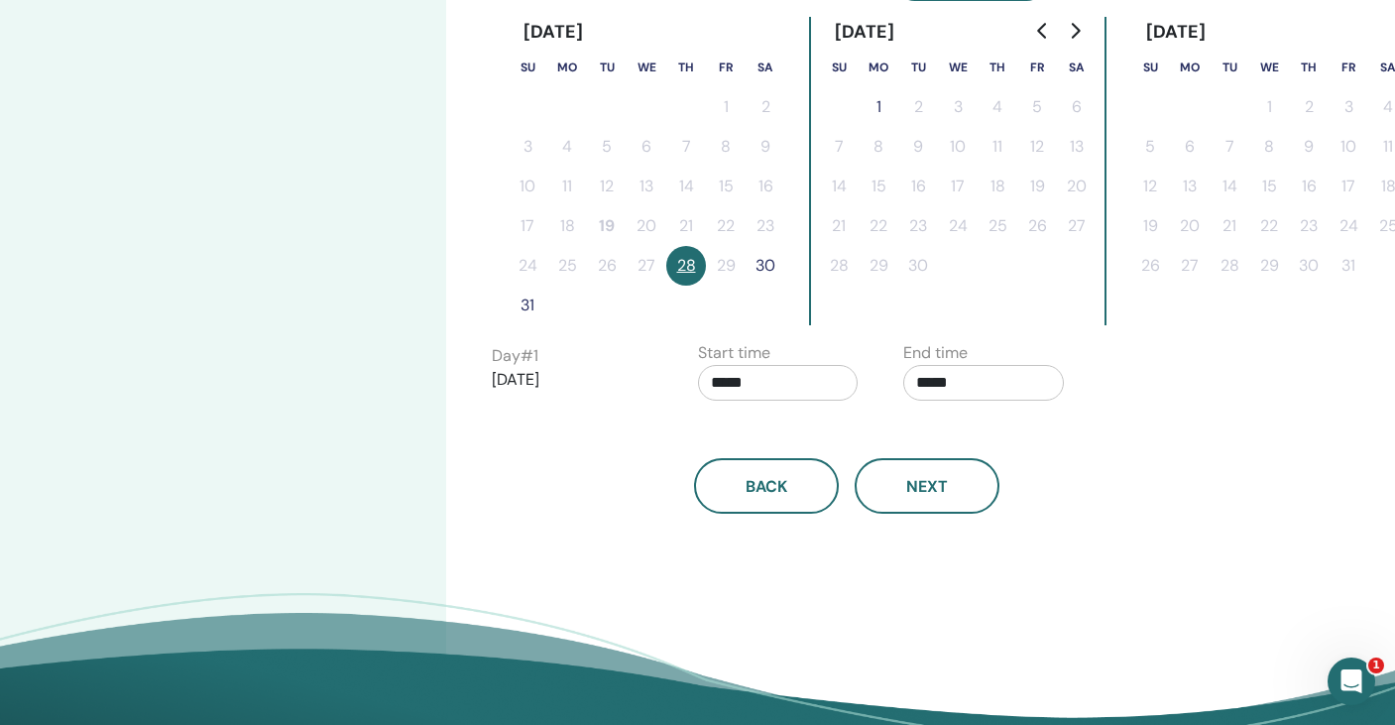
click at [899, 363] on div "End time *****" at bounding box center [991, 375] width 206 height 69
click at [931, 368] on input "*****" at bounding box center [983, 383] width 161 height 36
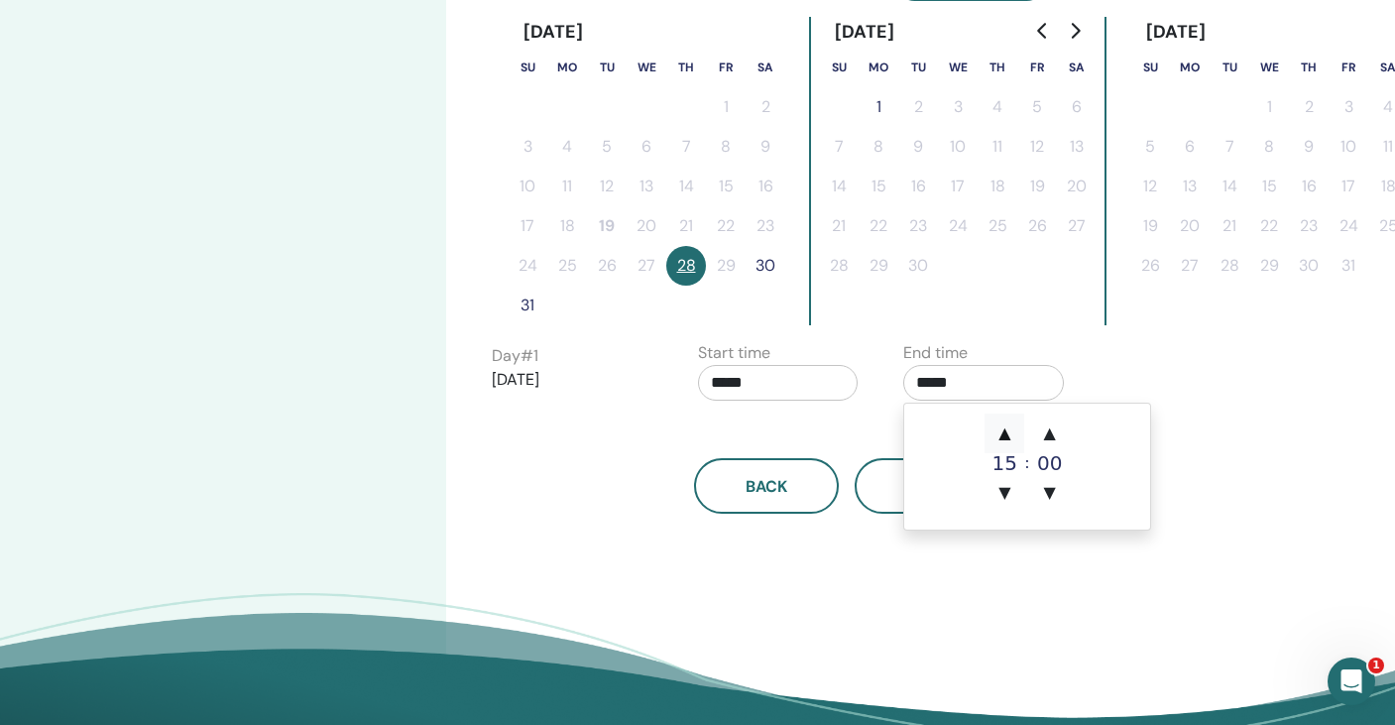
click at [1006, 425] on span "▲" at bounding box center [1004, 433] width 40 height 40
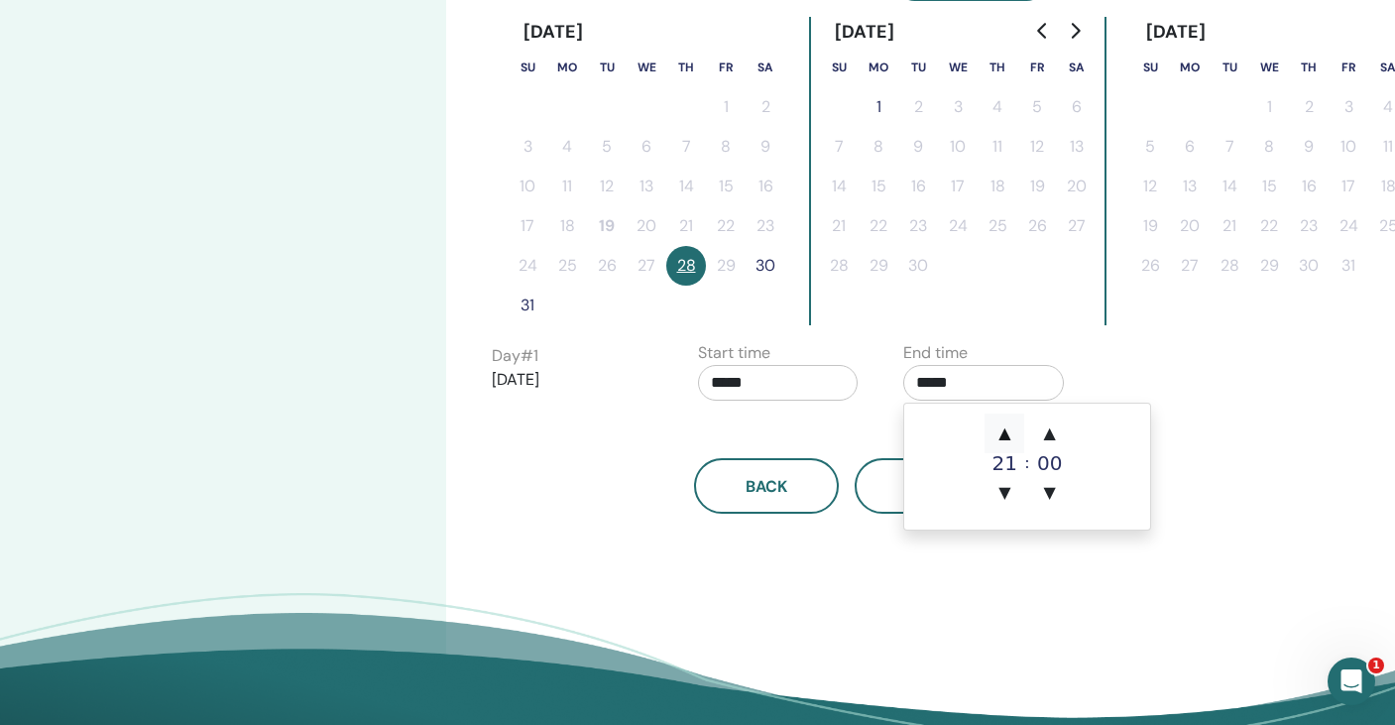
click at [1006, 425] on span "▲" at bounding box center [1004, 433] width 40 height 40
click at [1048, 428] on span "▲" at bounding box center [1050, 433] width 40 height 40
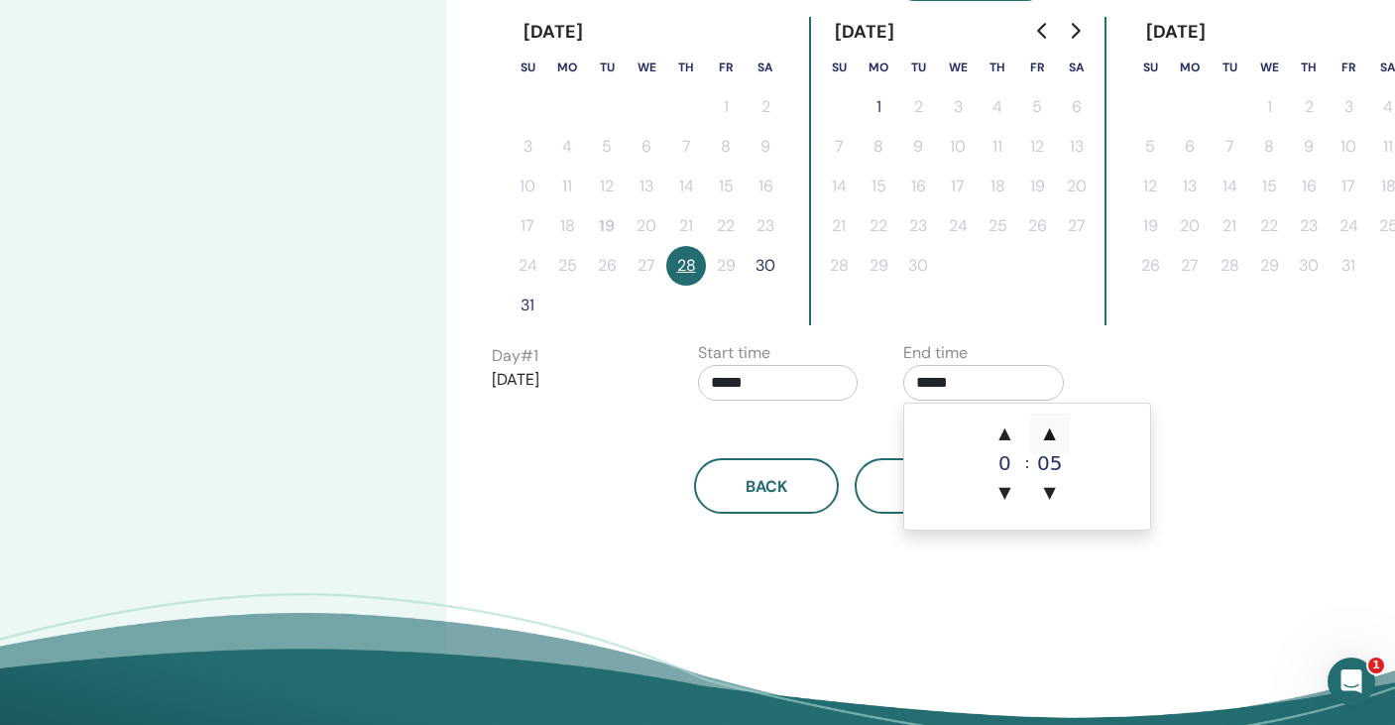
click at [1048, 428] on span "▲" at bounding box center [1050, 433] width 40 height 40
click at [999, 494] on span "▼" at bounding box center [1004, 493] width 40 height 40
click at [1058, 433] on span "▲" at bounding box center [1050, 433] width 40 height 40
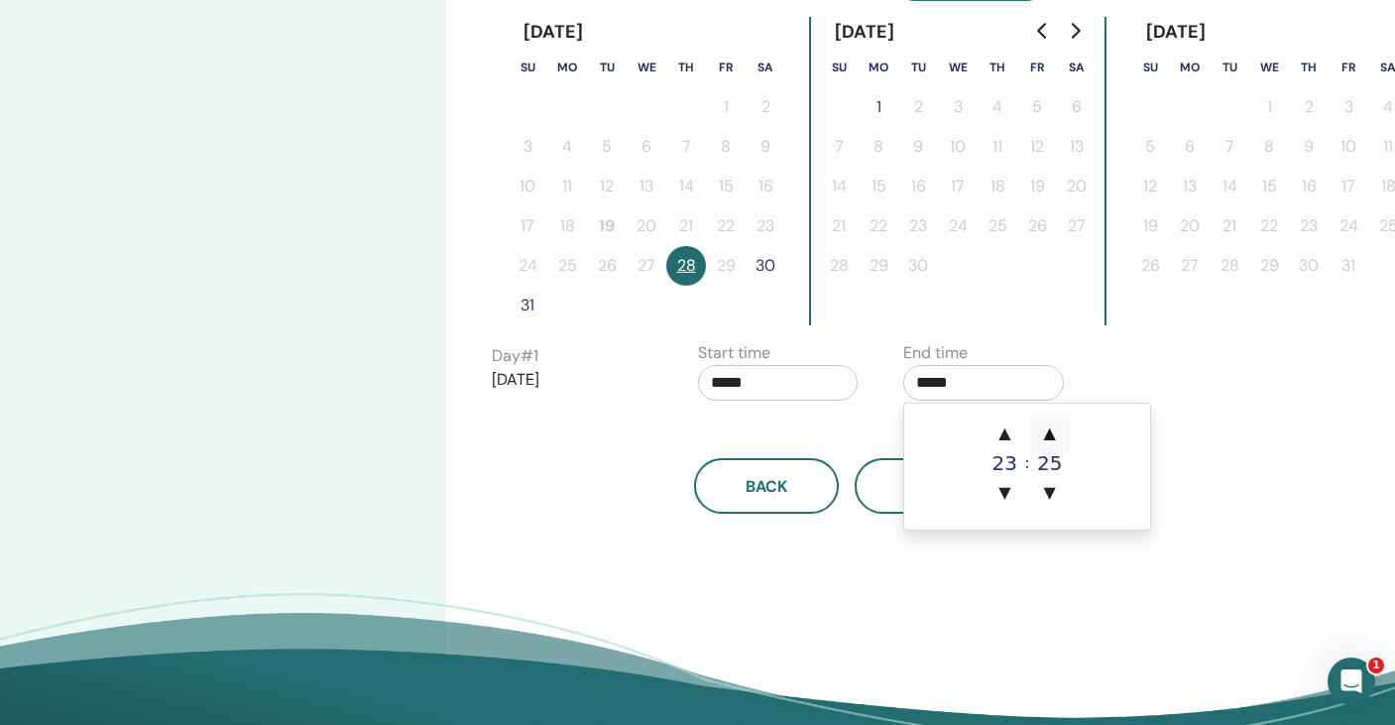
click at [1058, 433] on span "▲" at bounding box center [1050, 433] width 40 height 40
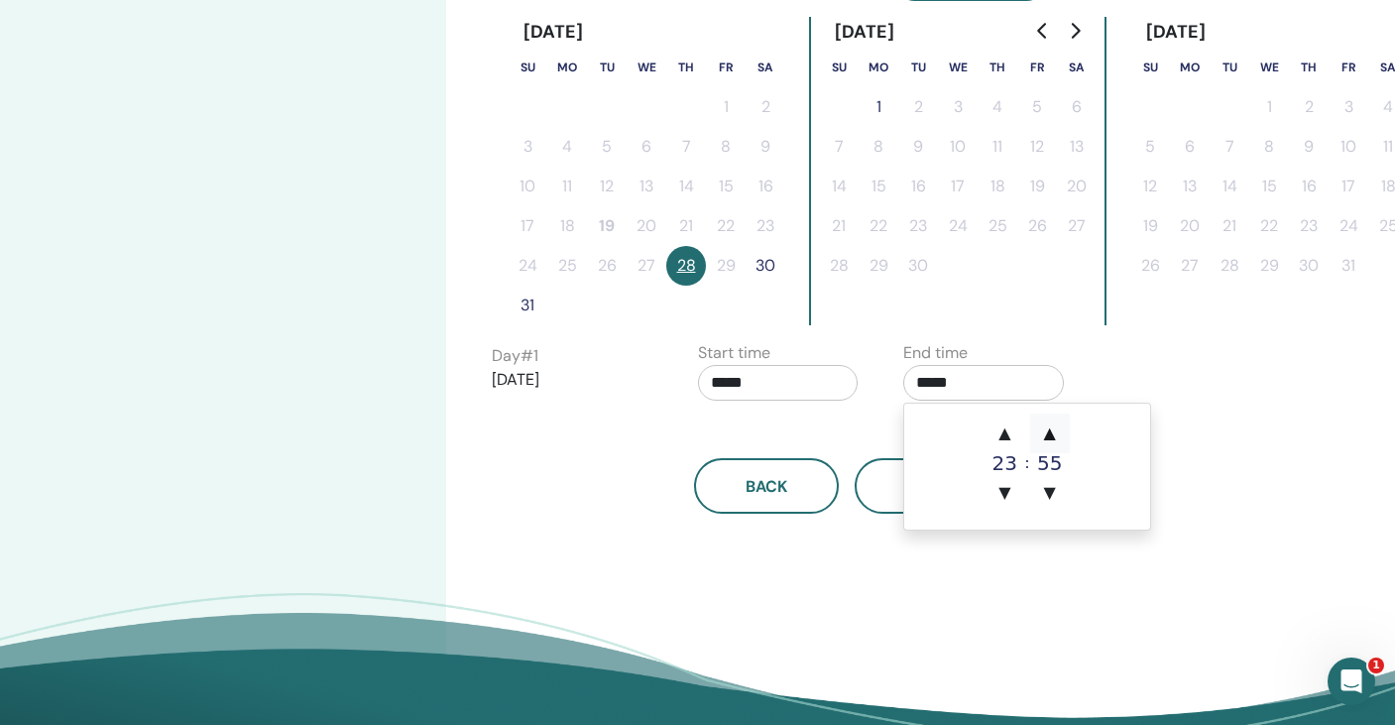
click at [1058, 433] on span "▲" at bounding box center [1050, 433] width 40 height 40
type input "*****"
click at [753, 393] on input "*****" at bounding box center [778, 383] width 161 height 36
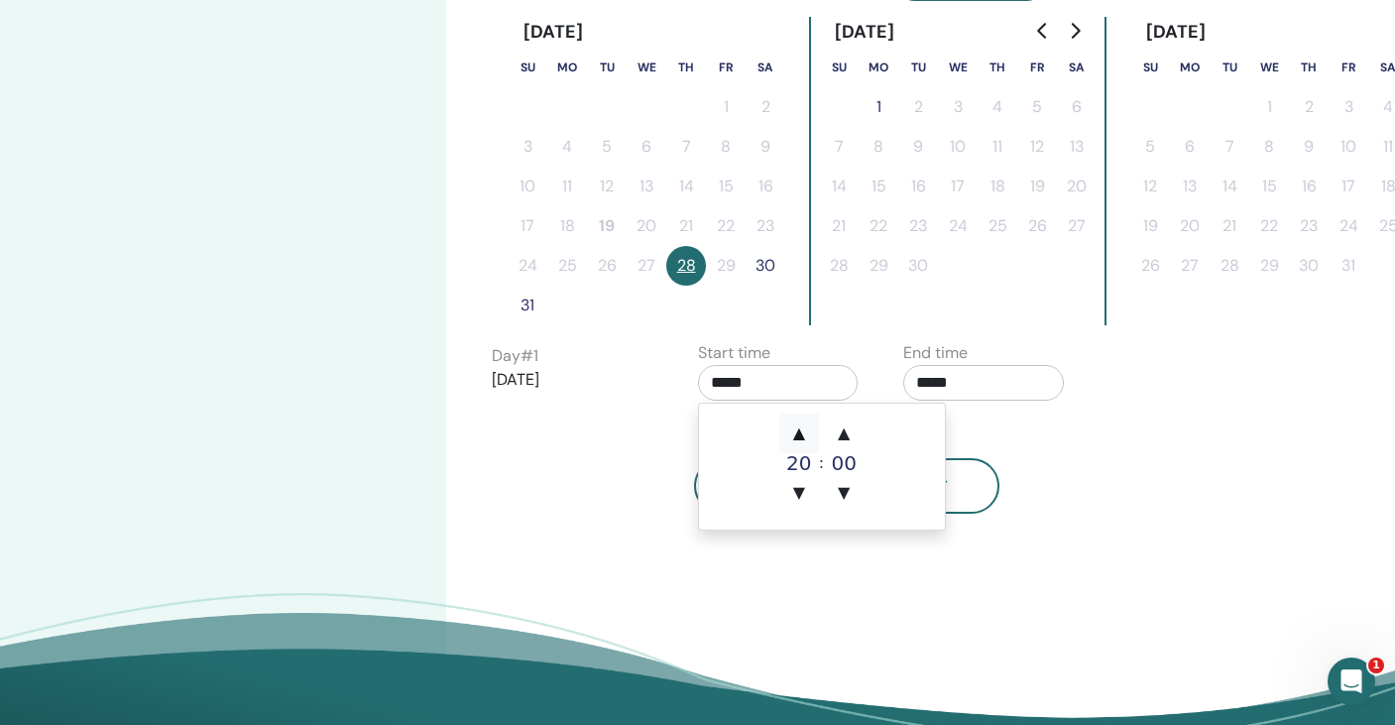
click at [802, 429] on span "▲" at bounding box center [799, 433] width 40 height 40
click at [799, 489] on span "▼" at bounding box center [799, 493] width 40 height 40
click at [869, 346] on div "Start time *****" at bounding box center [786, 375] width 206 height 69
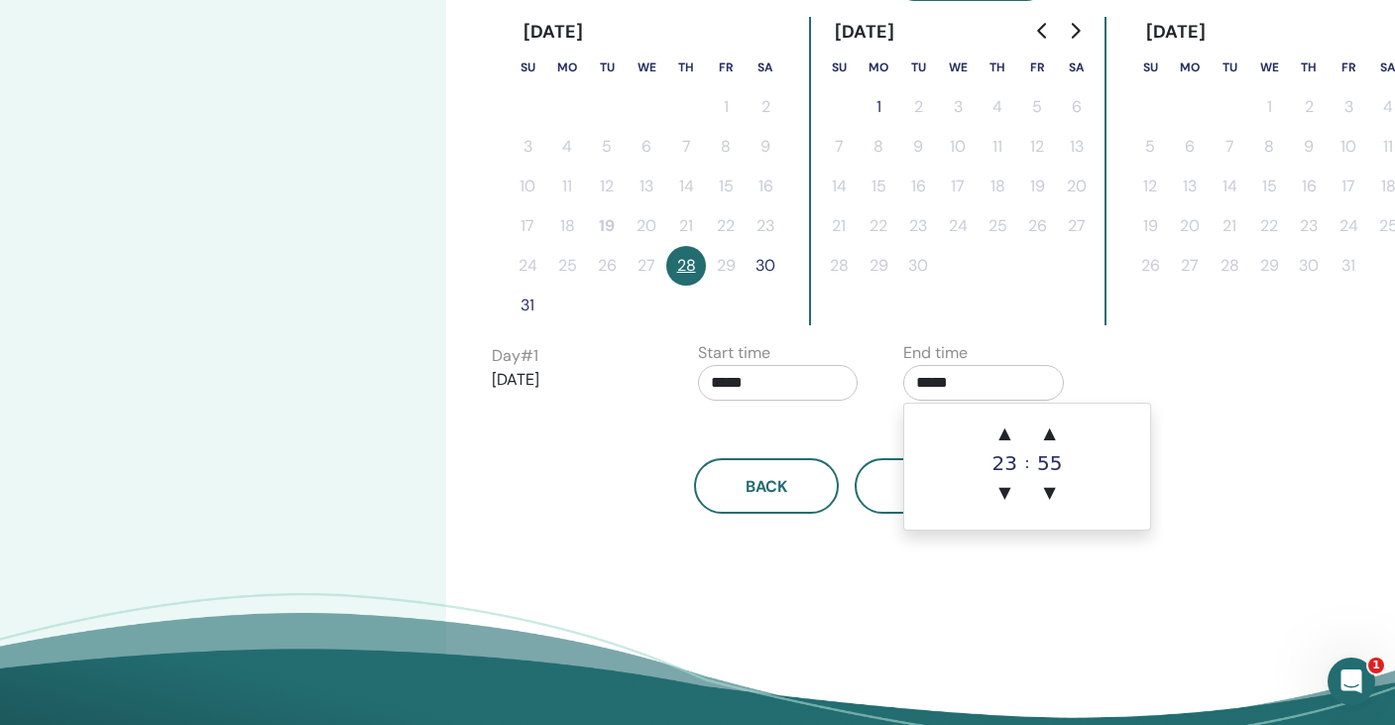
click at [952, 387] on input "*****" at bounding box center [983, 383] width 161 height 36
click at [1019, 430] on span "▲" at bounding box center [1004, 433] width 40 height 40
click at [1053, 436] on span "▲" at bounding box center [1050, 433] width 40 height 40
click at [1001, 490] on span "▼" at bounding box center [1004, 493] width 40 height 40
click at [1209, 485] on div "Back Next" at bounding box center [846, 486] width 739 height 56
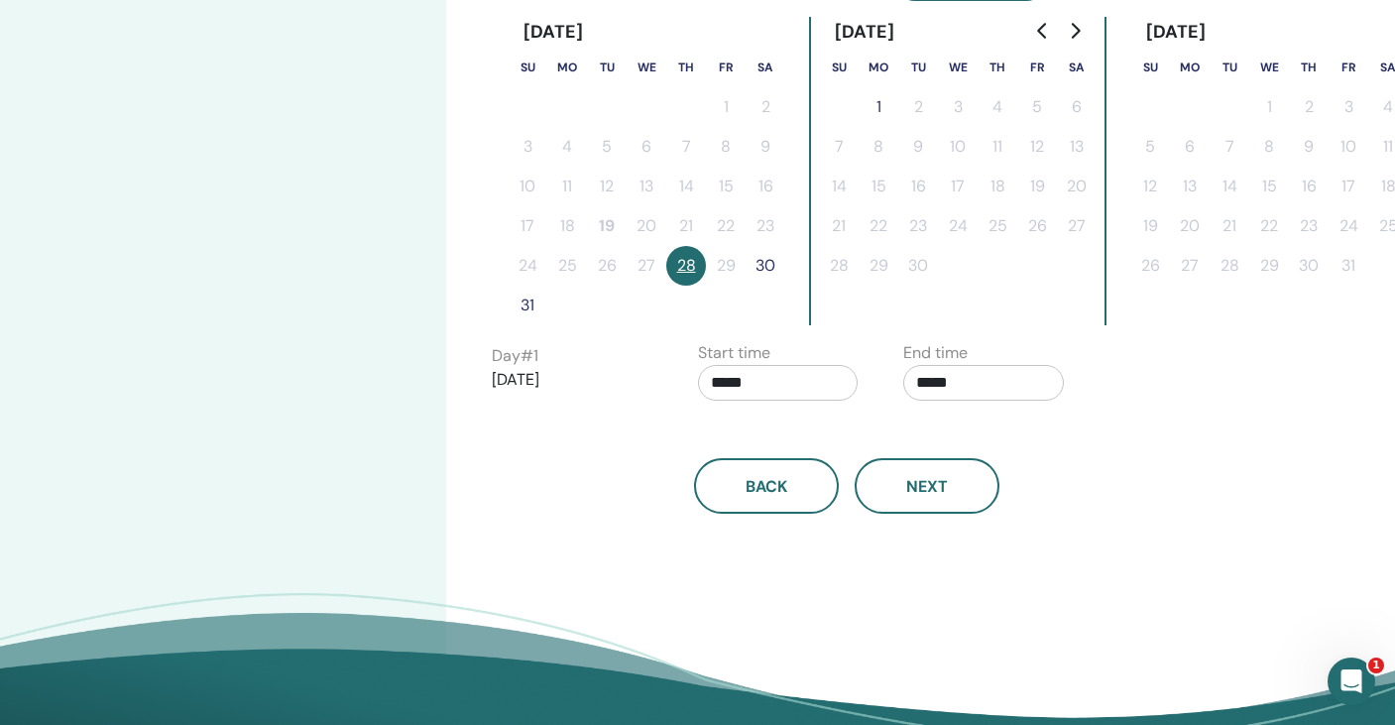
click at [975, 384] on input "*****" at bounding box center [983, 383] width 161 height 36
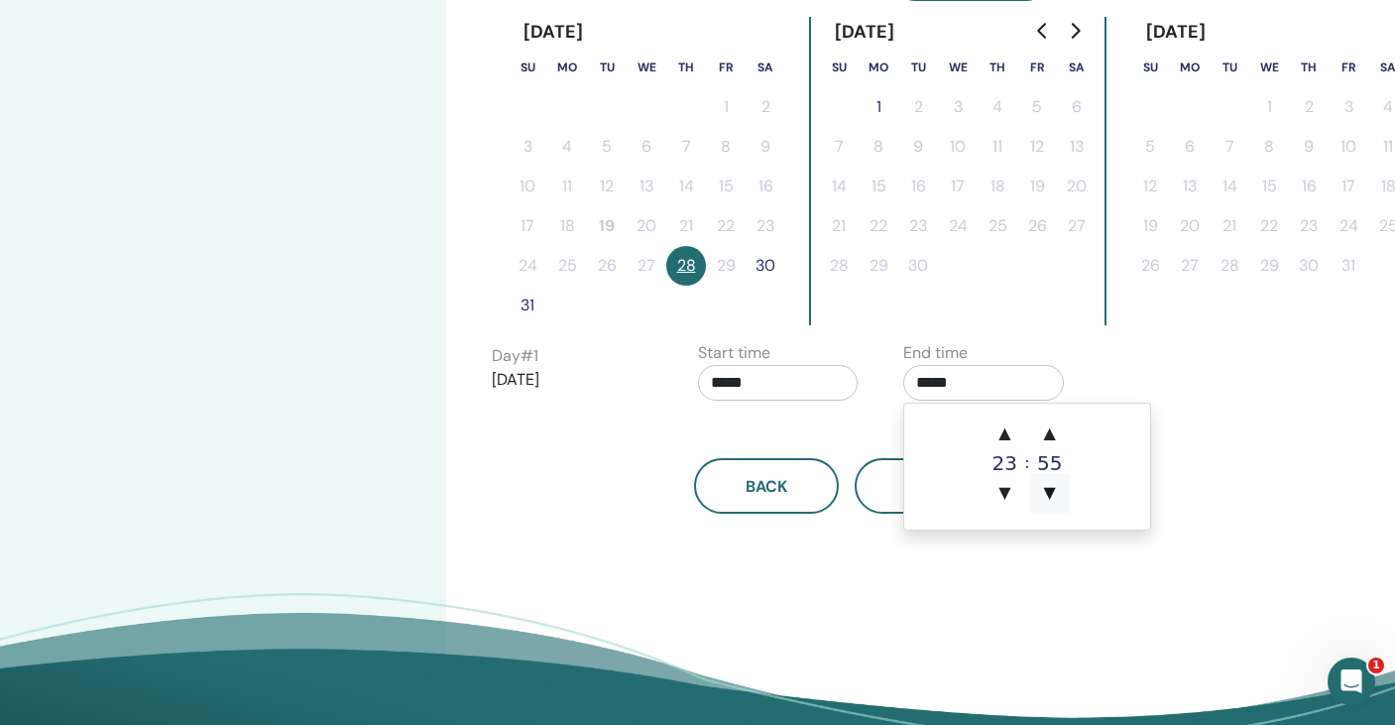
click at [1045, 497] on span "▼" at bounding box center [1050, 493] width 40 height 40
click at [1009, 434] on span "▲" at bounding box center [1004, 433] width 40 height 40
click at [1059, 429] on span "▲" at bounding box center [1050, 433] width 40 height 40
click at [1149, 397] on div "Day # 1 2025/08/28 Start time ***** End time *****" at bounding box center [888, 375] width 823 height 69
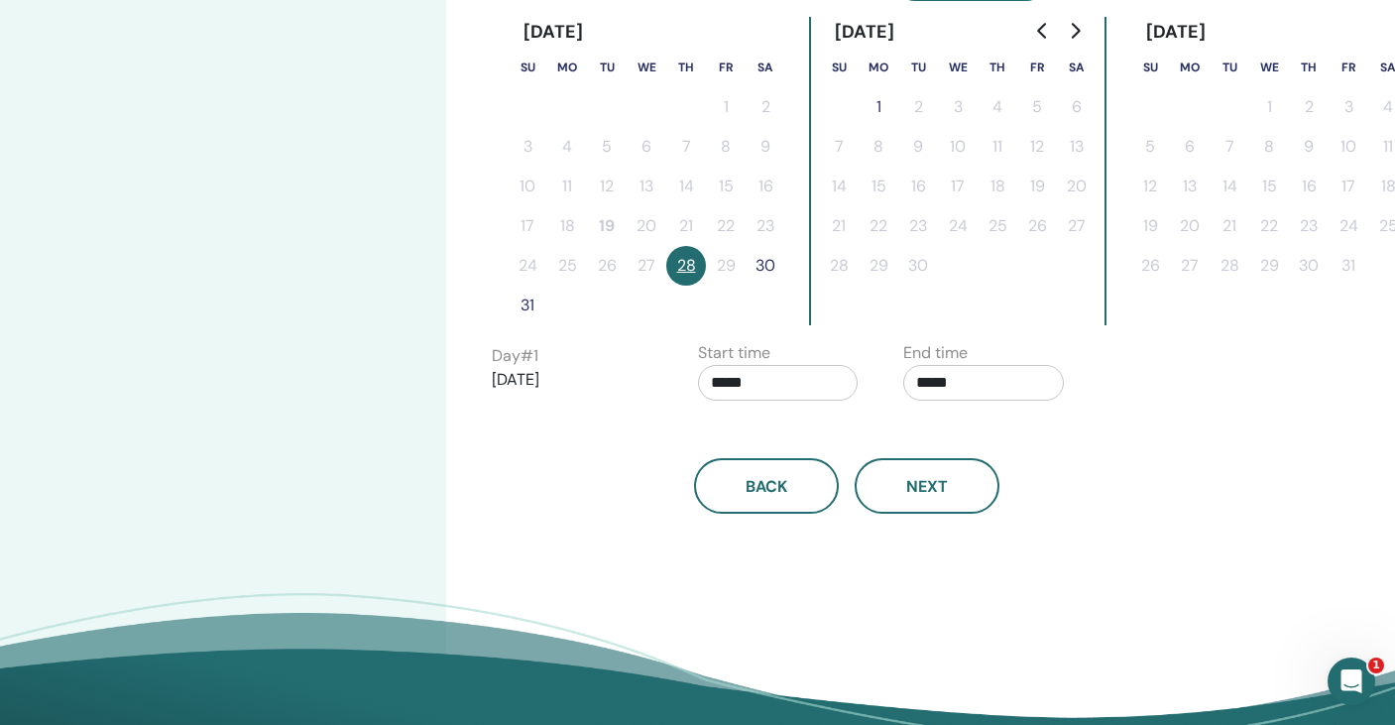
click at [767, 264] on button "30" at bounding box center [765, 266] width 40 height 40
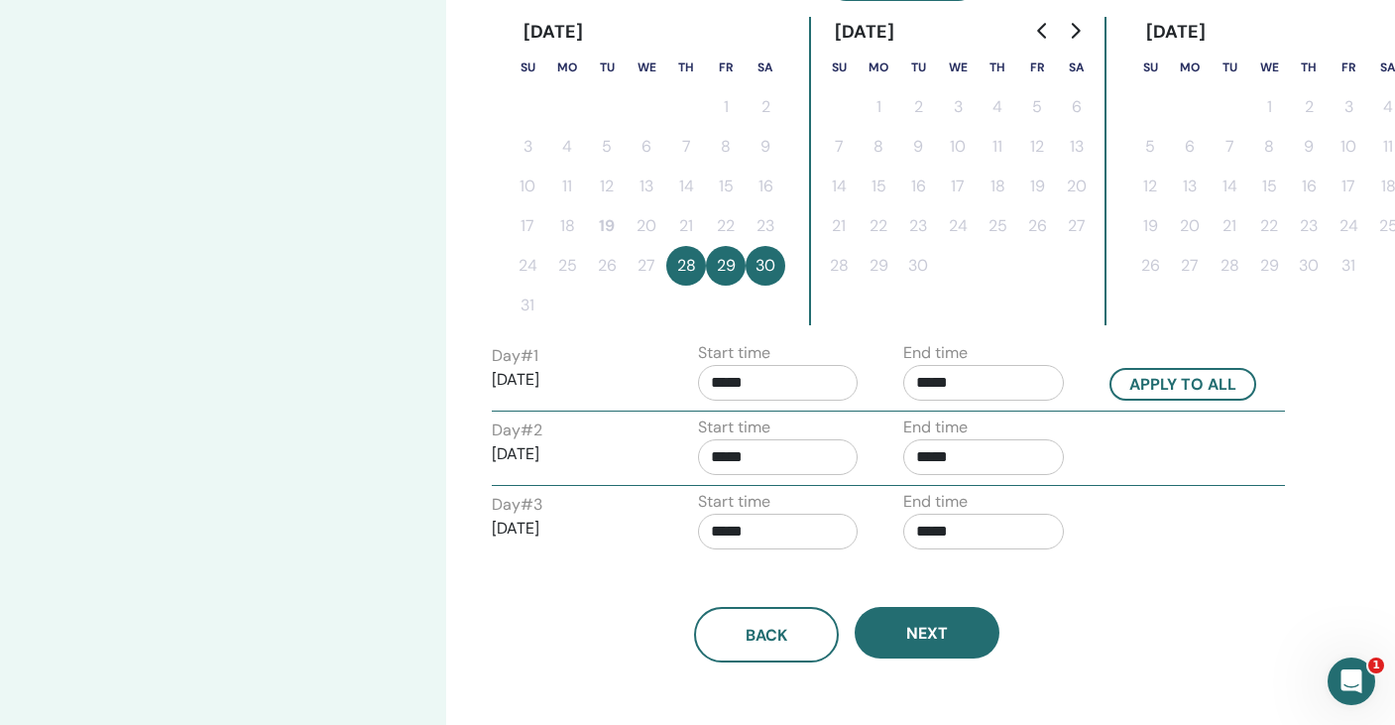
click at [724, 386] on input "*****" at bounding box center [778, 383] width 161 height 36
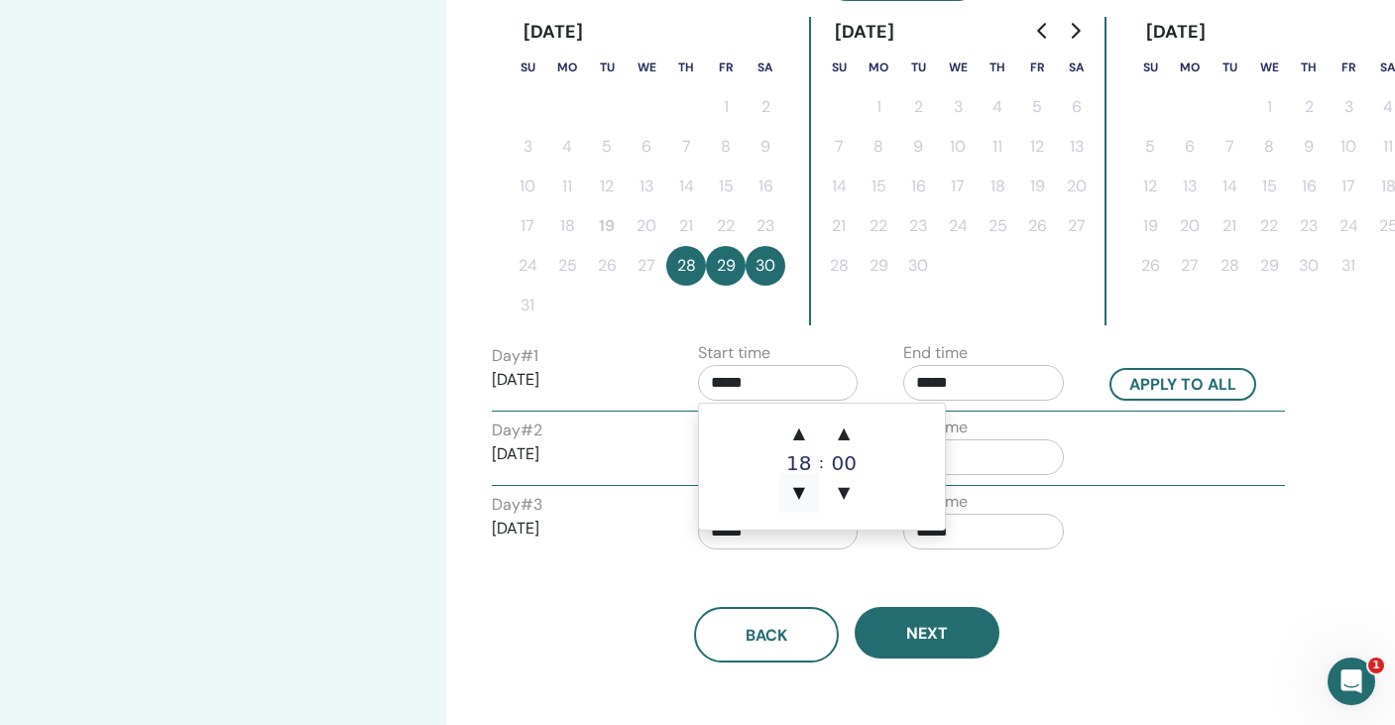
click at [797, 492] on span "▼" at bounding box center [799, 493] width 40 height 40
click at [843, 428] on span "▲" at bounding box center [844, 433] width 40 height 40
click at [845, 491] on span "▼" at bounding box center [844, 493] width 40 height 40
click at [802, 442] on span "▲" at bounding box center [799, 433] width 40 height 40
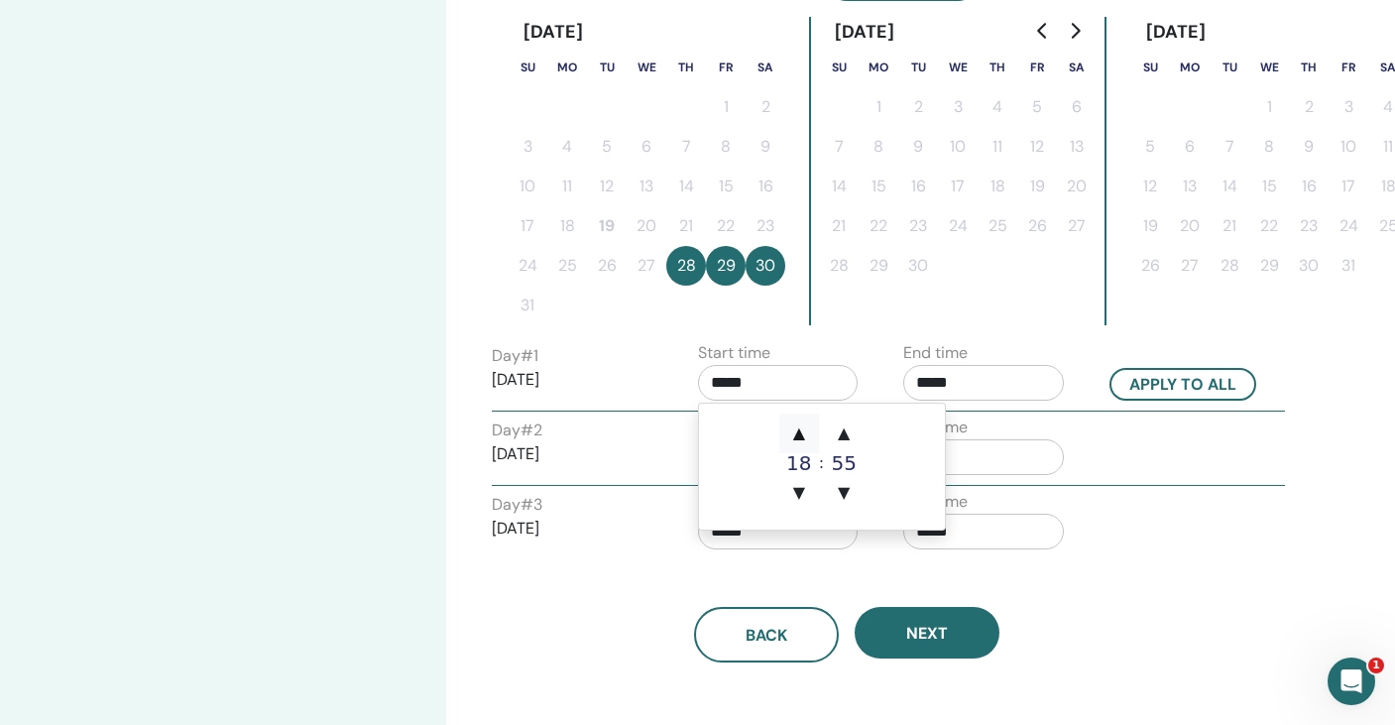
type input "*****"
click at [991, 381] on input "*****" at bounding box center [983, 383] width 161 height 36
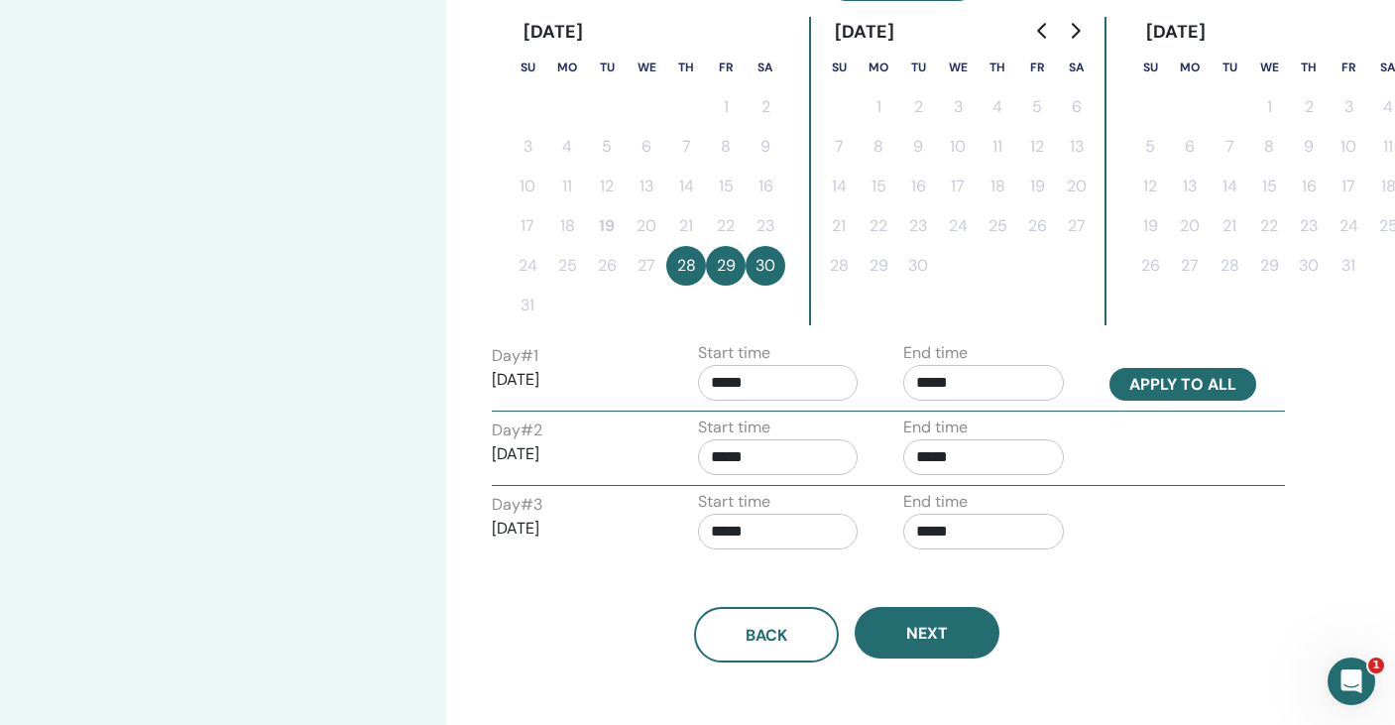
click at [1241, 374] on button "Apply to all" at bounding box center [1182, 384] width 147 height 33
type input "*****"
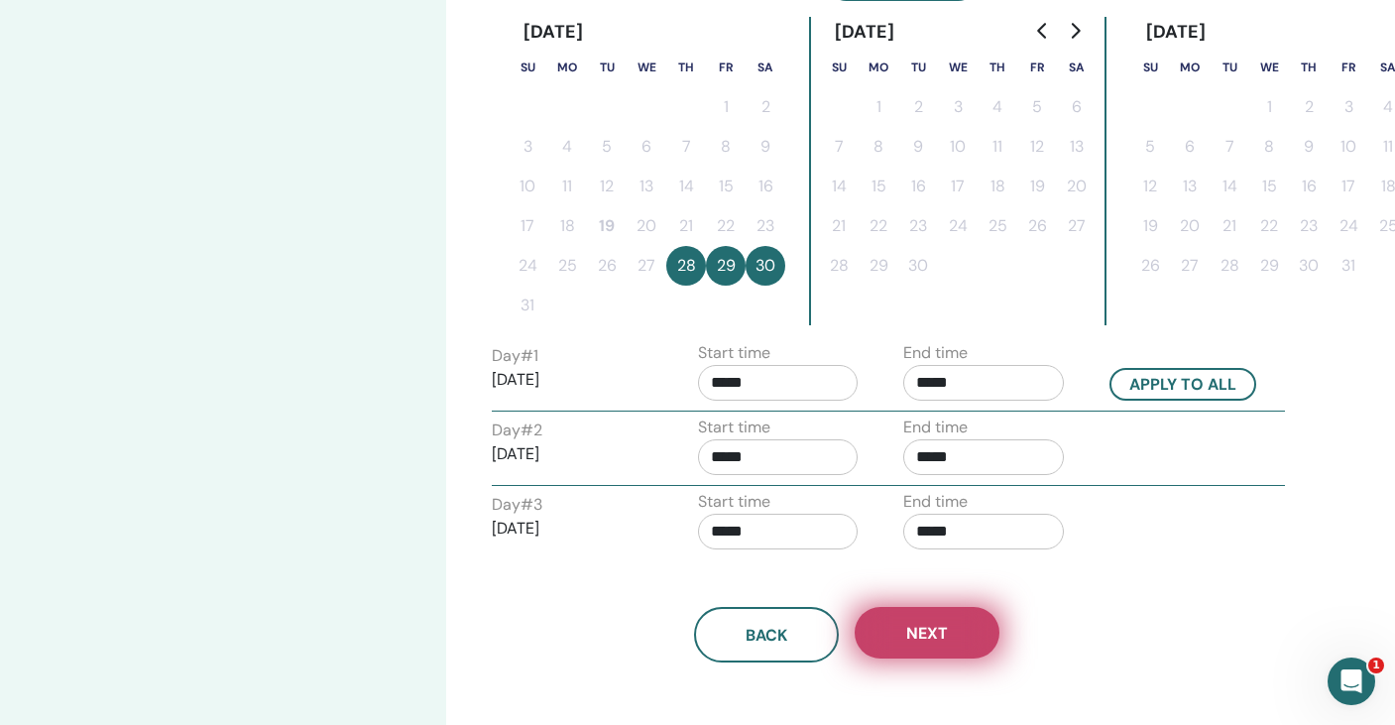
click at [929, 623] on span "Next" at bounding box center [927, 633] width 42 height 21
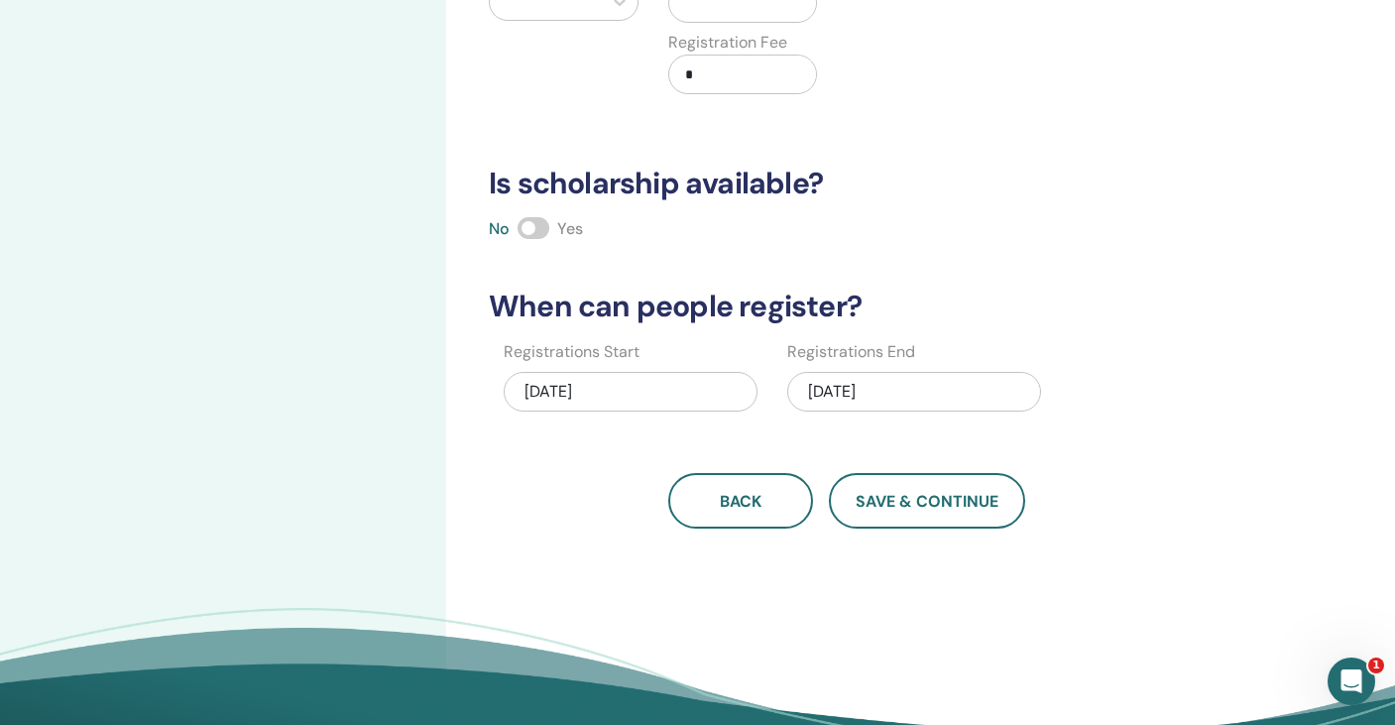
scroll to position [0, 0]
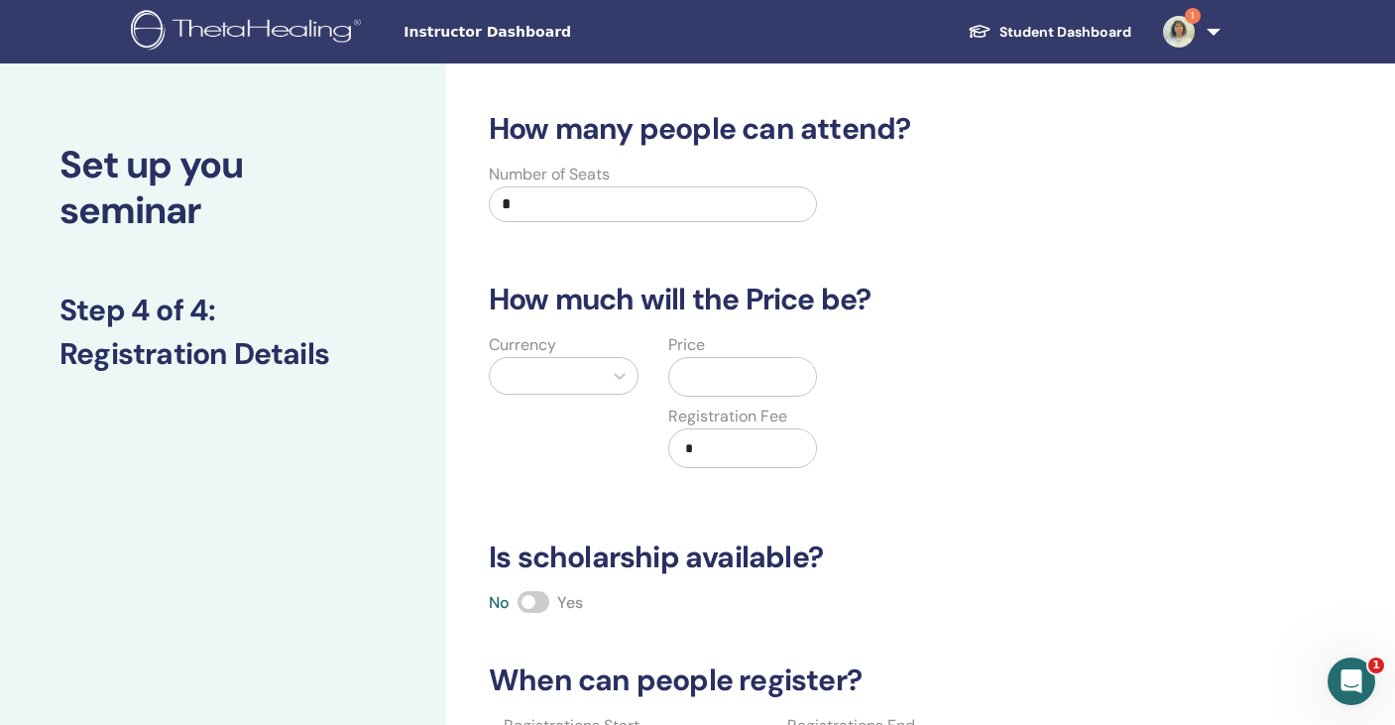
click at [592, 194] on input "*" at bounding box center [653, 204] width 328 height 36
click at [621, 444] on div "Currency" at bounding box center [563, 412] width 179 height 159
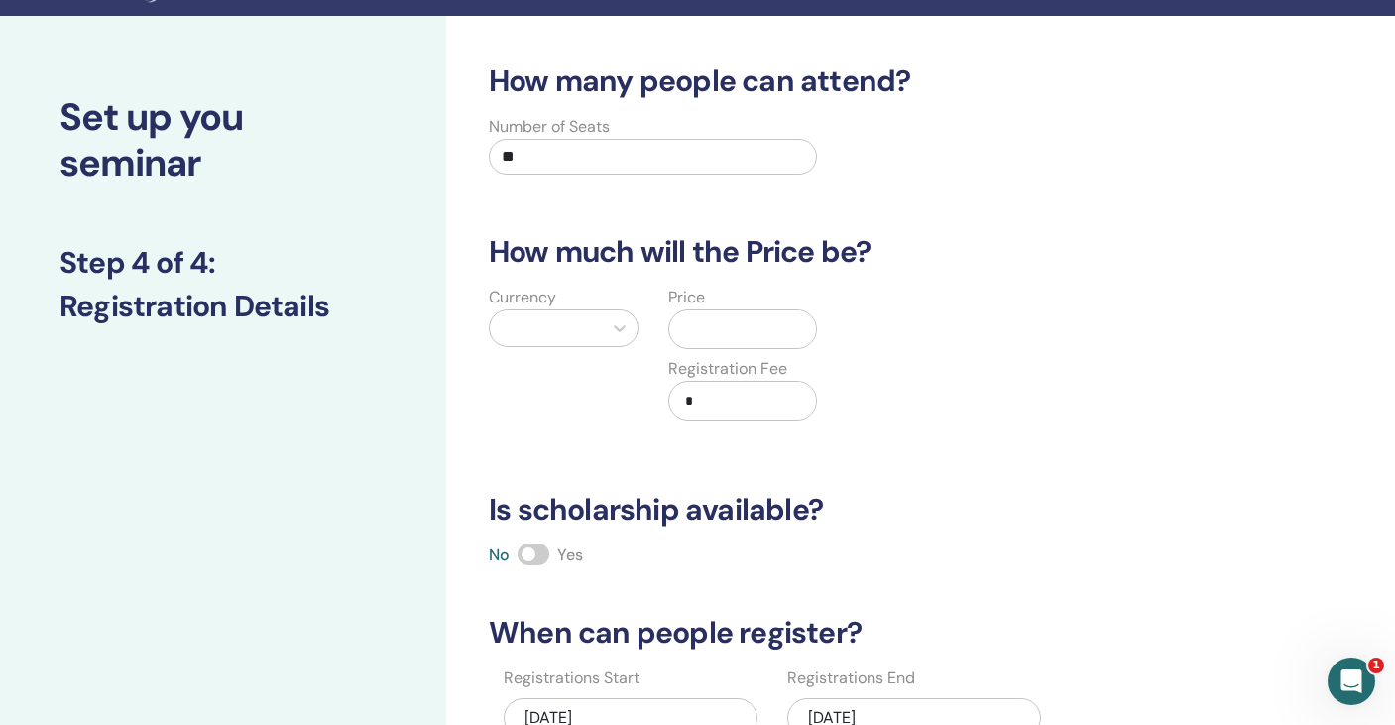
scroll to position [51, 0]
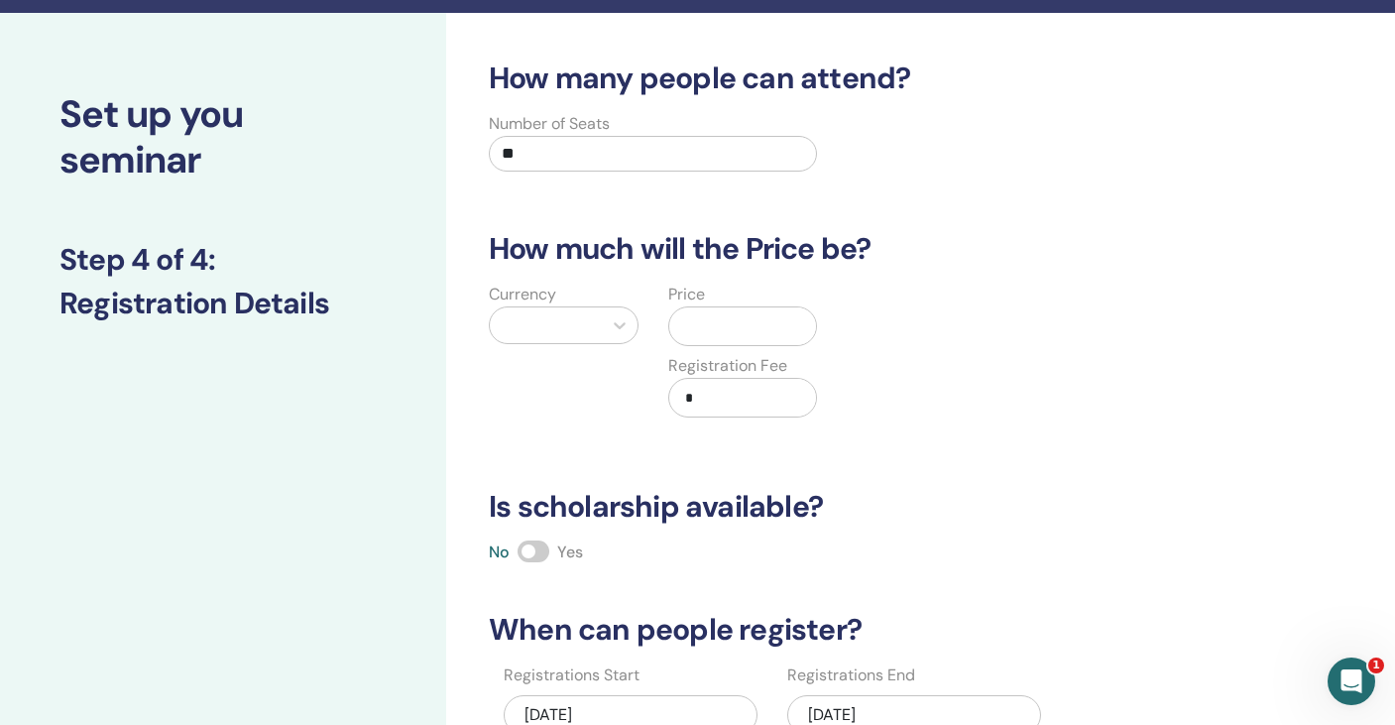
click at [585, 313] on div at bounding box center [546, 325] width 92 height 28
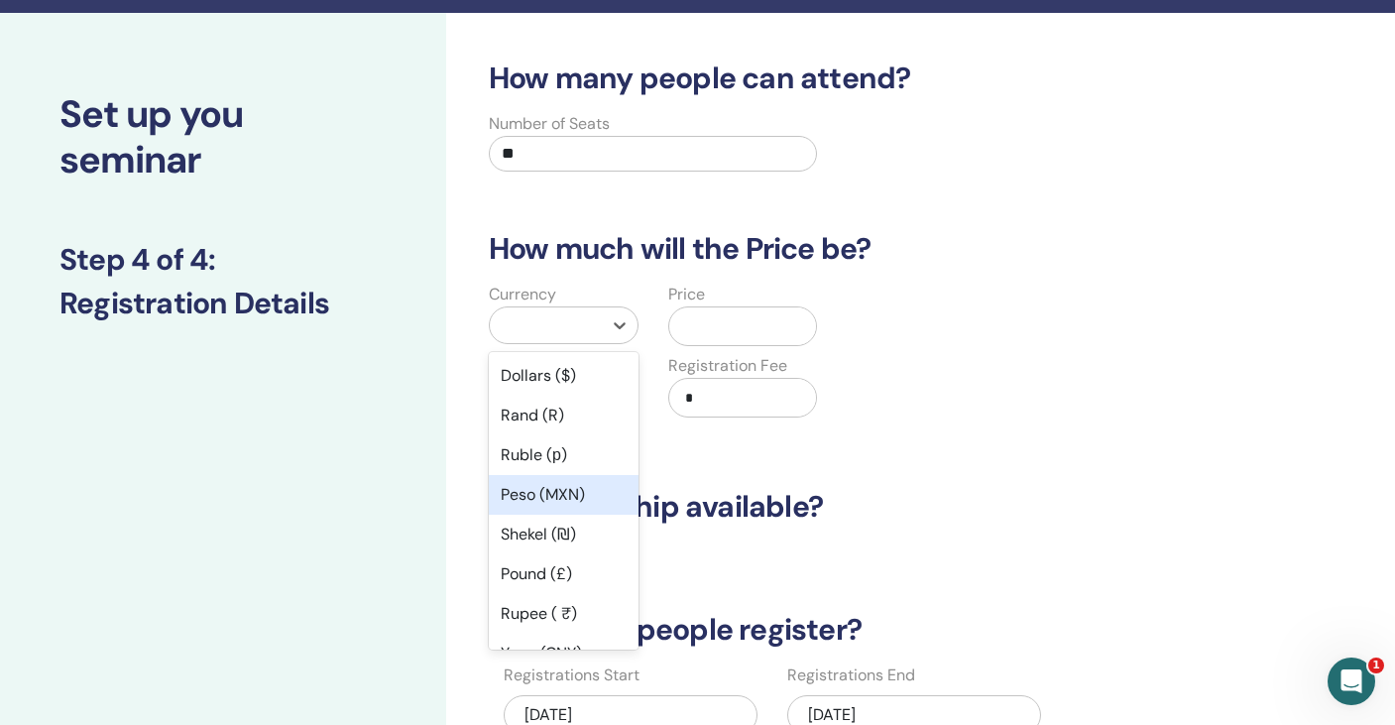
scroll to position [1, 0]
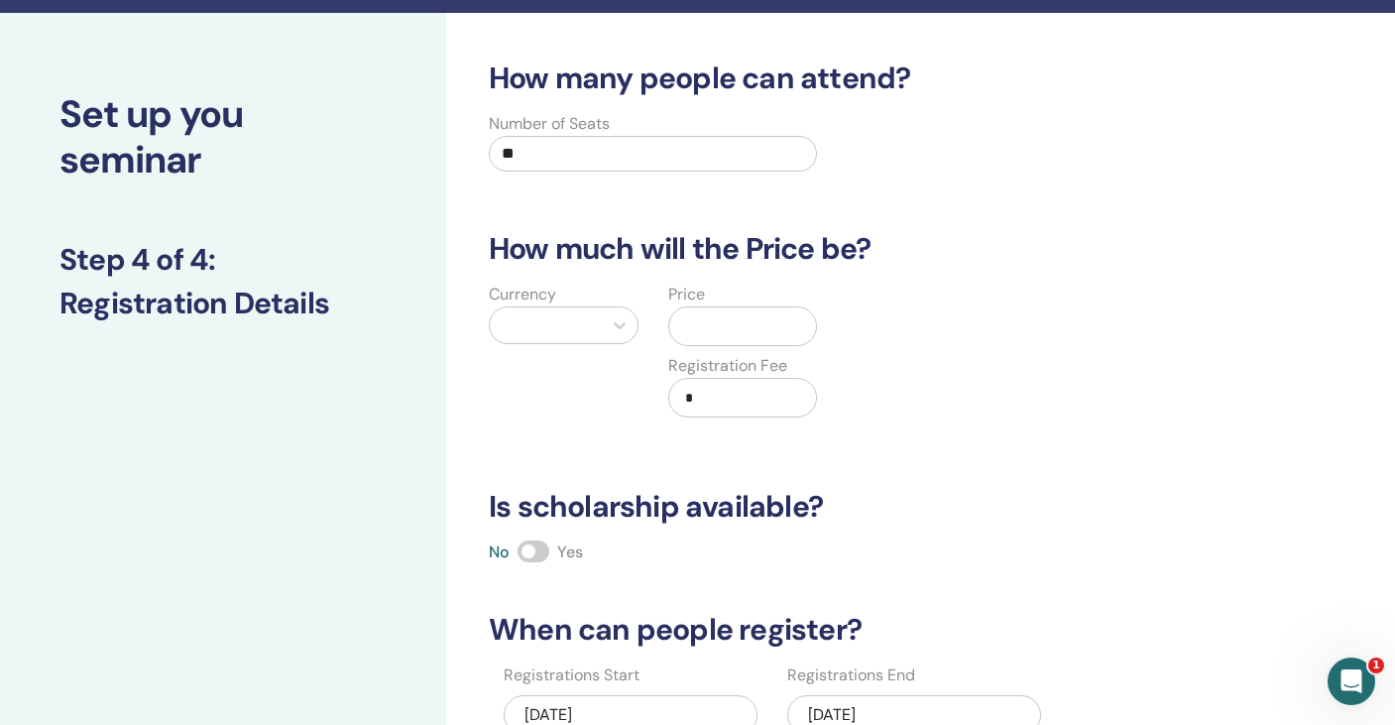
drag, startPoint x: 542, startPoint y: 156, endPoint x: 434, endPoint y: 128, distance: 111.6
click at [434, 128] on div "Set up you seminar Step 4 of 4 : Registration Details How many people can atten…" at bounding box center [697, 571] width 1395 height 1116
type input "**"
drag, startPoint x: 657, startPoint y: 293, endPoint x: 629, endPoint y: 299, distance: 28.4
click at [657, 293] on div "Price Registration Fee *" at bounding box center [742, 362] width 179 height 159
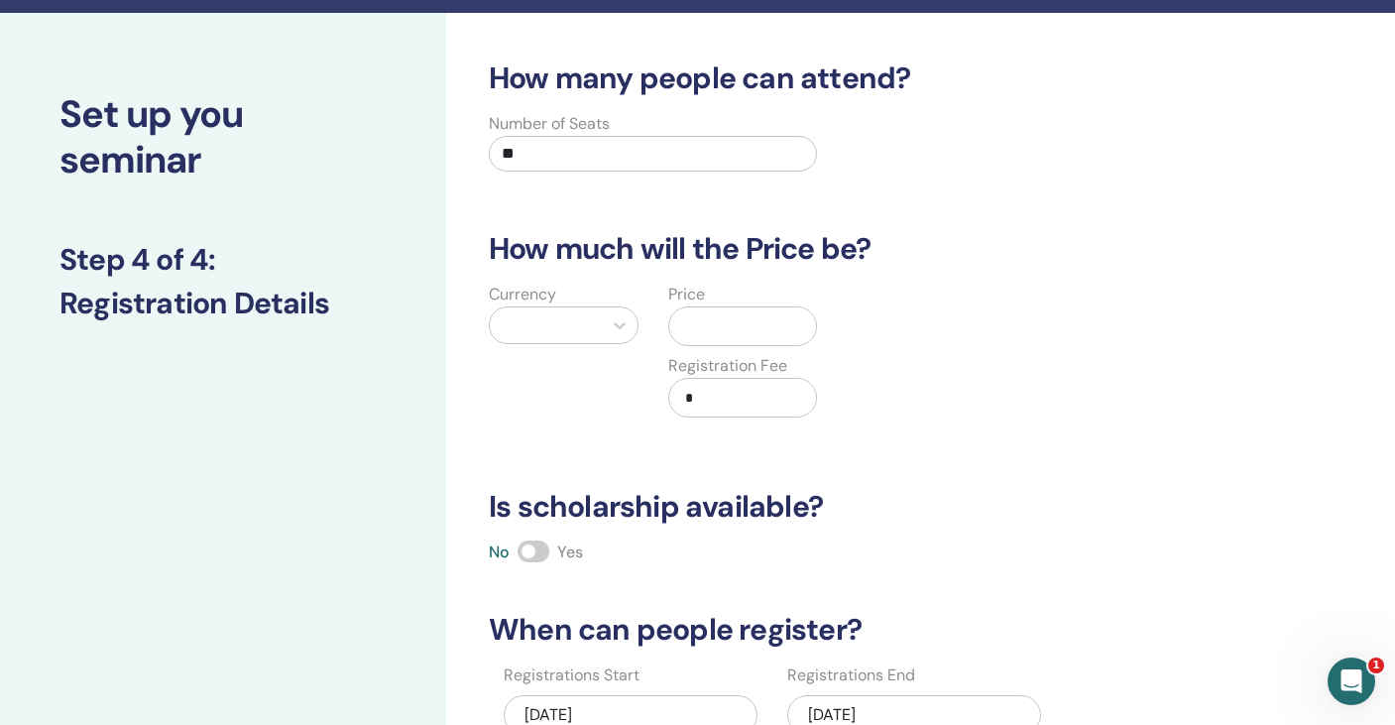
click at [619, 299] on div "Currency" at bounding box center [563, 362] width 179 height 159
click at [598, 326] on div at bounding box center [546, 325] width 112 height 36
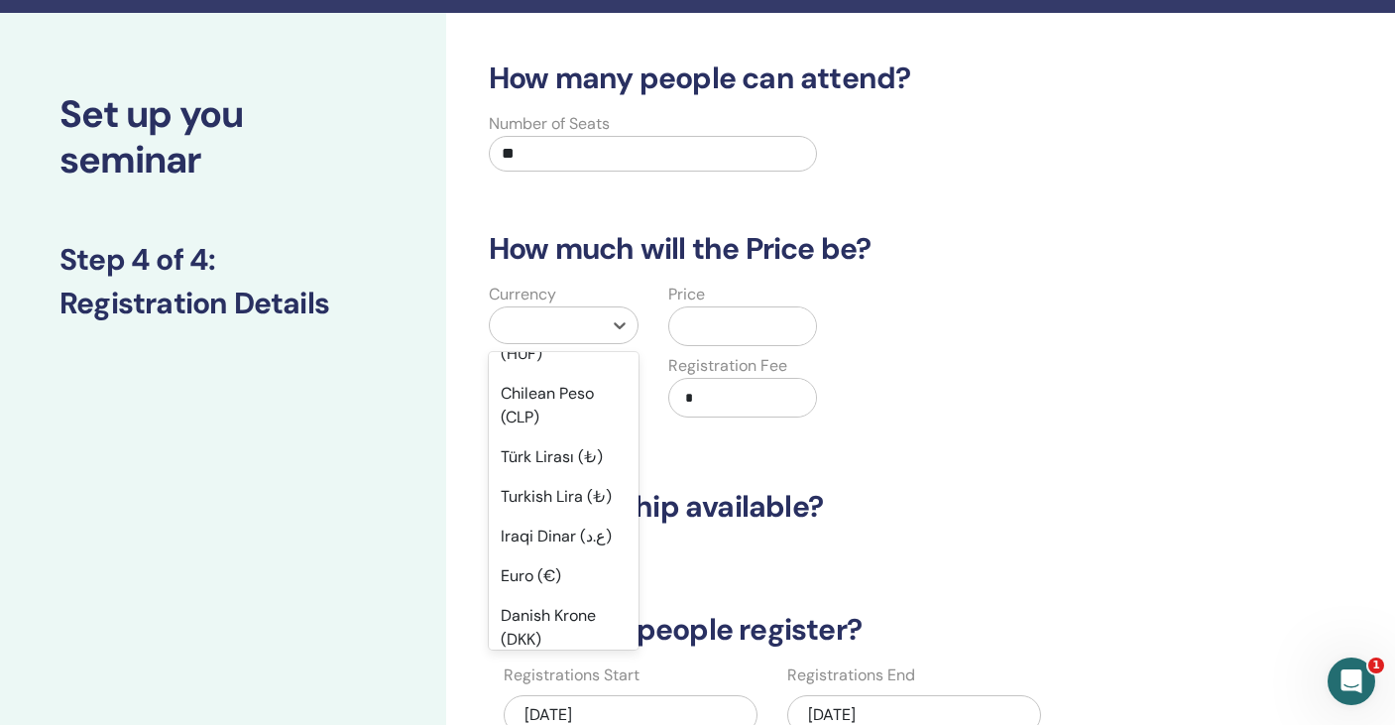
scroll to position [1519, 0]
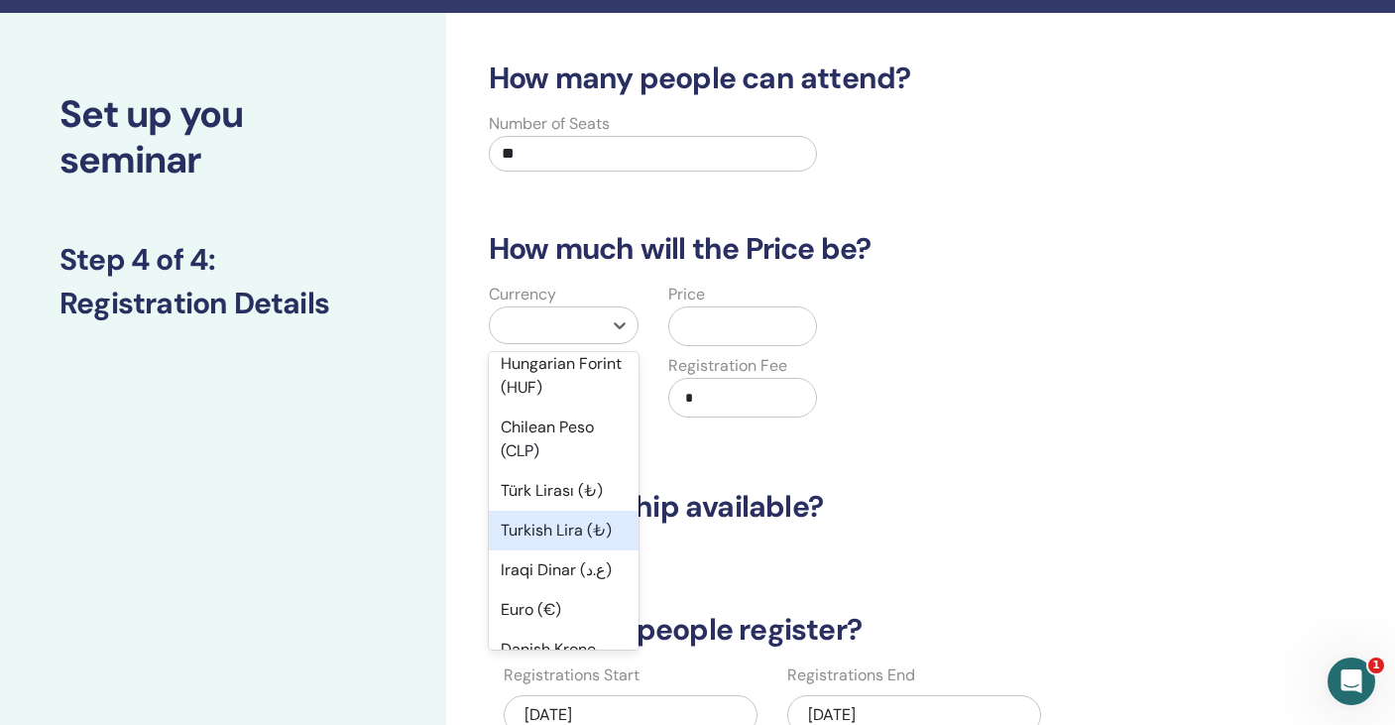
click at [556, 511] on div "Turkish Lira (₺)" at bounding box center [564, 530] width 150 height 40
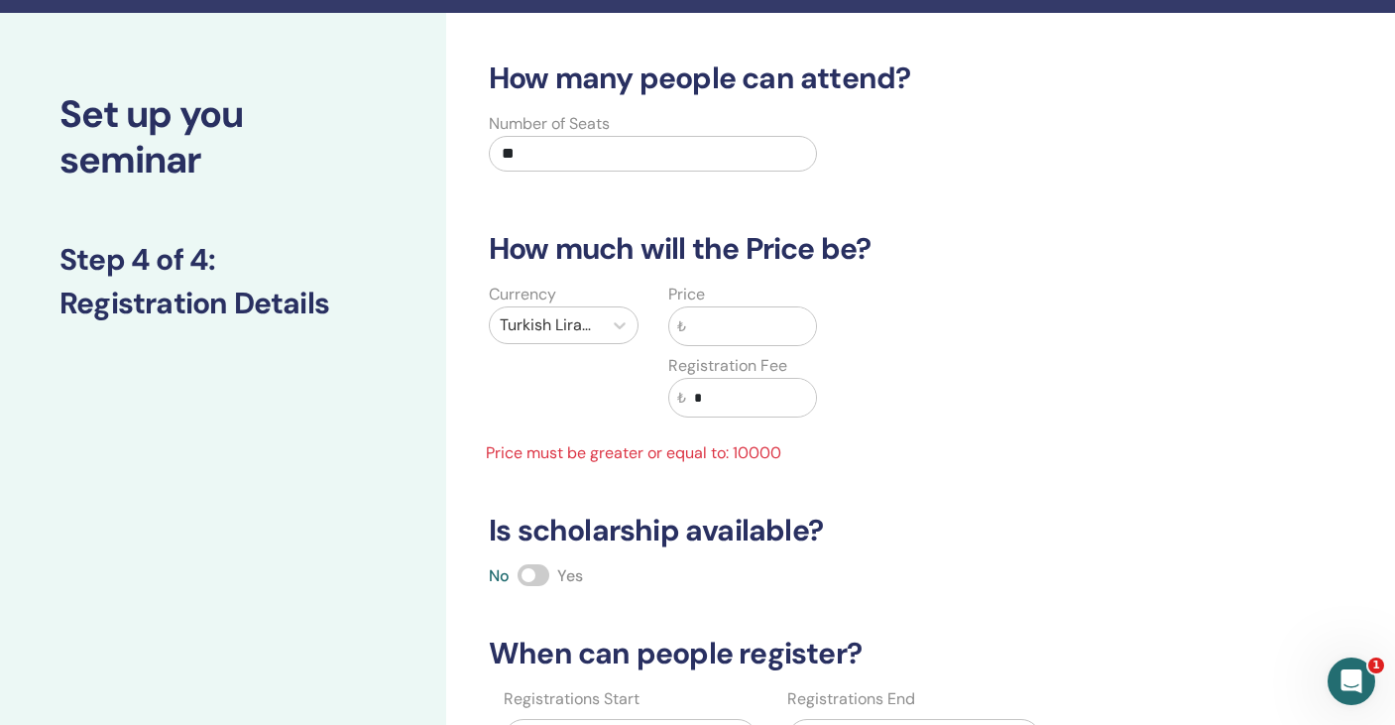
click at [696, 312] on input "text" at bounding box center [751, 326] width 131 height 38
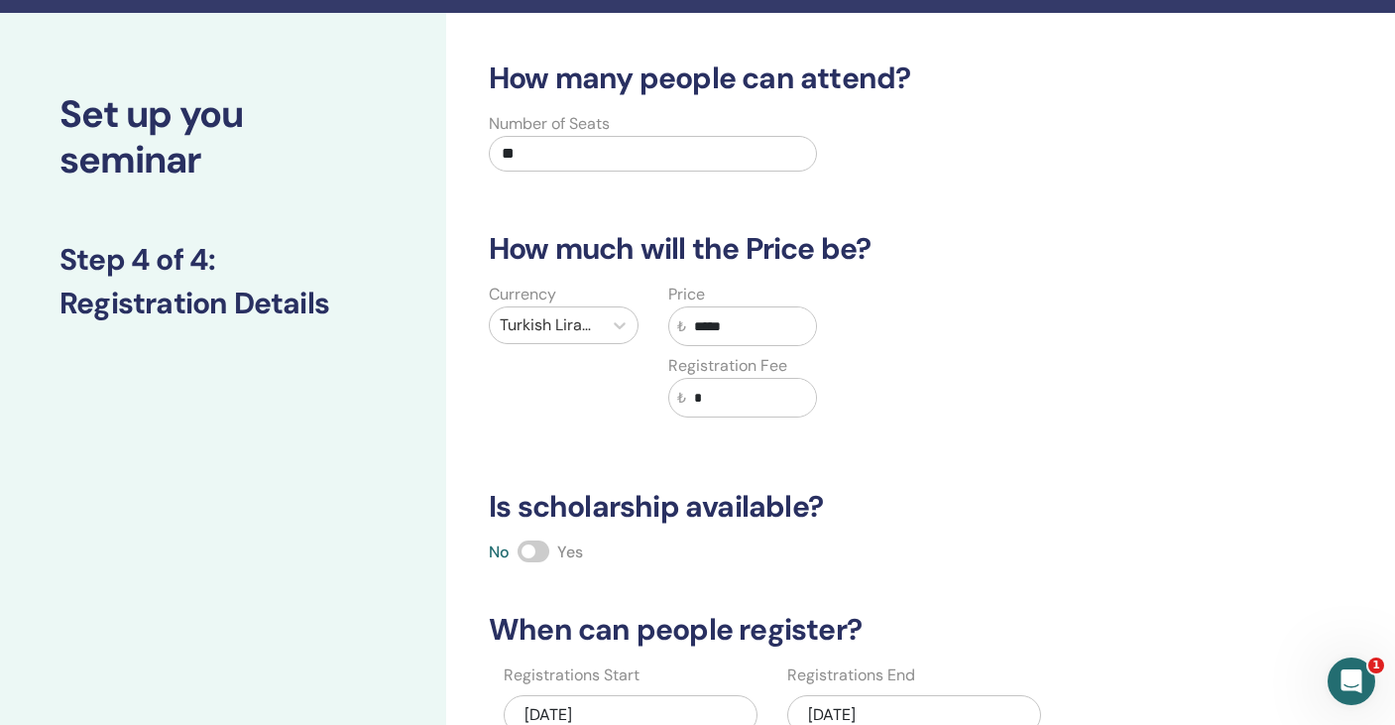
type input "*****"
click at [857, 355] on div "Currency Turkish Lira (₺) Price ₺ ***** Registration Fee ₺ *" at bounding box center [831, 362] width 739 height 159
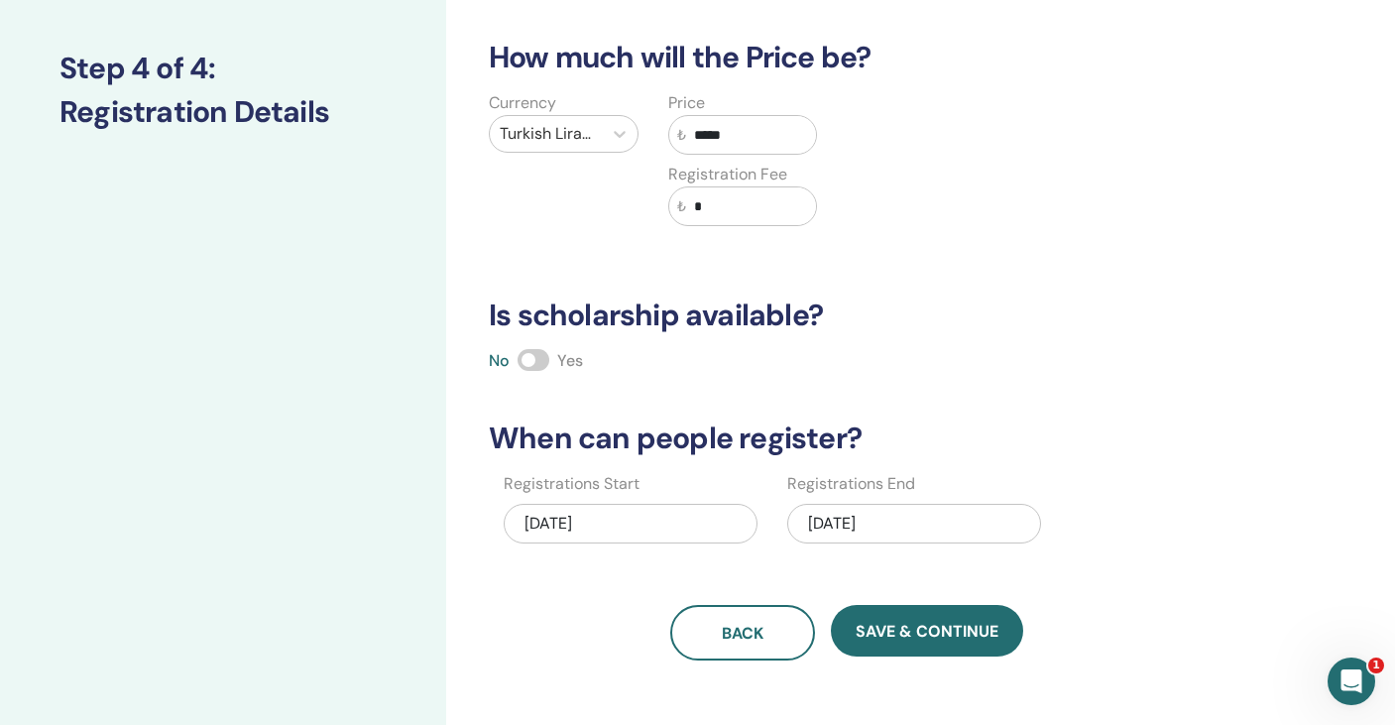
scroll to position [248, 0]
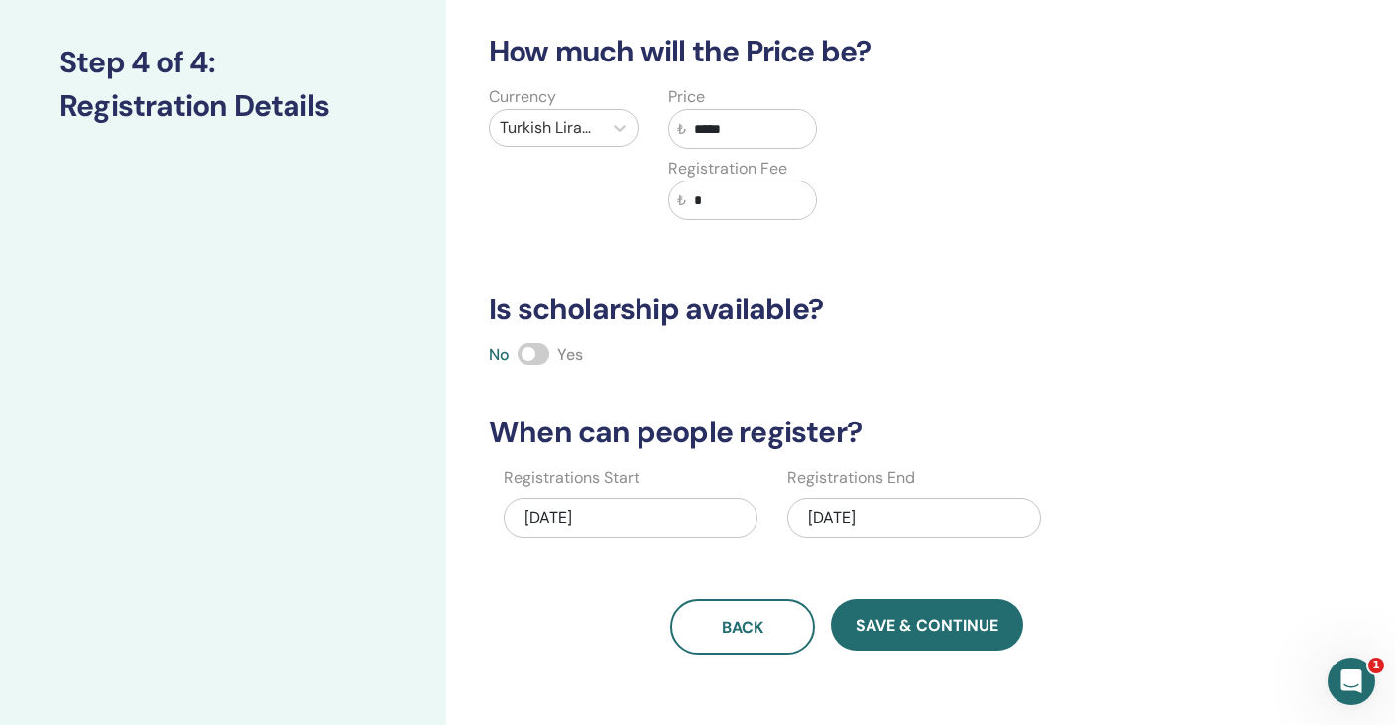
click at [852, 501] on div "08/30/2025" at bounding box center [914, 518] width 254 height 40
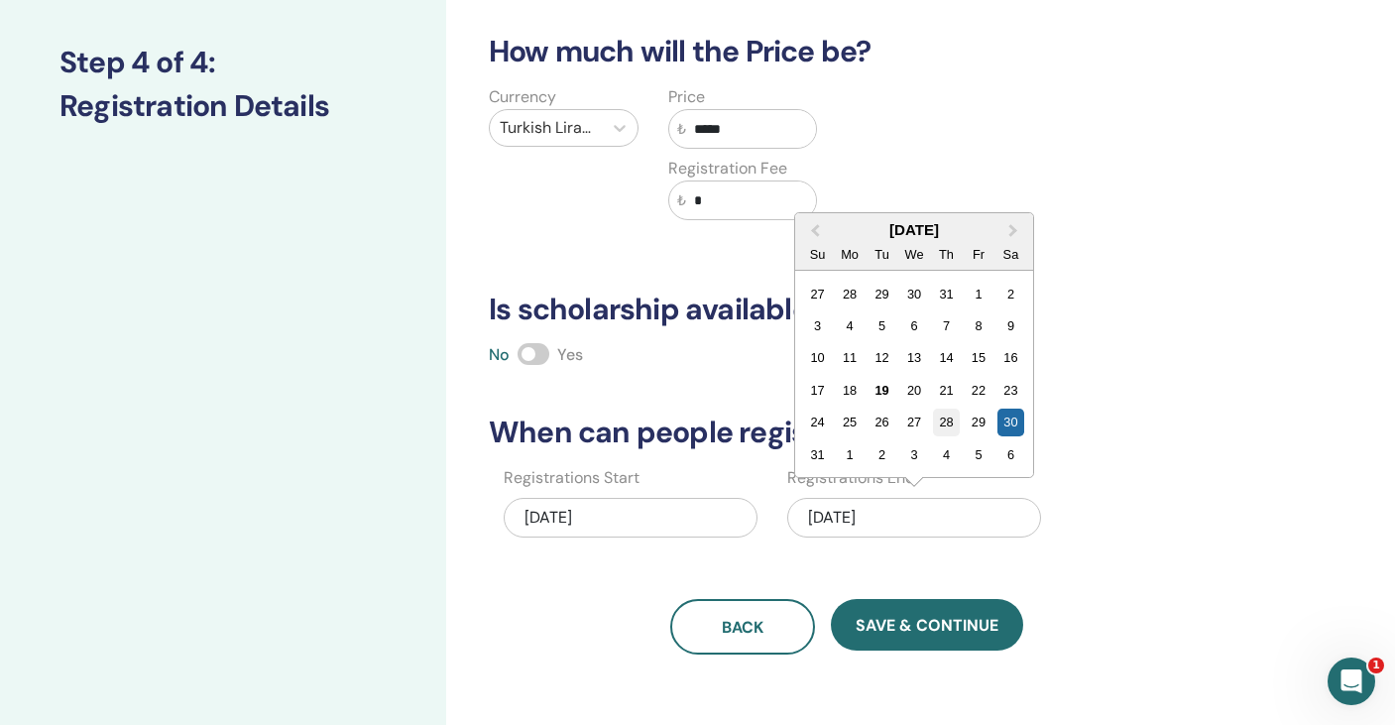
click at [947, 432] on div "28" at bounding box center [946, 421] width 27 height 27
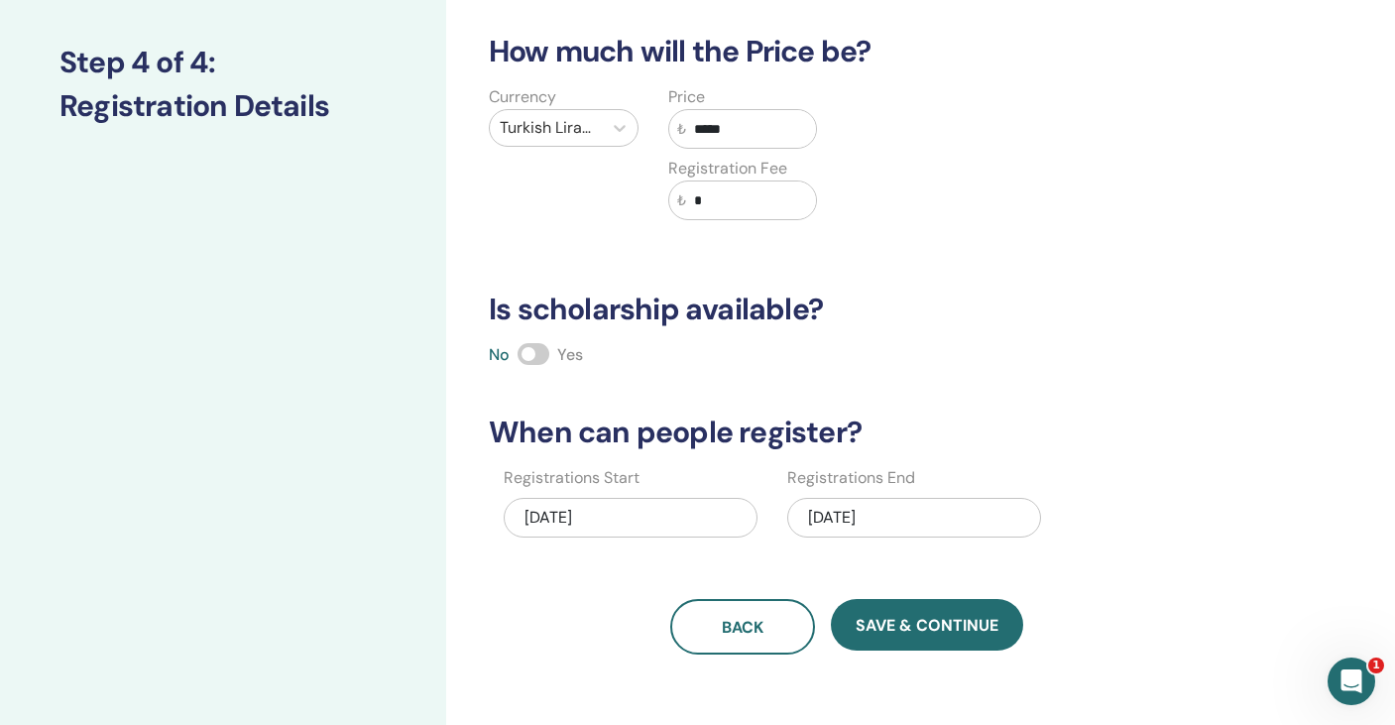
click at [916, 520] on div "08/28/2025" at bounding box center [914, 518] width 254 height 40
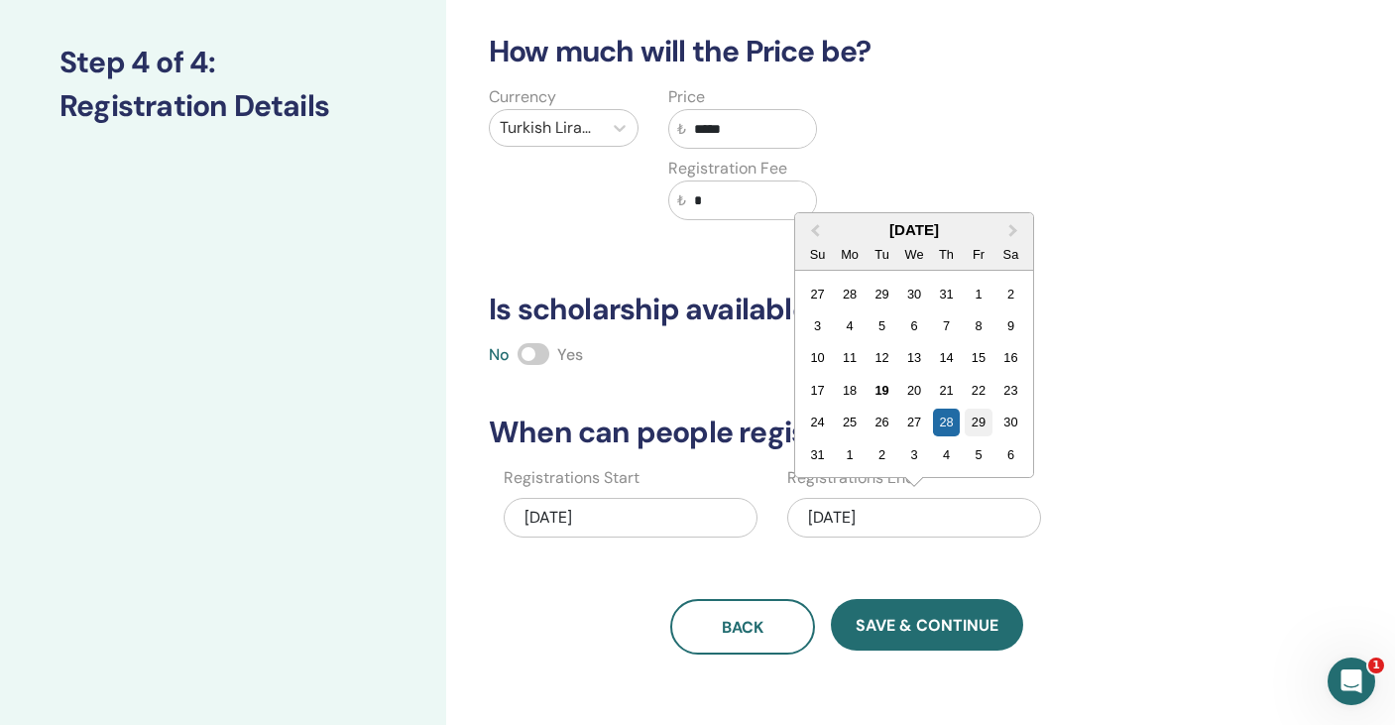
click at [977, 425] on div "29" at bounding box center [977, 421] width 27 height 27
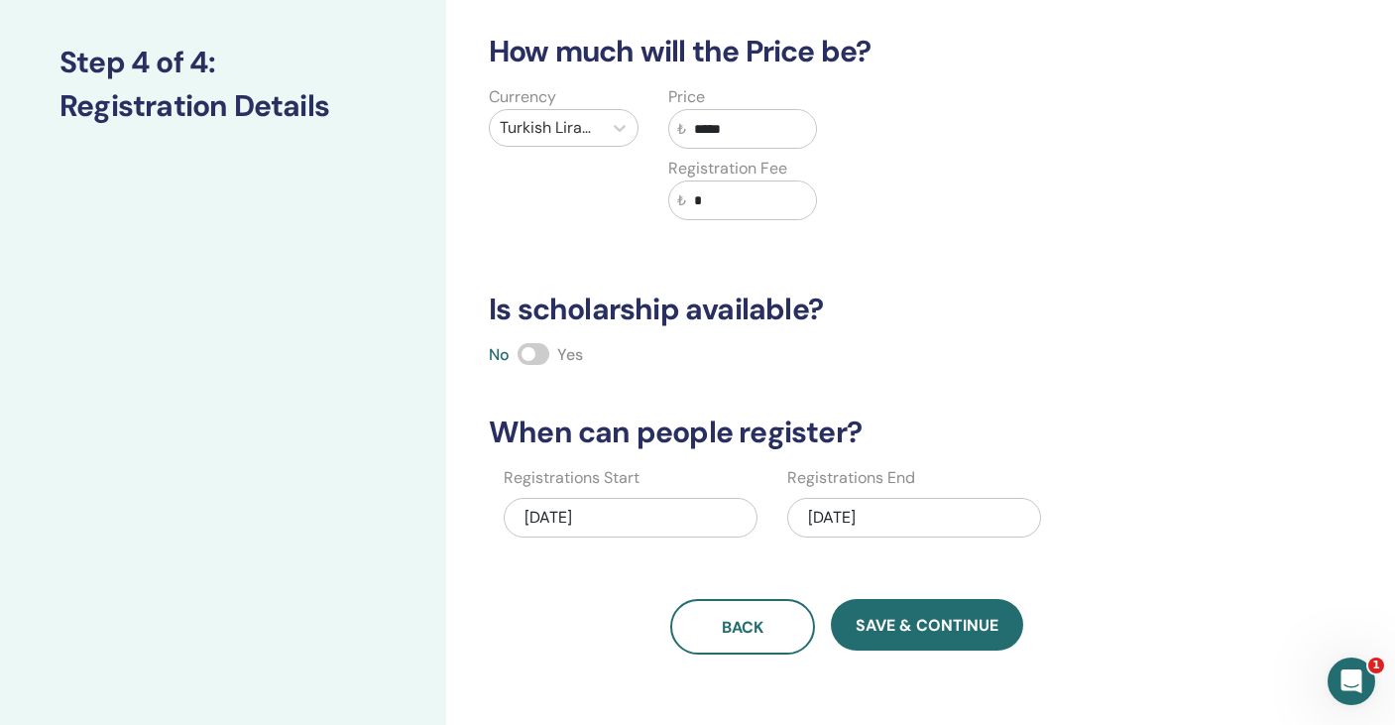
click at [1074, 425] on h3 "When can people register?" at bounding box center [846, 432] width 739 height 36
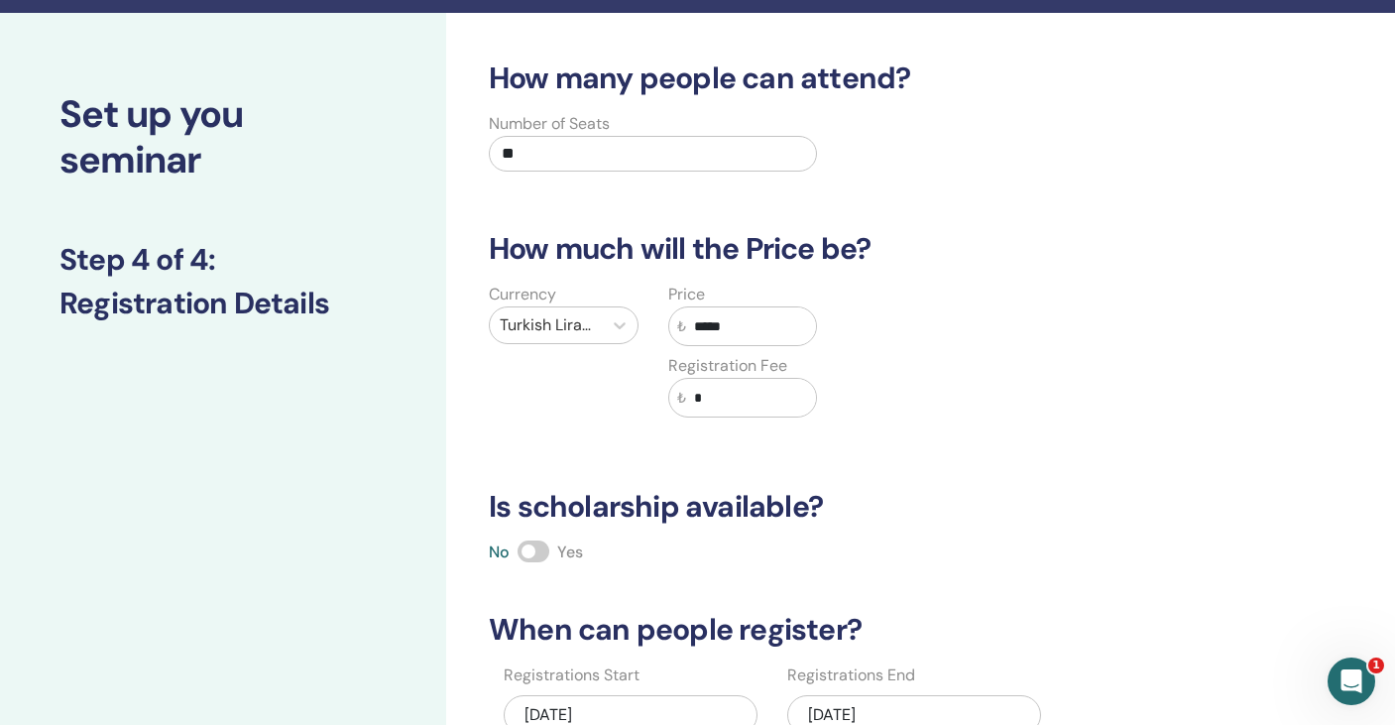
scroll to position [28, 0]
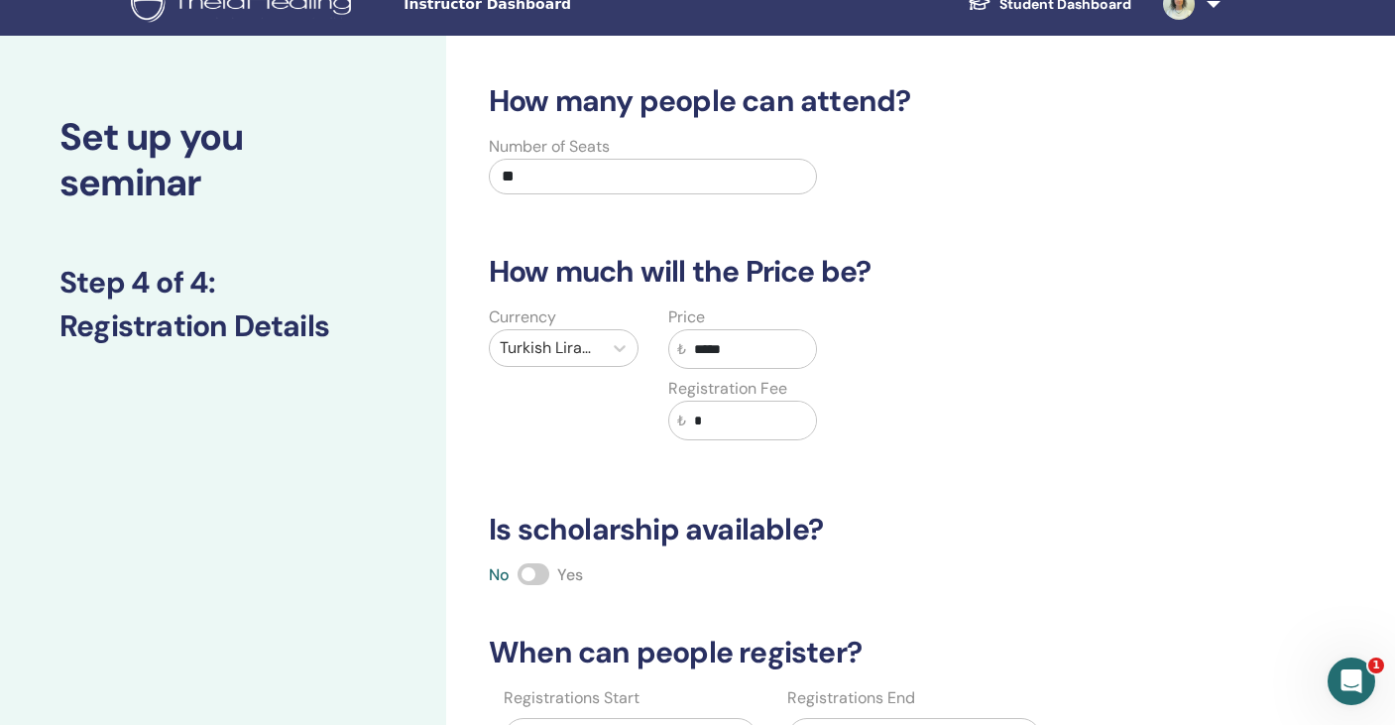
click at [749, 348] on input "*****" at bounding box center [751, 349] width 131 height 38
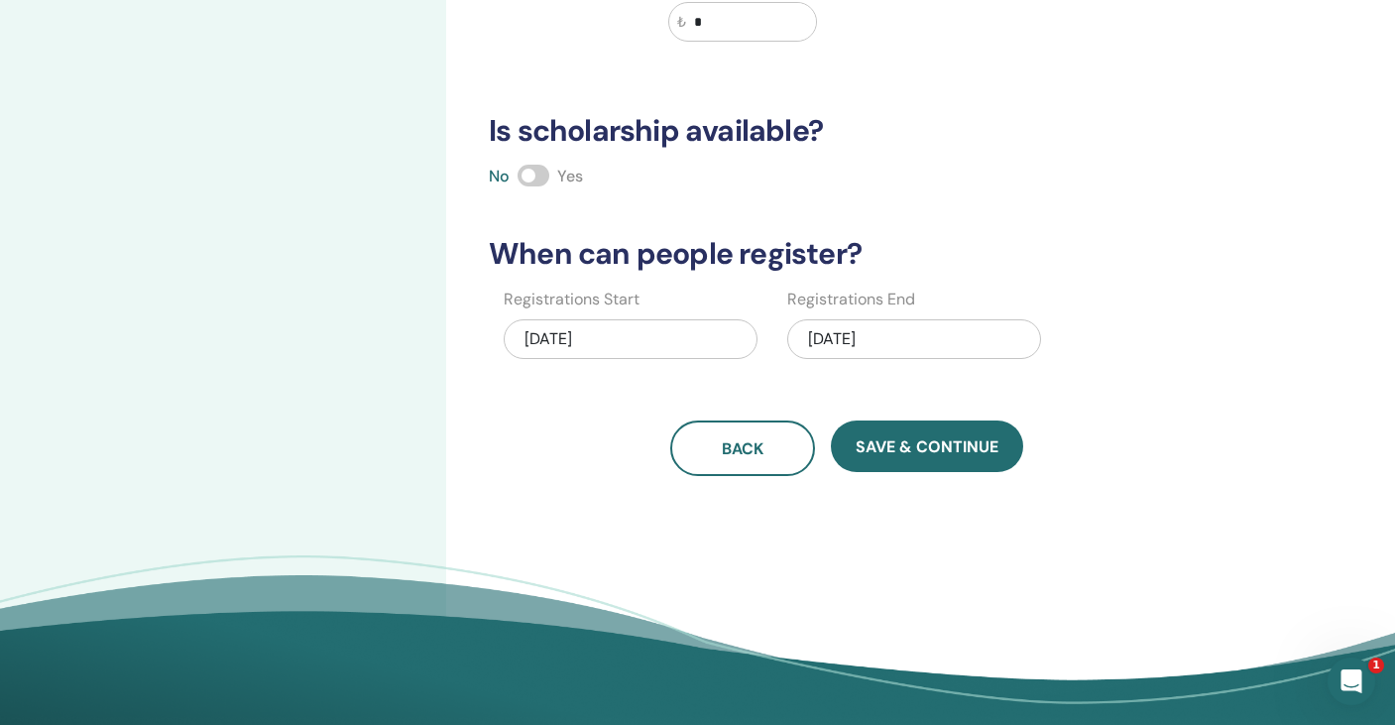
scroll to position [430, 0]
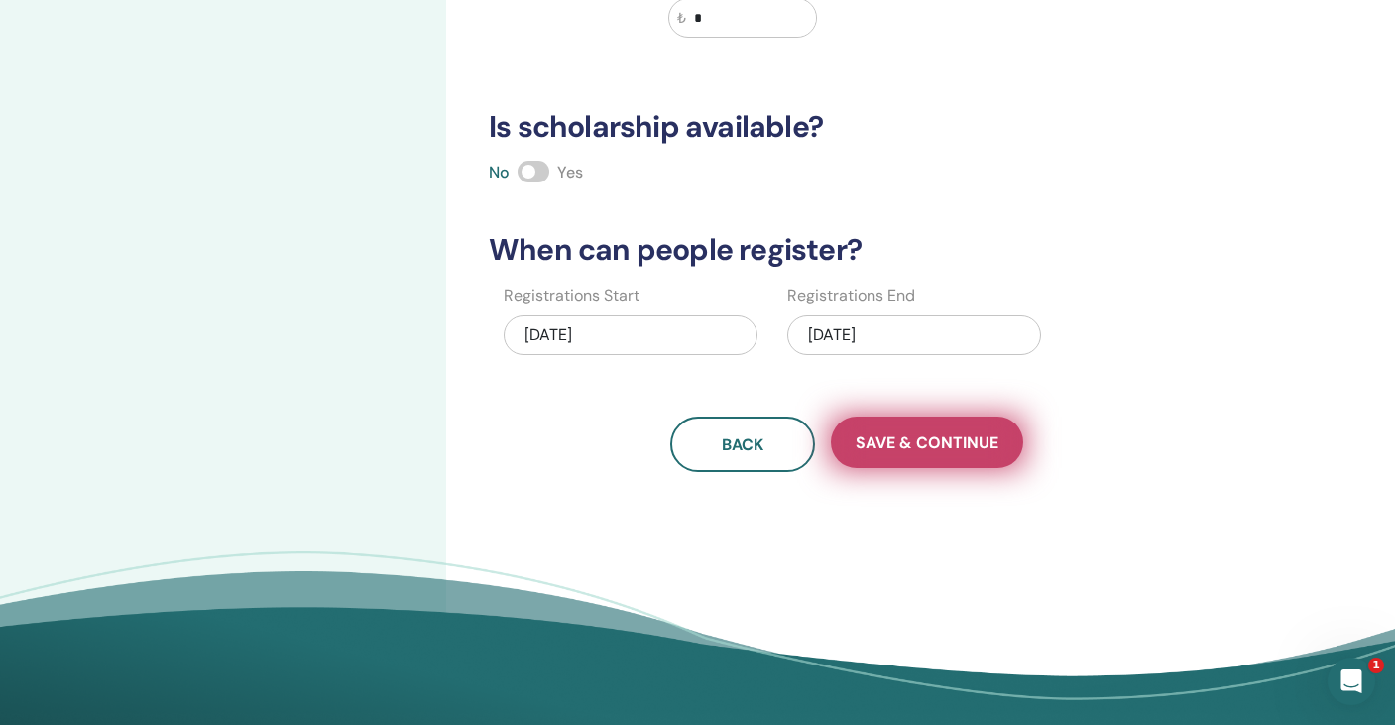
click at [909, 452] on span "Save & Continue" at bounding box center [926, 442] width 143 height 21
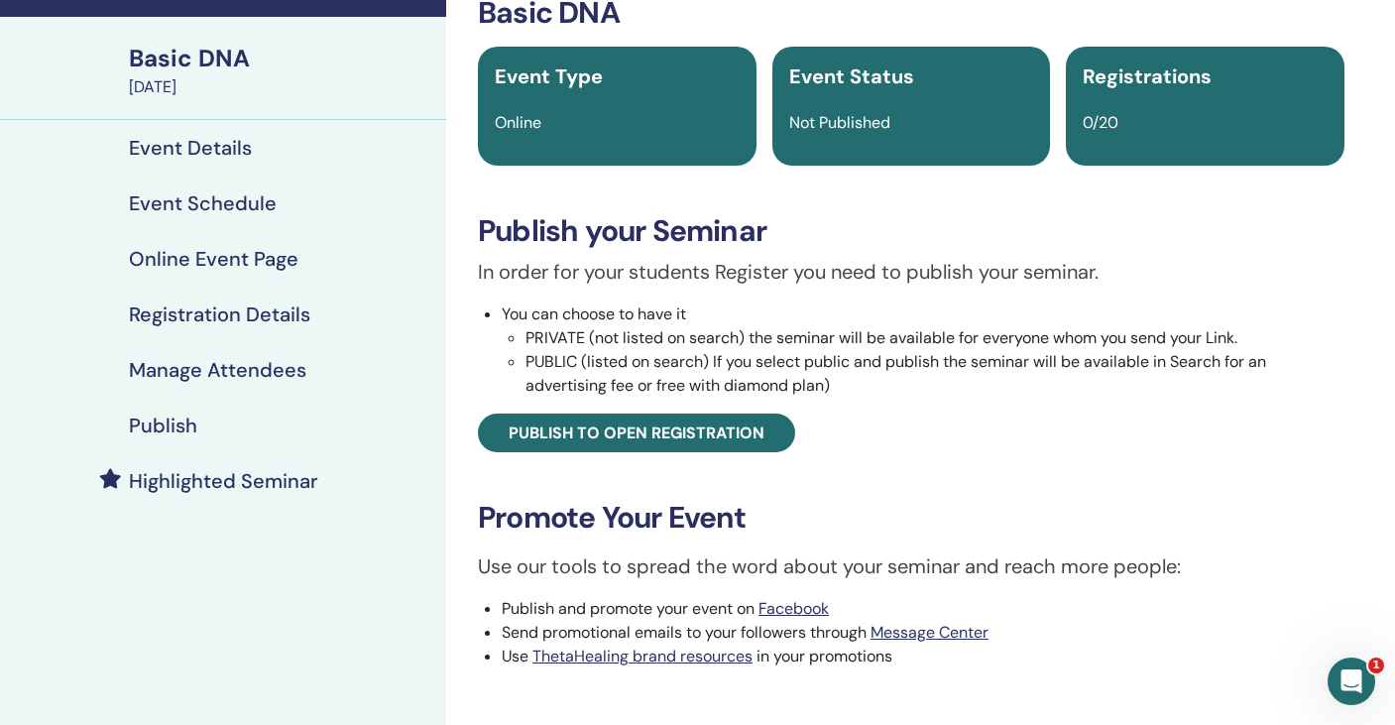
scroll to position [95, 0]
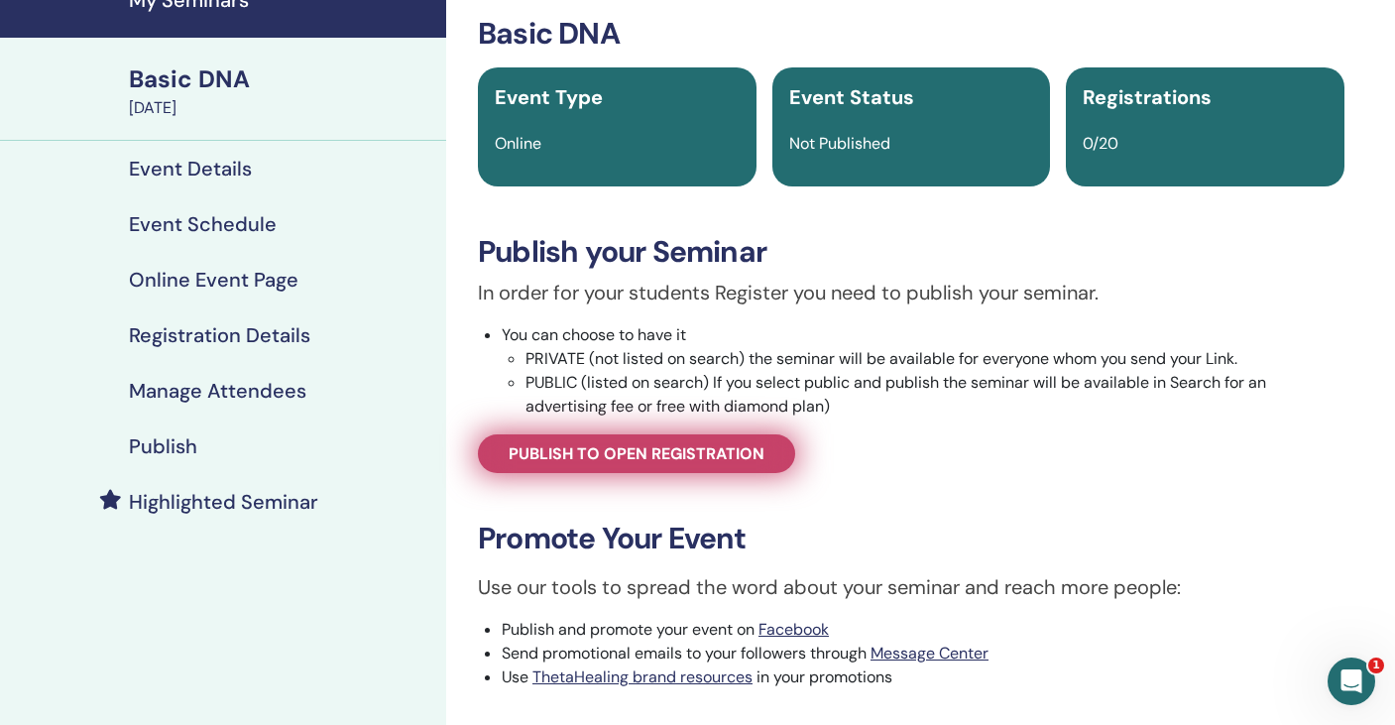
click at [685, 464] on link "Publish to open registration" at bounding box center [636, 453] width 317 height 39
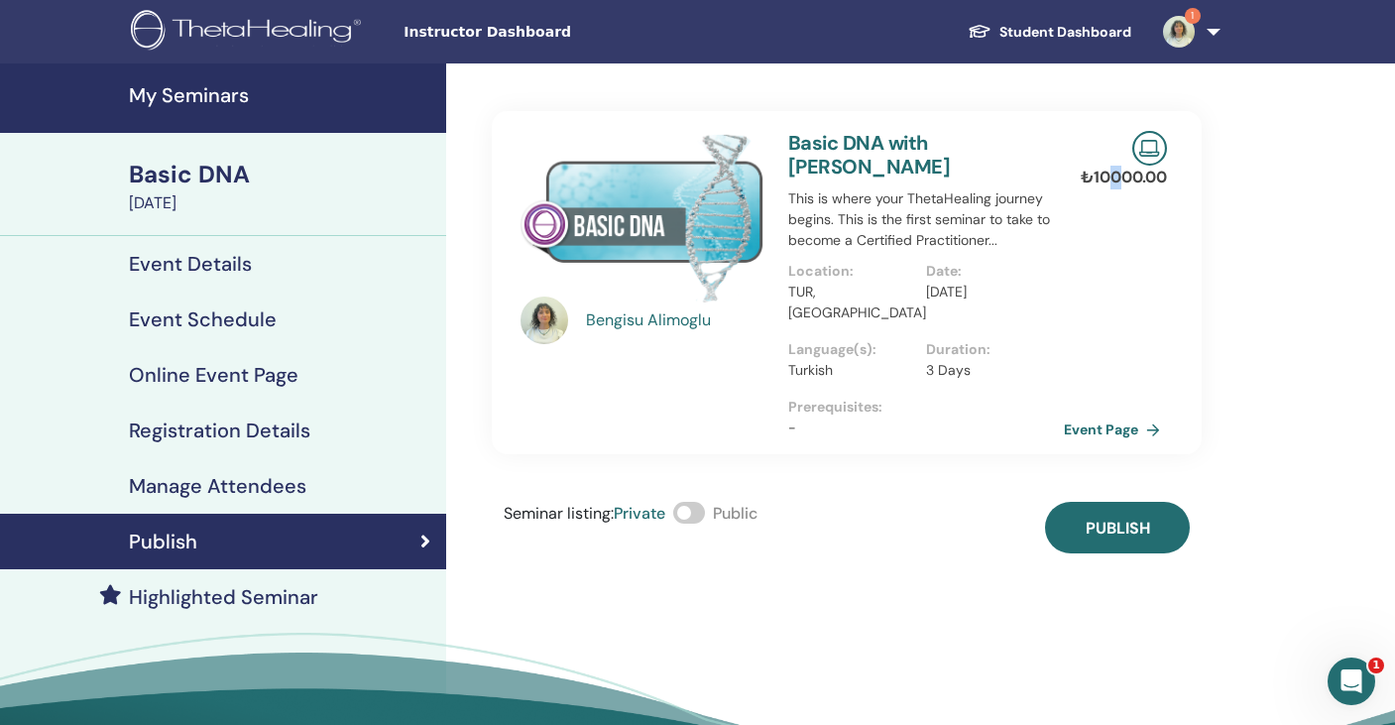
click at [1120, 175] on p "₺ 10000.00" at bounding box center [1123, 178] width 86 height 24
click at [1072, 584] on div "Bengisu Alimoglu Basic DNA with Bengisu Alimoglu This is where your ThetaHealin…" at bounding box center [911, 446] width 930 height 767
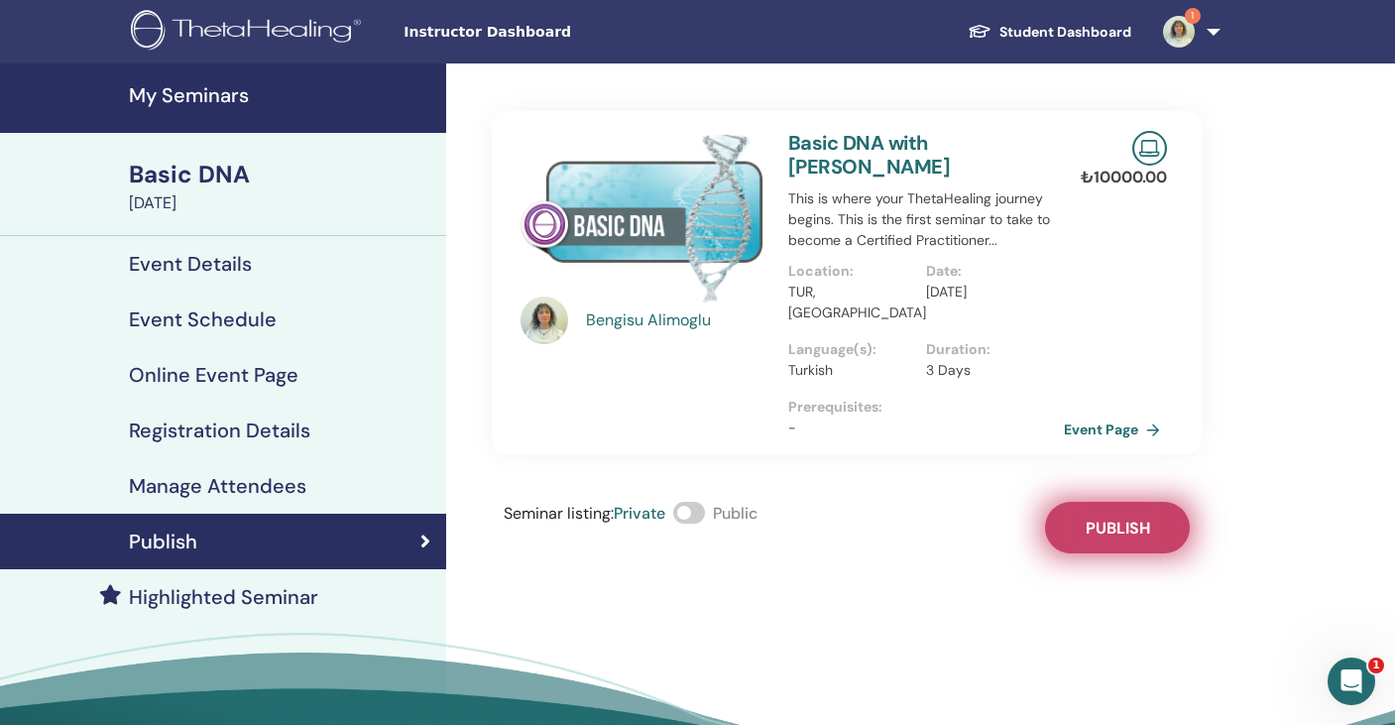
click at [1110, 517] on span "Publish" at bounding box center [1117, 527] width 64 height 21
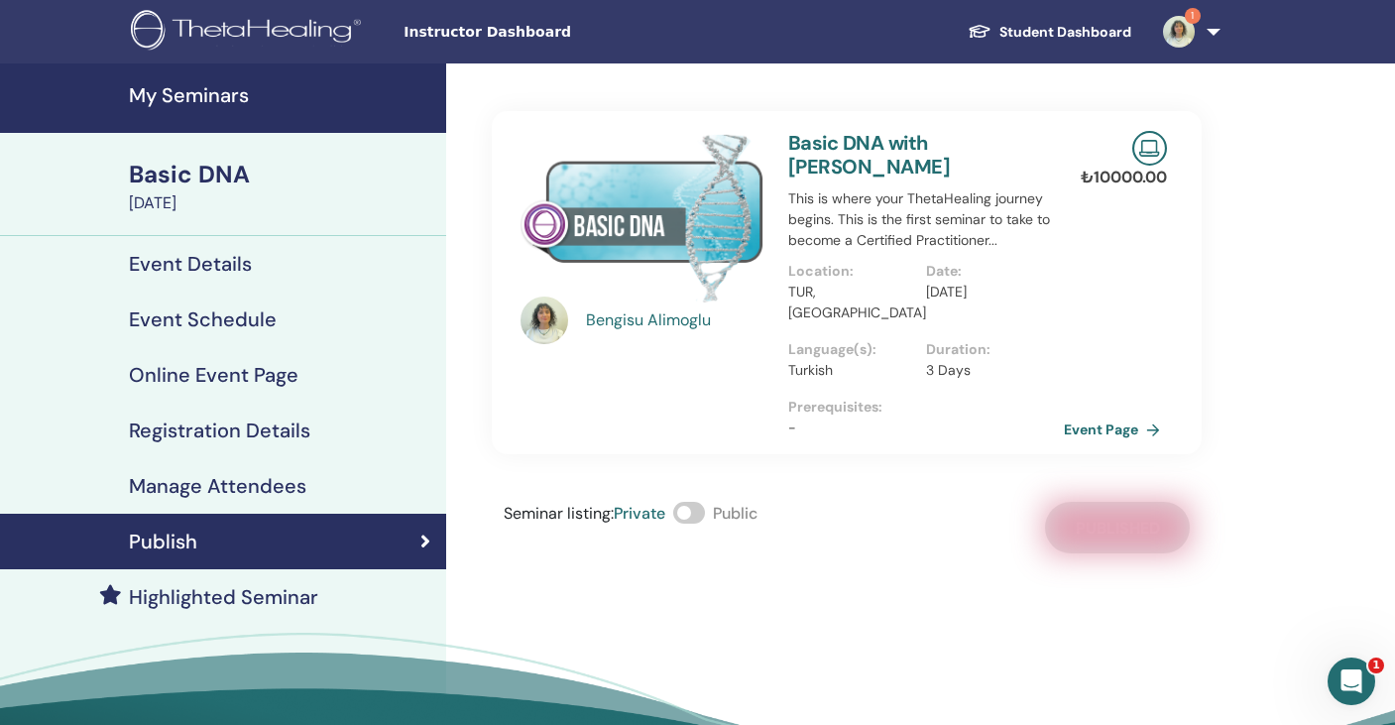
click at [1136, 172] on p "₺ 10000.00" at bounding box center [1123, 178] width 86 height 24
click at [1135, 423] on div "₺ 10000.00 Event Page" at bounding box center [1141, 282] width 73 height 343
click at [1123, 414] on link "Event Page" at bounding box center [1119, 429] width 104 height 30
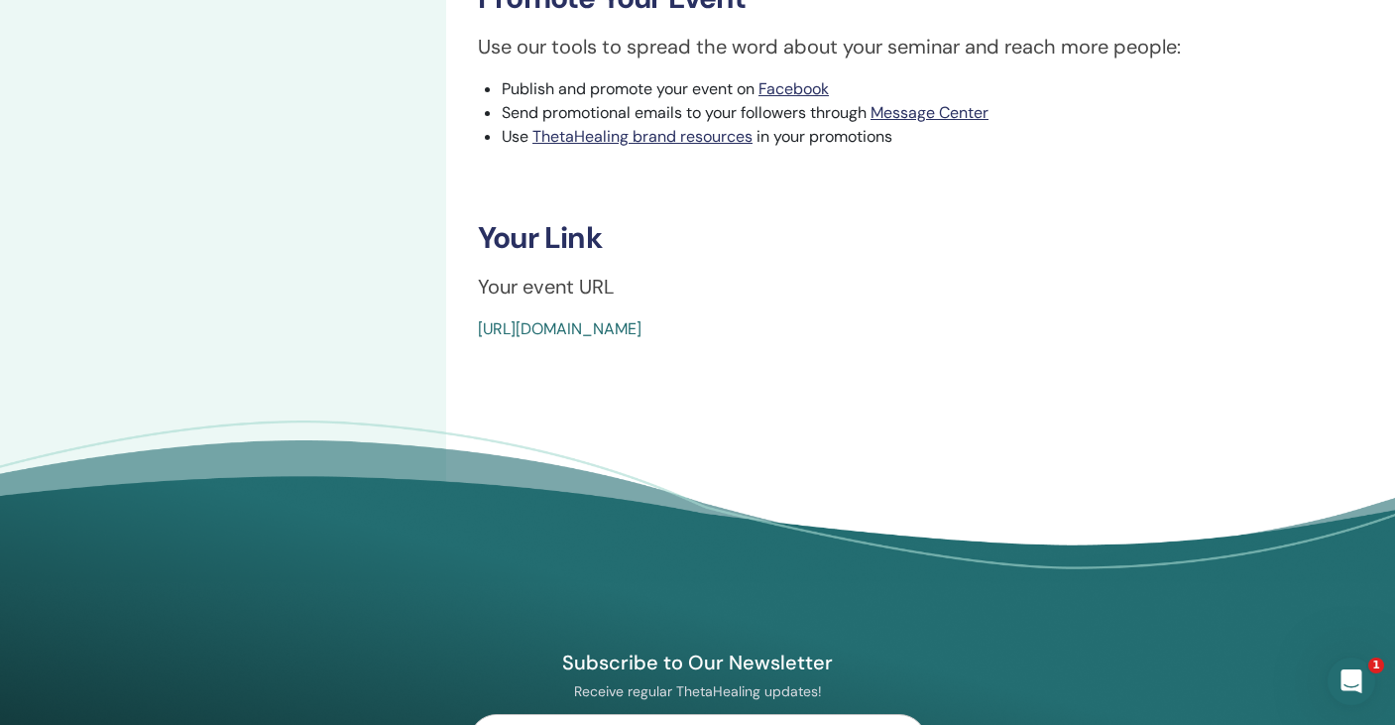
scroll to position [583, 0]
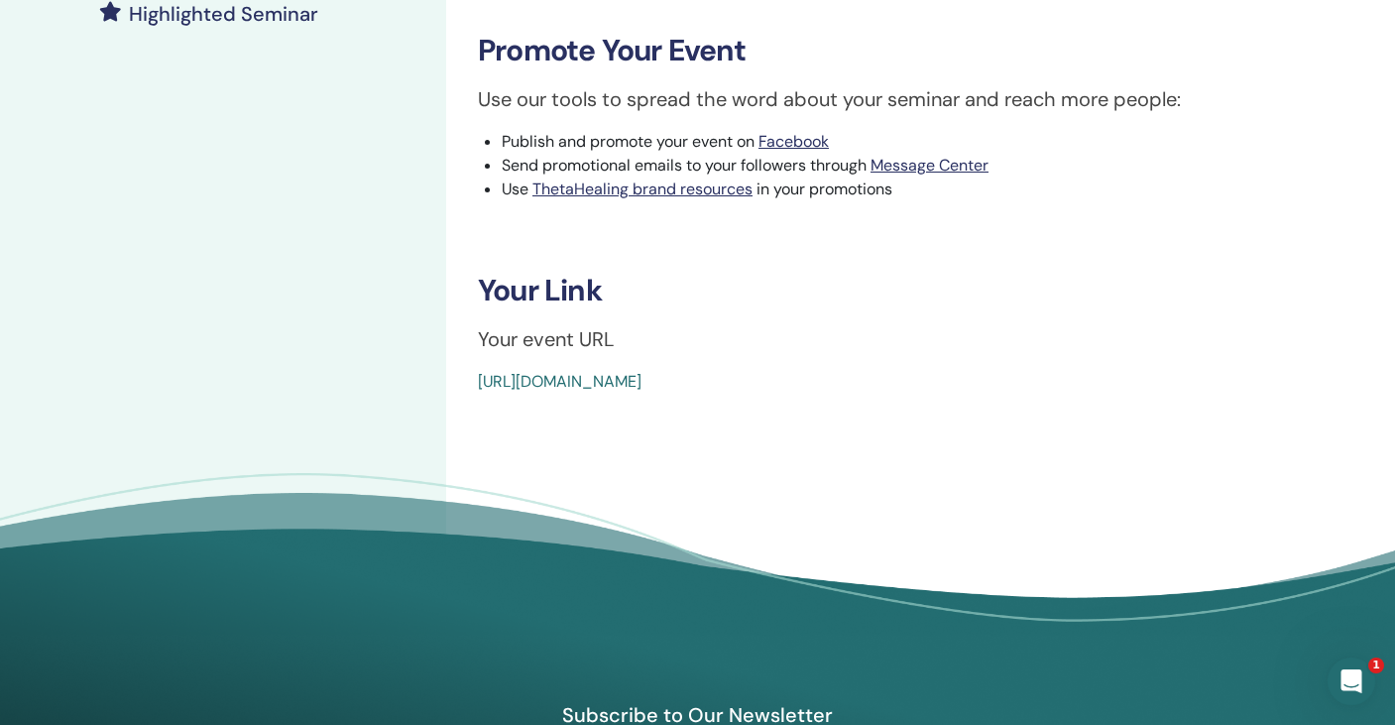
drag, startPoint x: 942, startPoint y: 375, endPoint x: 479, endPoint y: 383, distance: 463.0
click at [479, 383] on div "https://www.thetahealing.com/seminar-375242-details.html" at bounding box center [839, 382] width 722 height 24
copy link "https://www.thetahealing.com/seminar-375242-details.html"
